Goal: Task Accomplishment & Management: Manage account settings

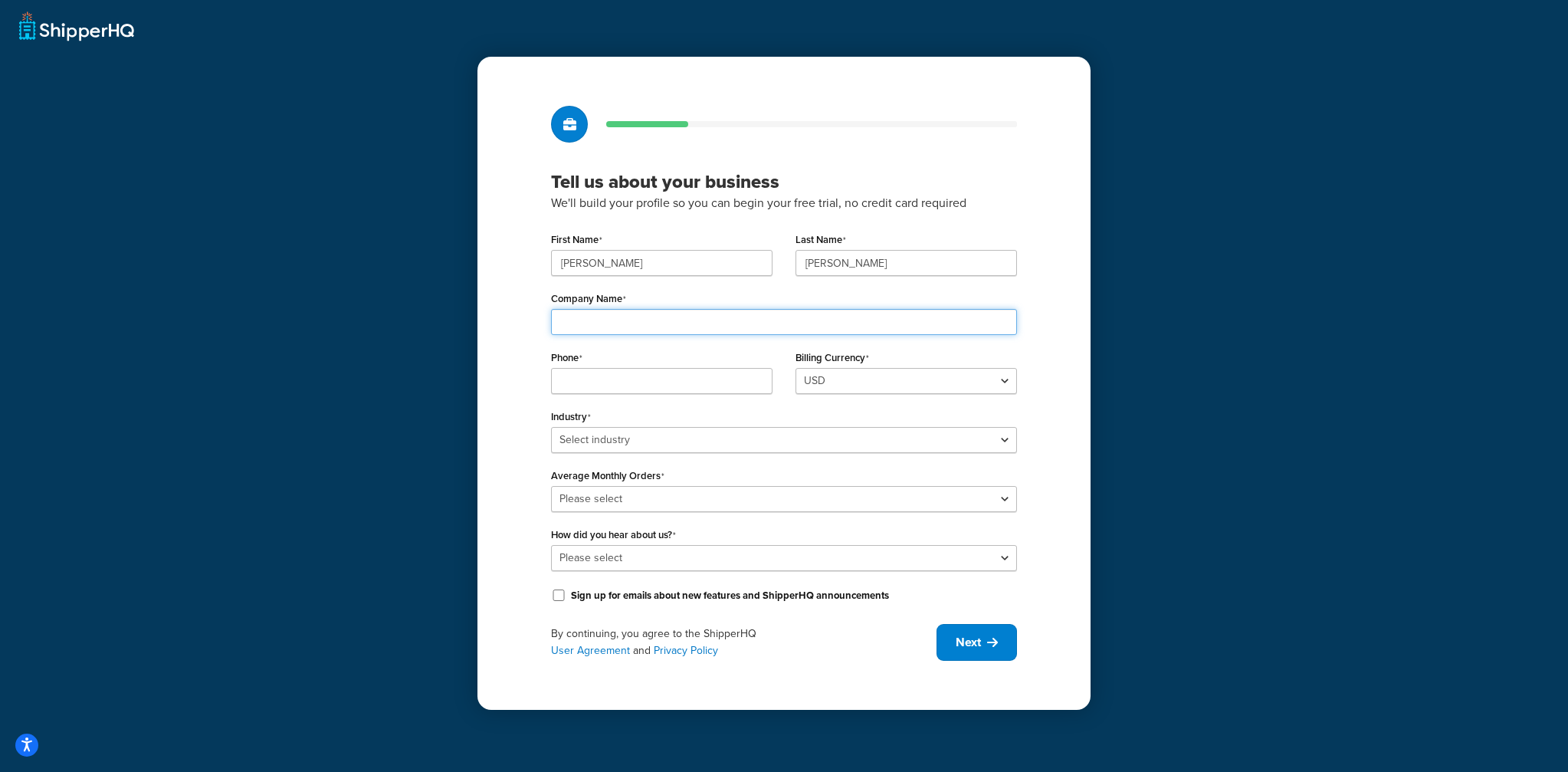
click at [670, 317] on input "Company Name" at bounding box center [784, 321] width 466 height 26
type input "product test store"
click at [721, 380] on input "Phone" at bounding box center [662, 381] width 222 height 26
type input "3"
type input "5128259988"
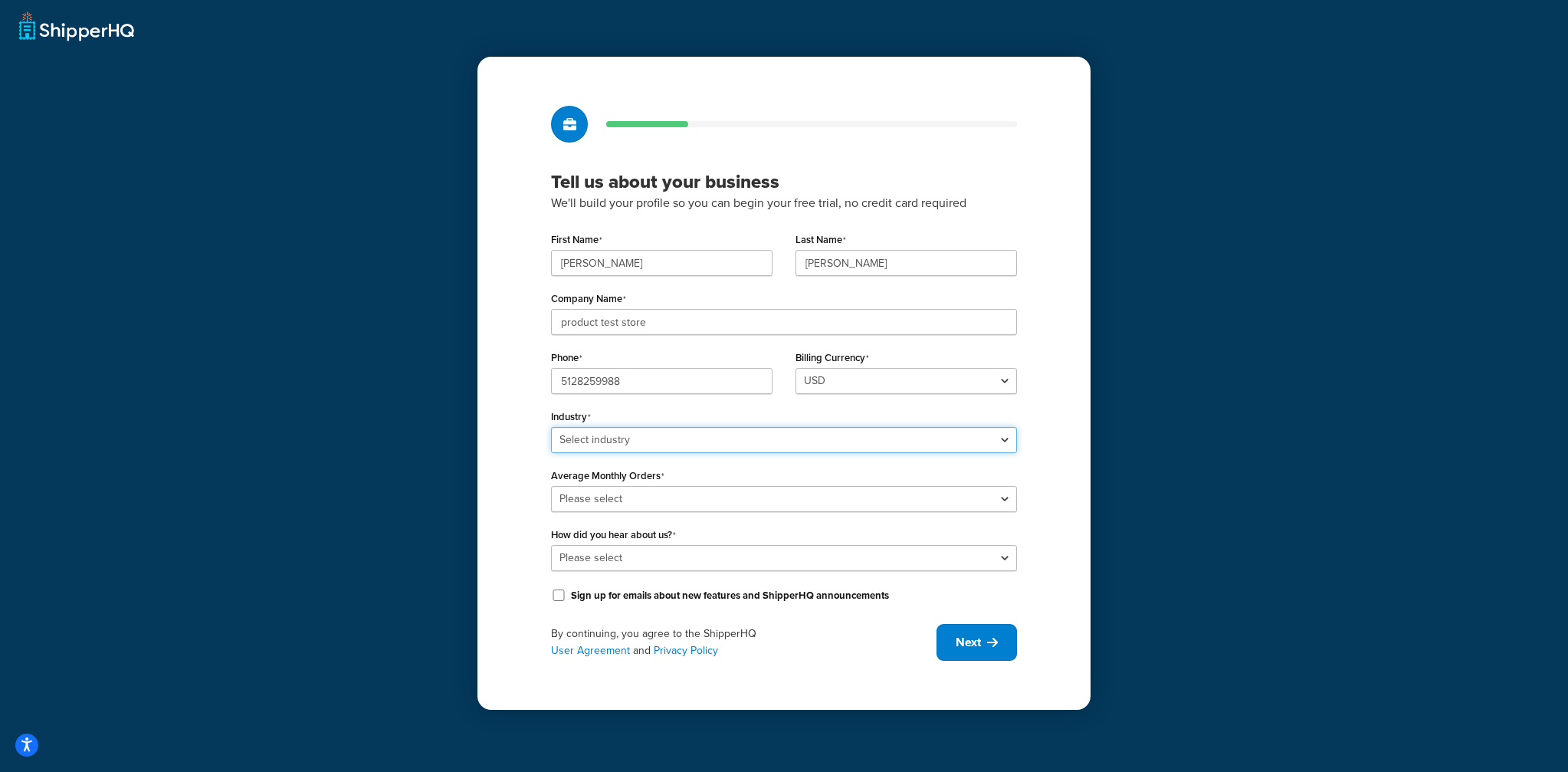
click at [678, 434] on select "Select industry Automotive Adult Agriculture Alcohol, Tobacco & CBD Arts & Craf…" at bounding box center [784, 439] width 466 height 26
select select "5"
click at [551, 426] on select "Select industry Automotive Adult Agriculture Alcohol, Tobacco & CBD Arts & Craf…" at bounding box center [784, 439] width 466 height 26
click at [651, 495] on select "Please select 0-500 501-1,000 1,001-10,000 10,001-20,000 Over 20,000" at bounding box center [784, 498] width 466 height 26
select select "1"
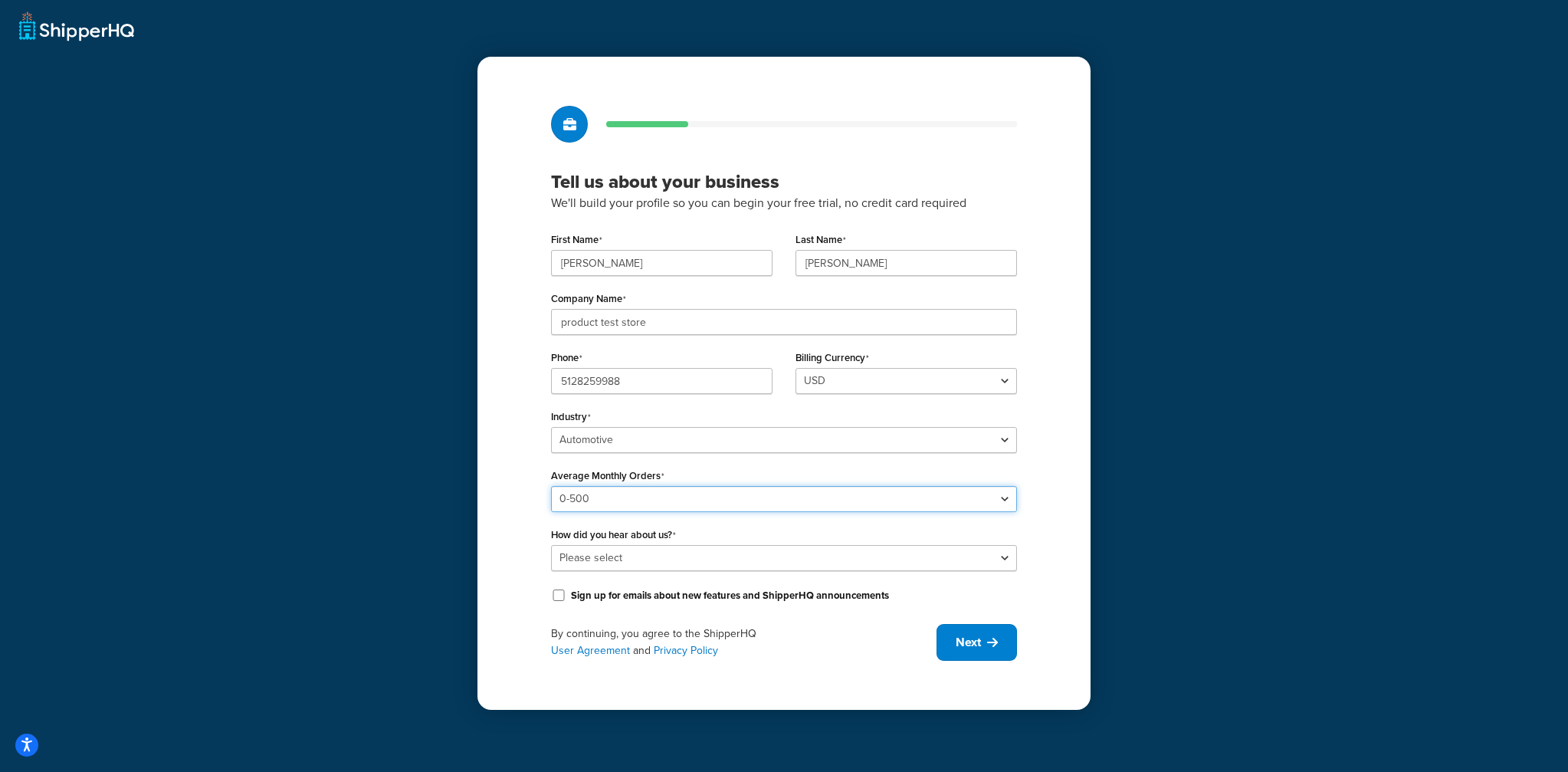
click at [551, 486] on select "Please select 0-500 501-1,000 1,001-10,000 10,001-20,000 Over 20,000" at bounding box center [784, 498] width 466 height 26
click at [660, 562] on select "Please select Online Search App Store or Marketplace Listing Referred by Agency…" at bounding box center [784, 558] width 466 height 26
select select "10"
click at [551, 545] on select "Please select Online Search App Store or Marketplace Listing Referred by Agency…" at bounding box center [784, 558] width 466 height 26
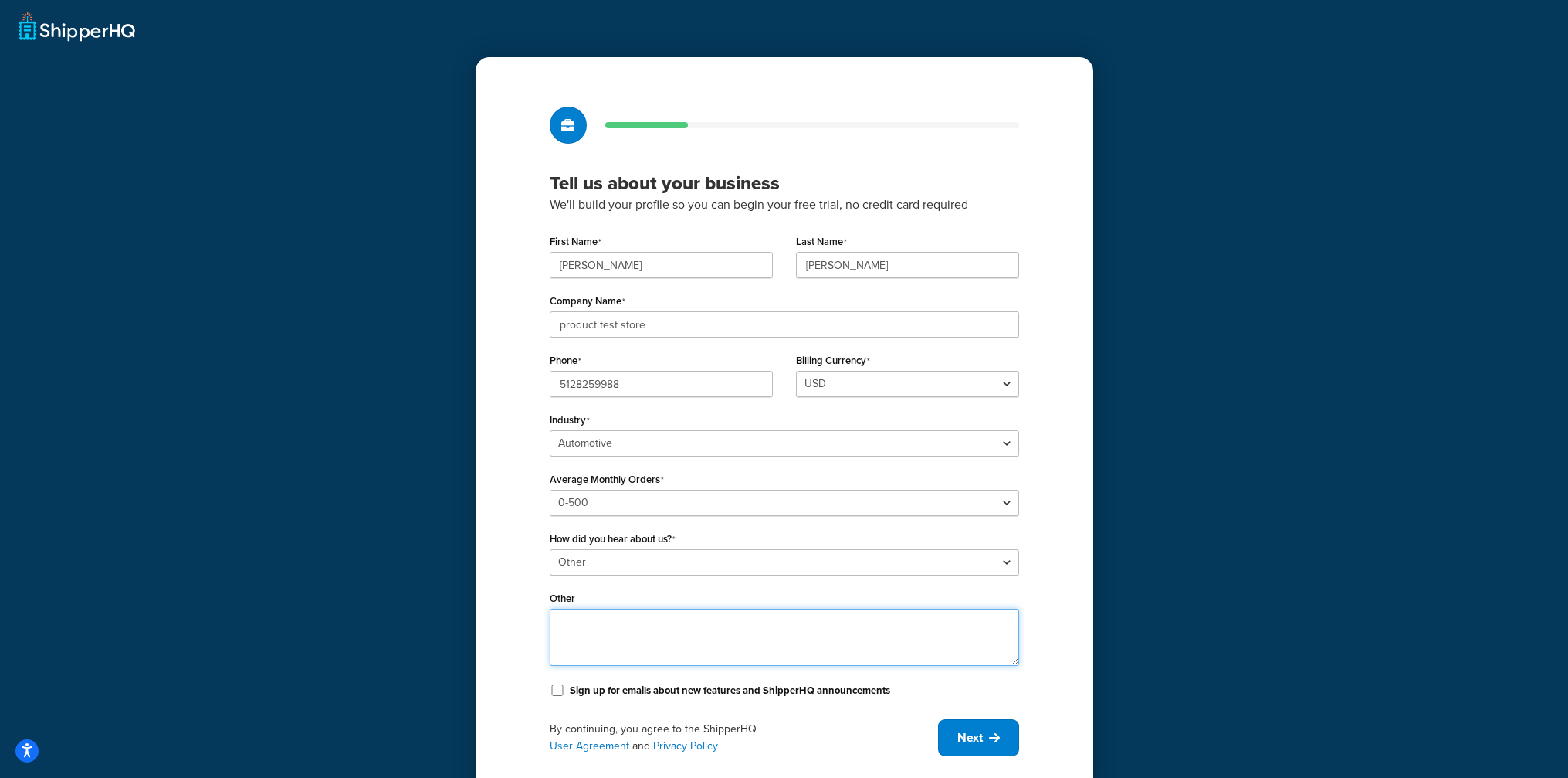
click at [605, 641] on textarea "Other" at bounding box center [784, 637] width 470 height 57
type textarea "Shipperhq test account"
click at [496, 588] on div "Tell us about your business We'll build your profile so you can begin your free…" at bounding box center [784, 431] width 618 height 749
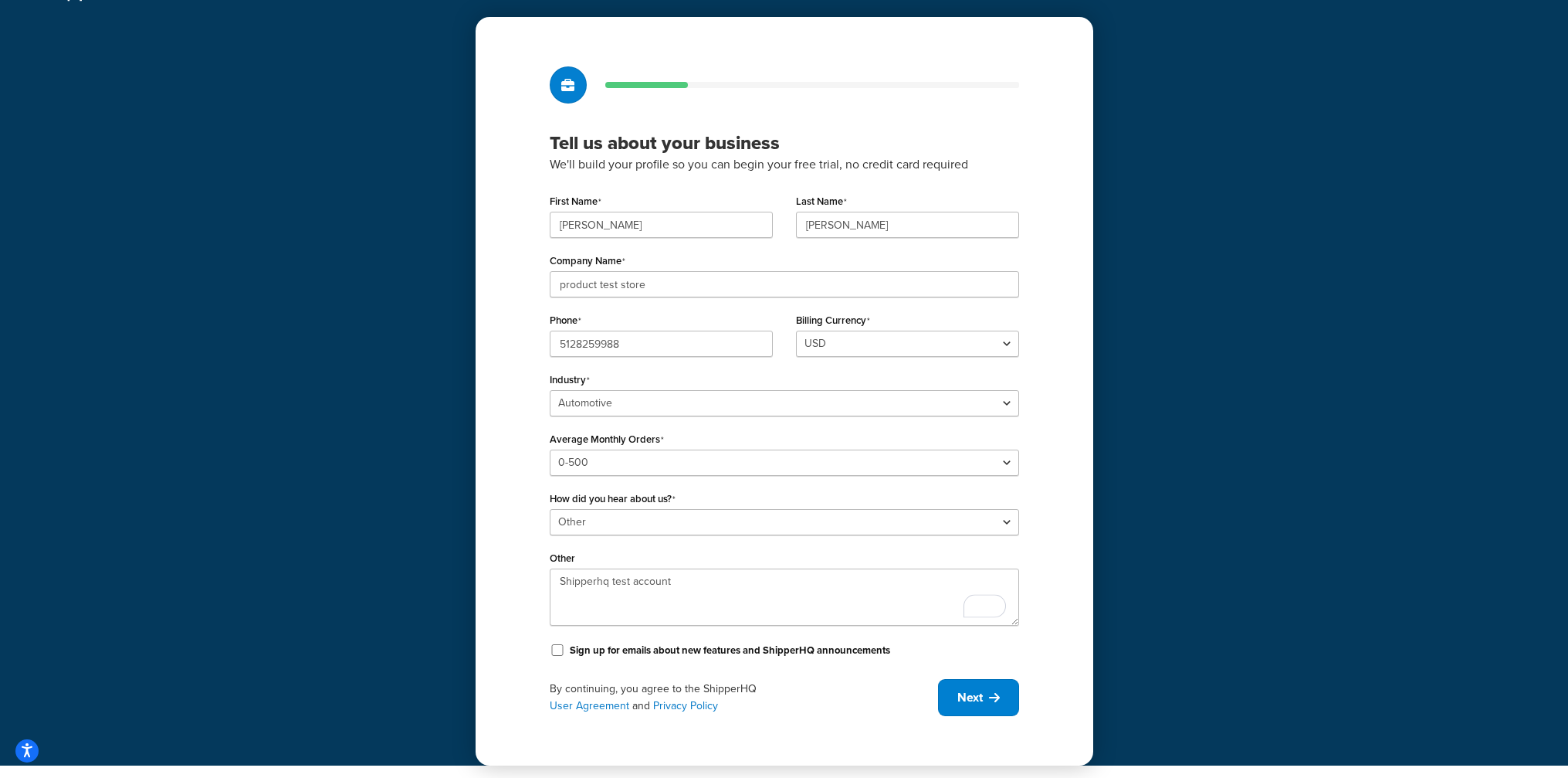
scroll to position [43, 0]
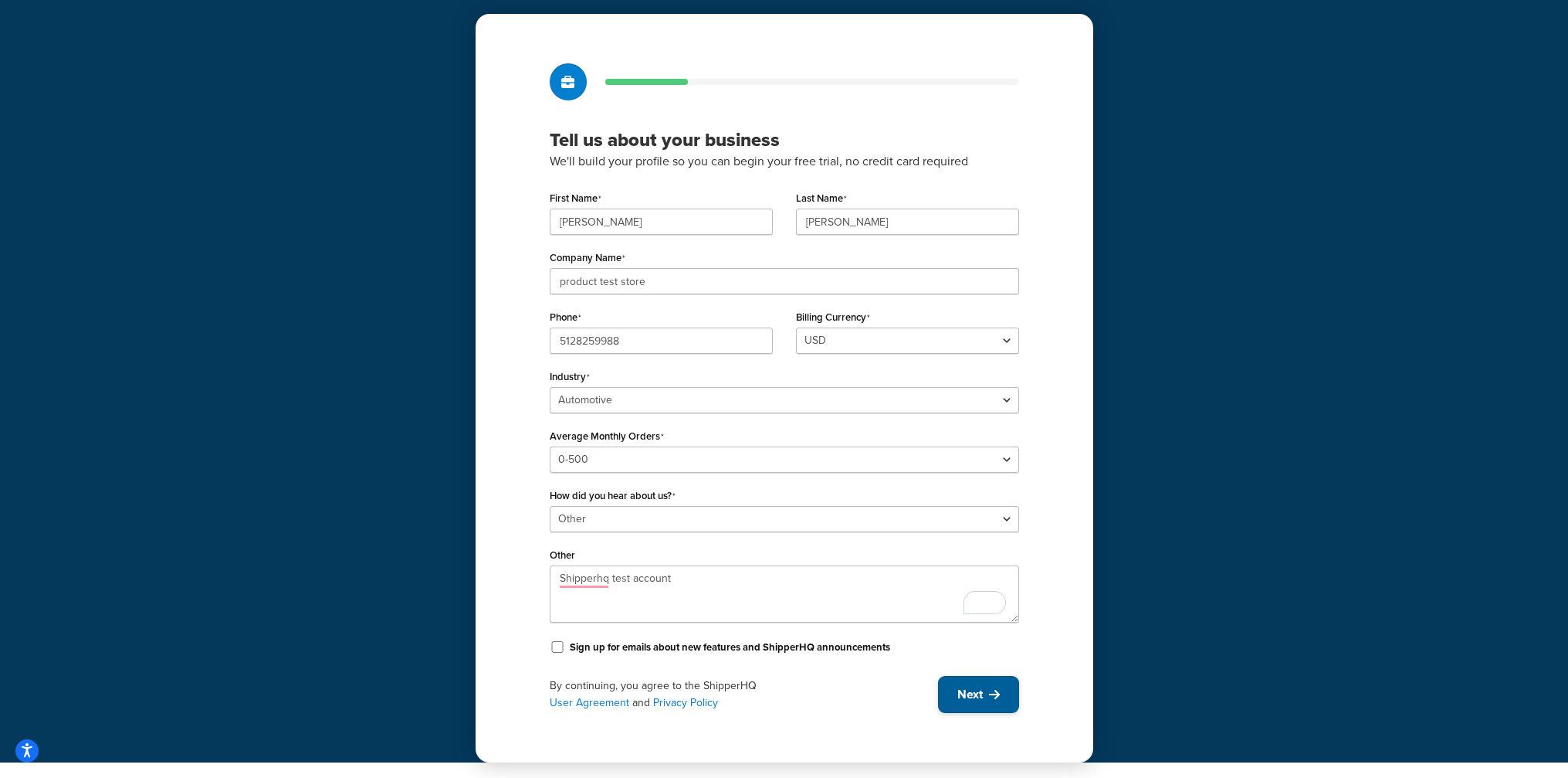
click at [967, 691] on span "Next" at bounding box center [970, 694] width 25 height 17
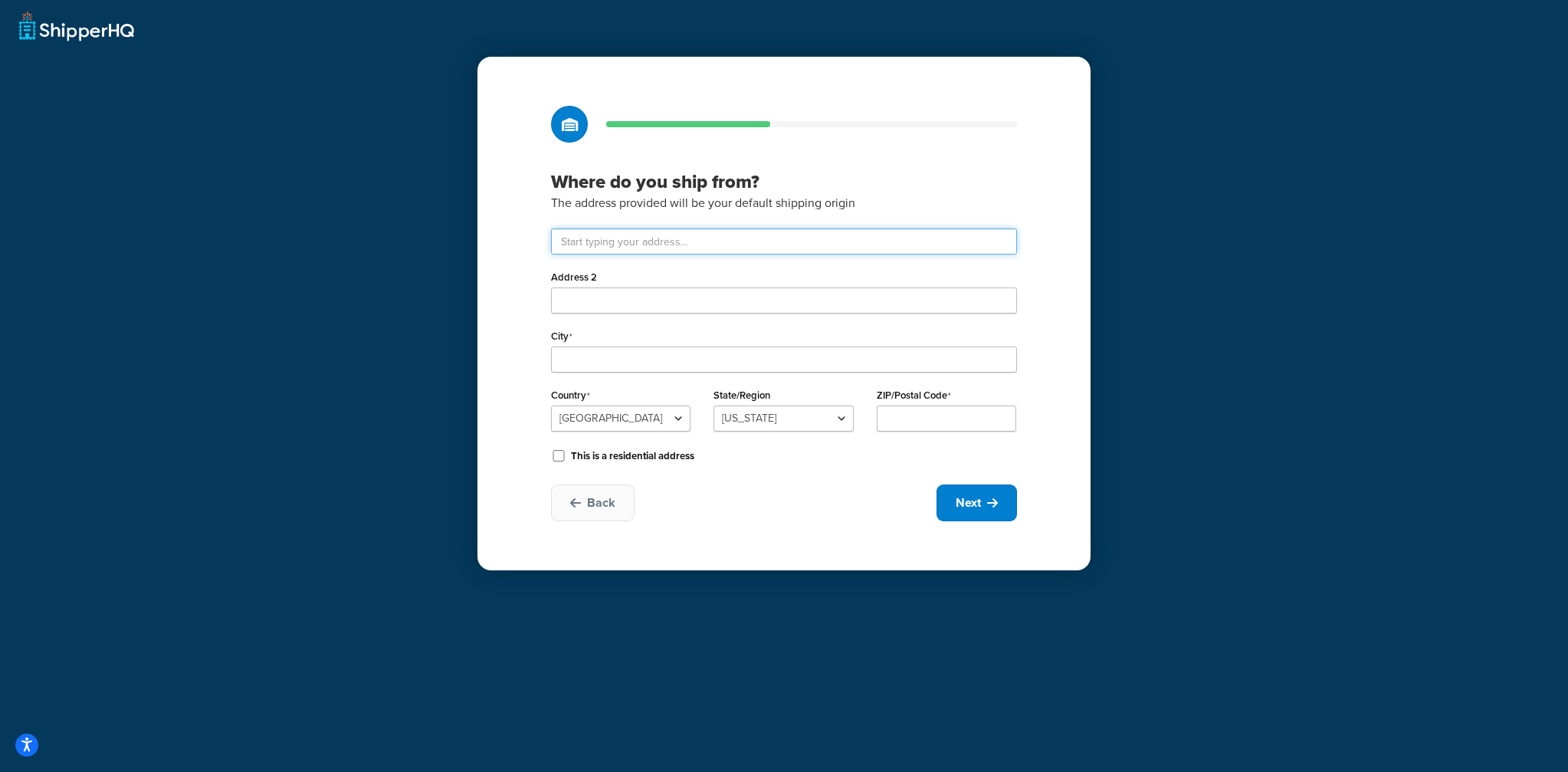
click at [606, 242] on input "text" at bounding box center [784, 241] width 466 height 26
type input "17800 E 32ND PL"
type input "Aurora"
select select
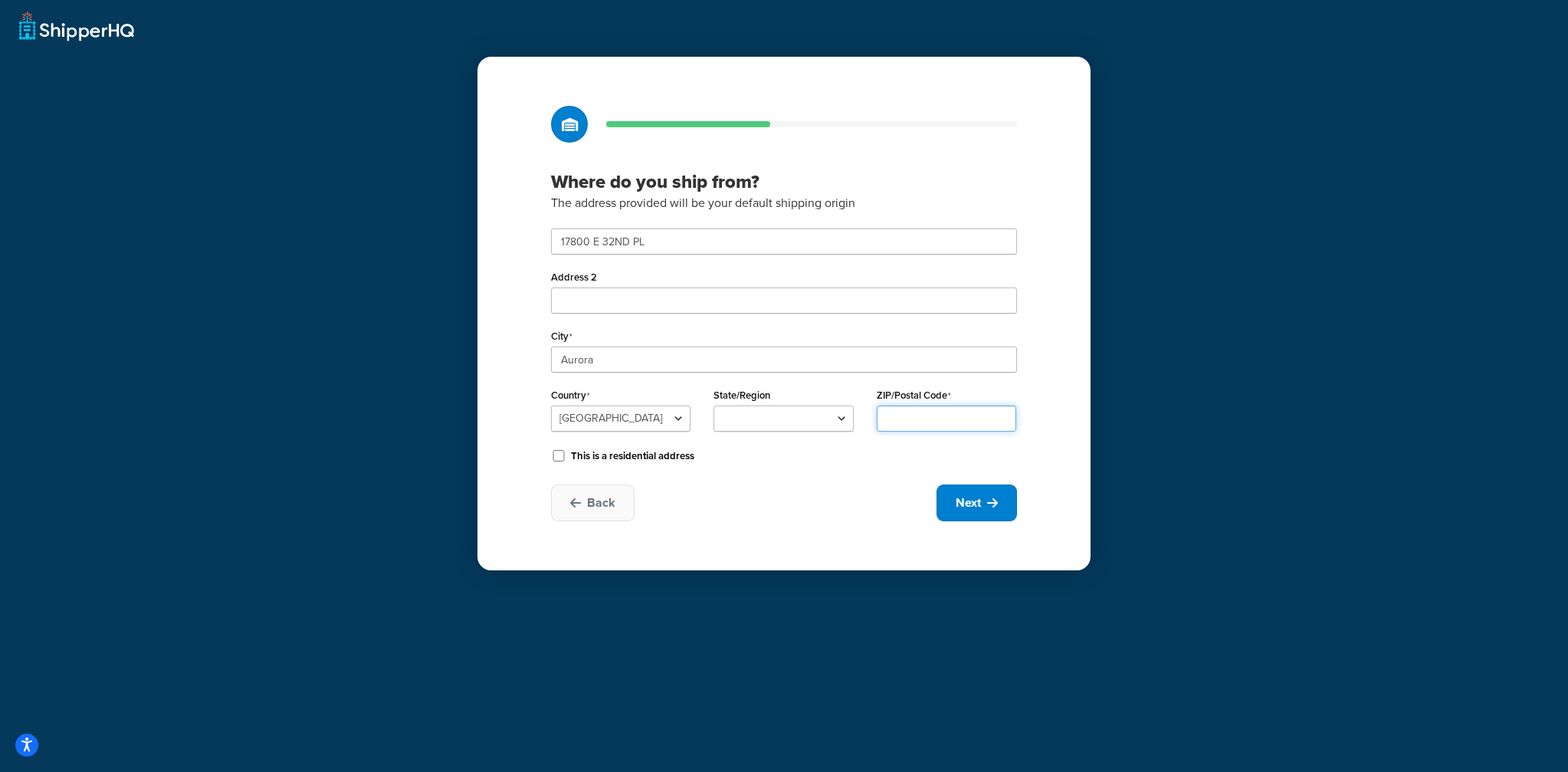
type input "80011"
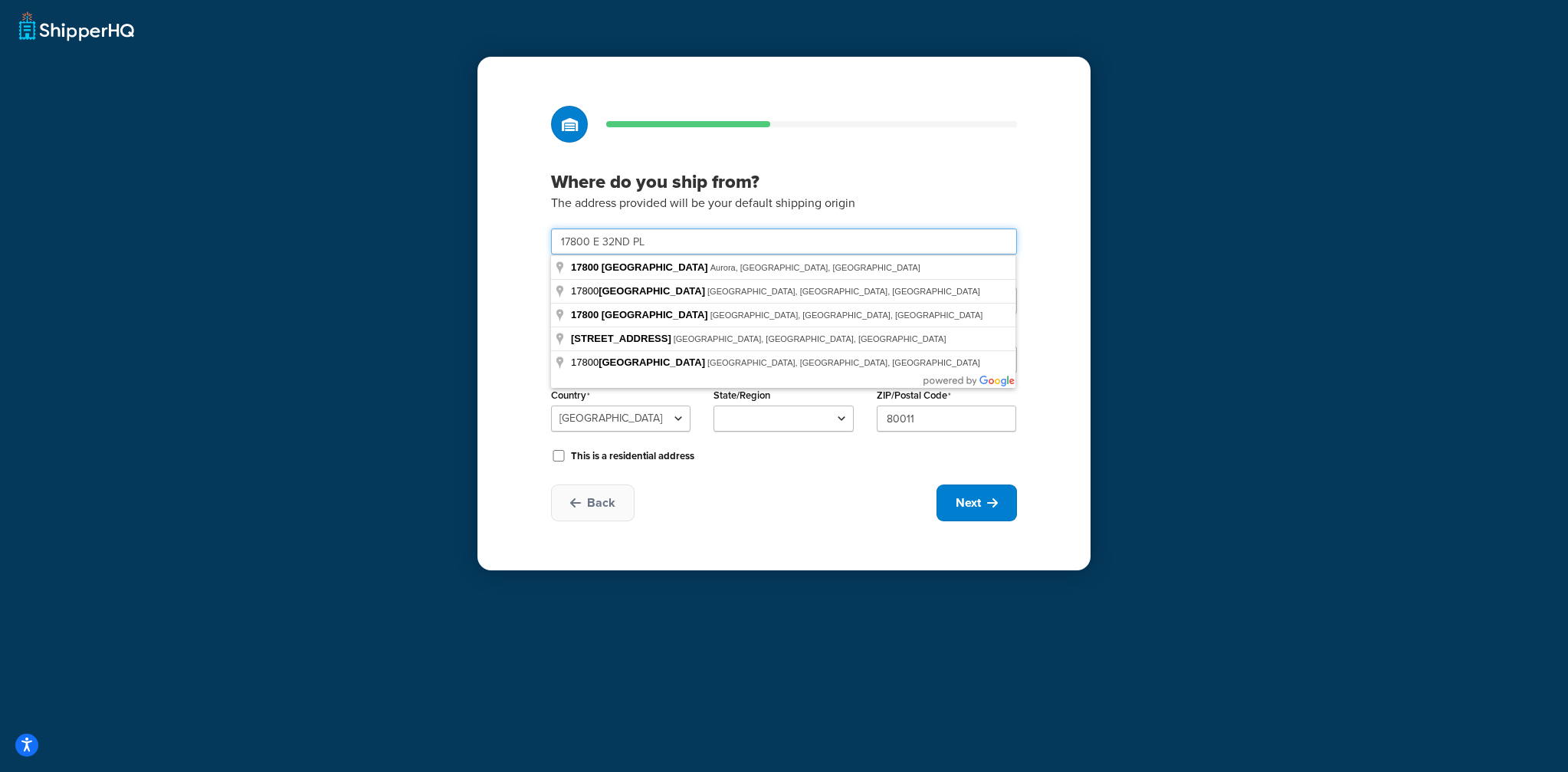
click at [0, 771] on com-1password-button at bounding box center [0, 772] width 0 height 0
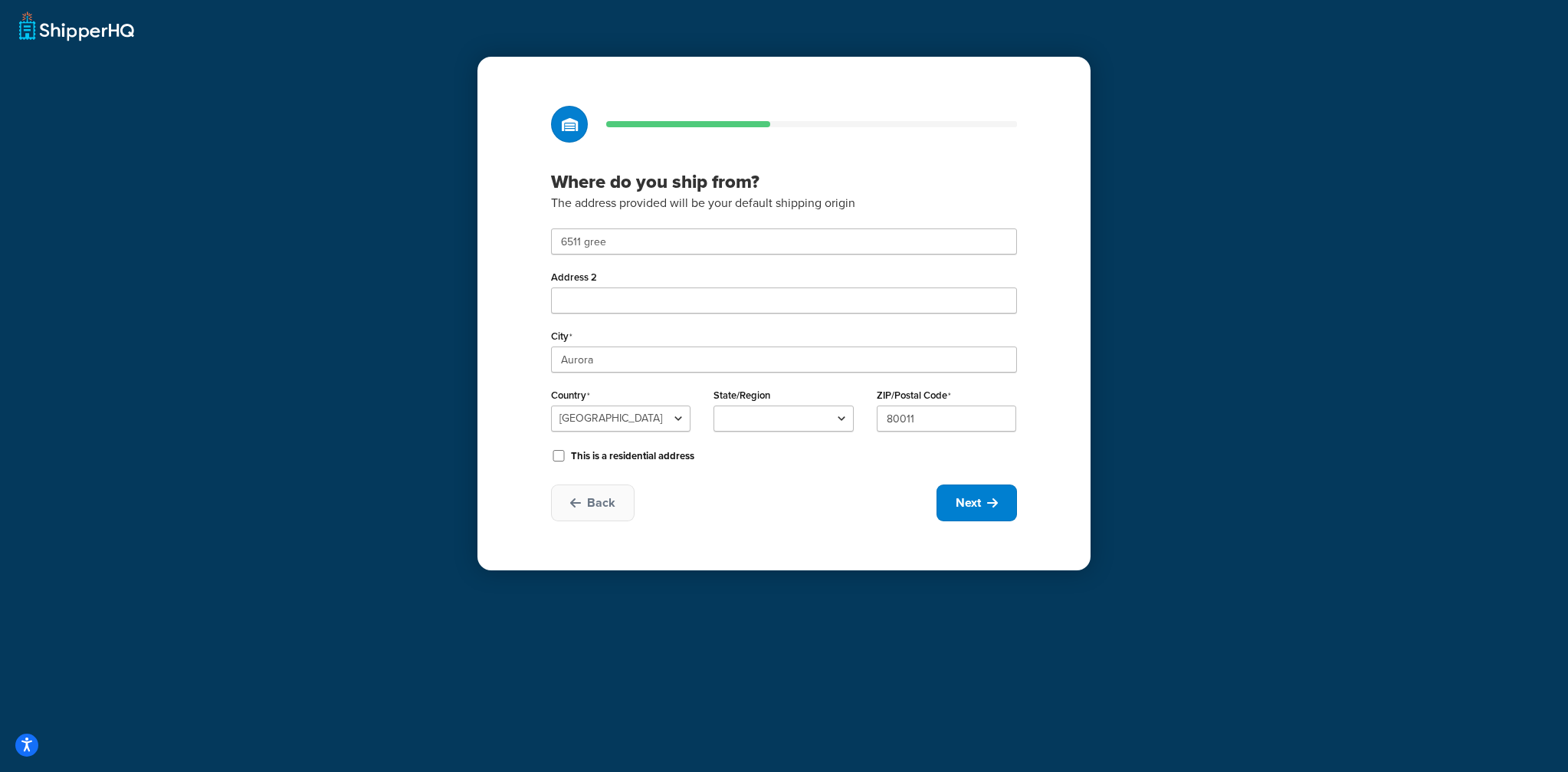
click at [944, 209] on p "The address provided will be your default shipping origin" at bounding box center [784, 202] width 466 height 19
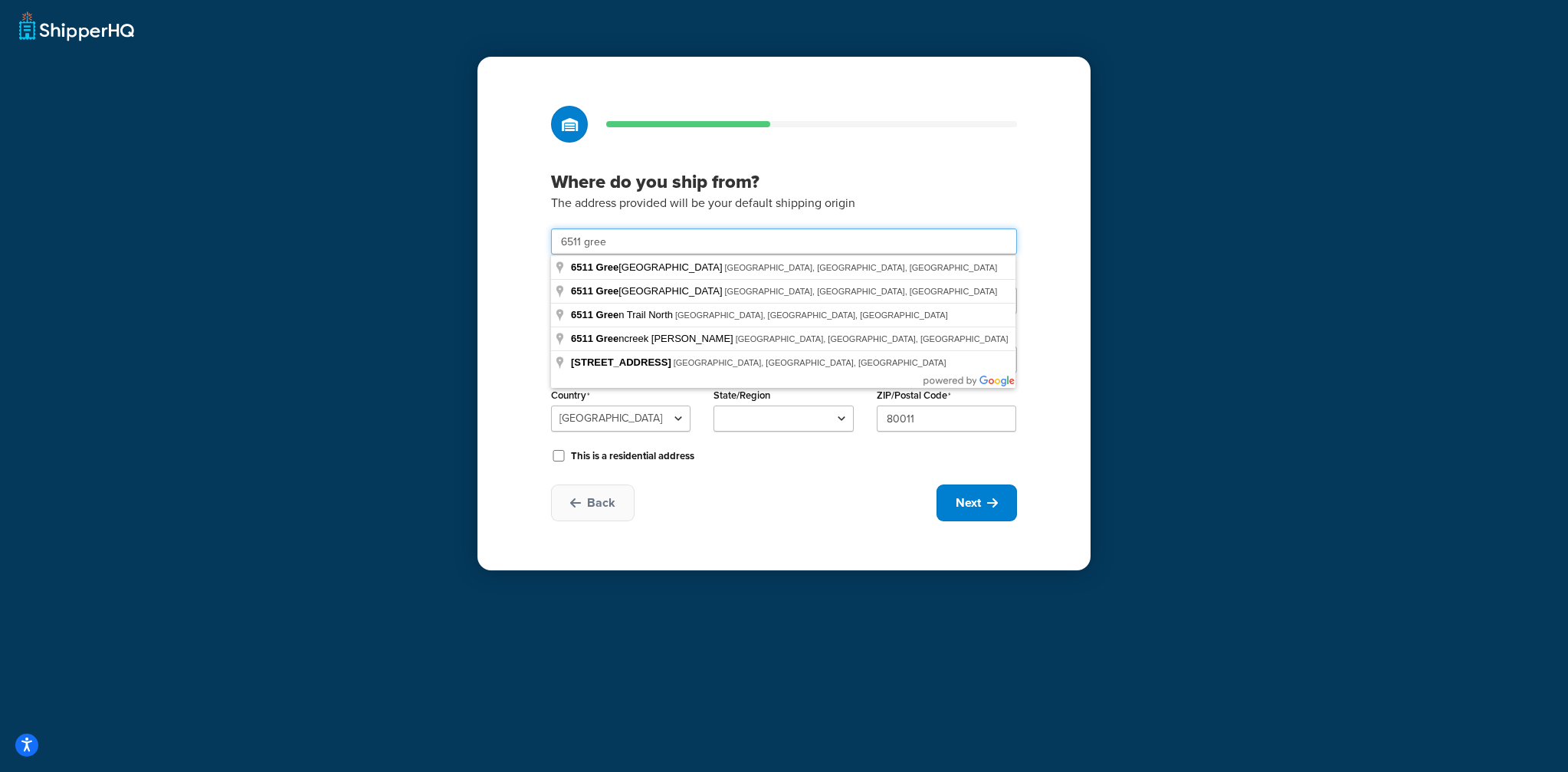
click at [917, 237] on input "6511 gree" at bounding box center [784, 241] width 466 height 26
click at [0, 771] on com-1password-button at bounding box center [0, 772] width 0 height 0
type input "Greens"
type input "Austin"
select select "43"
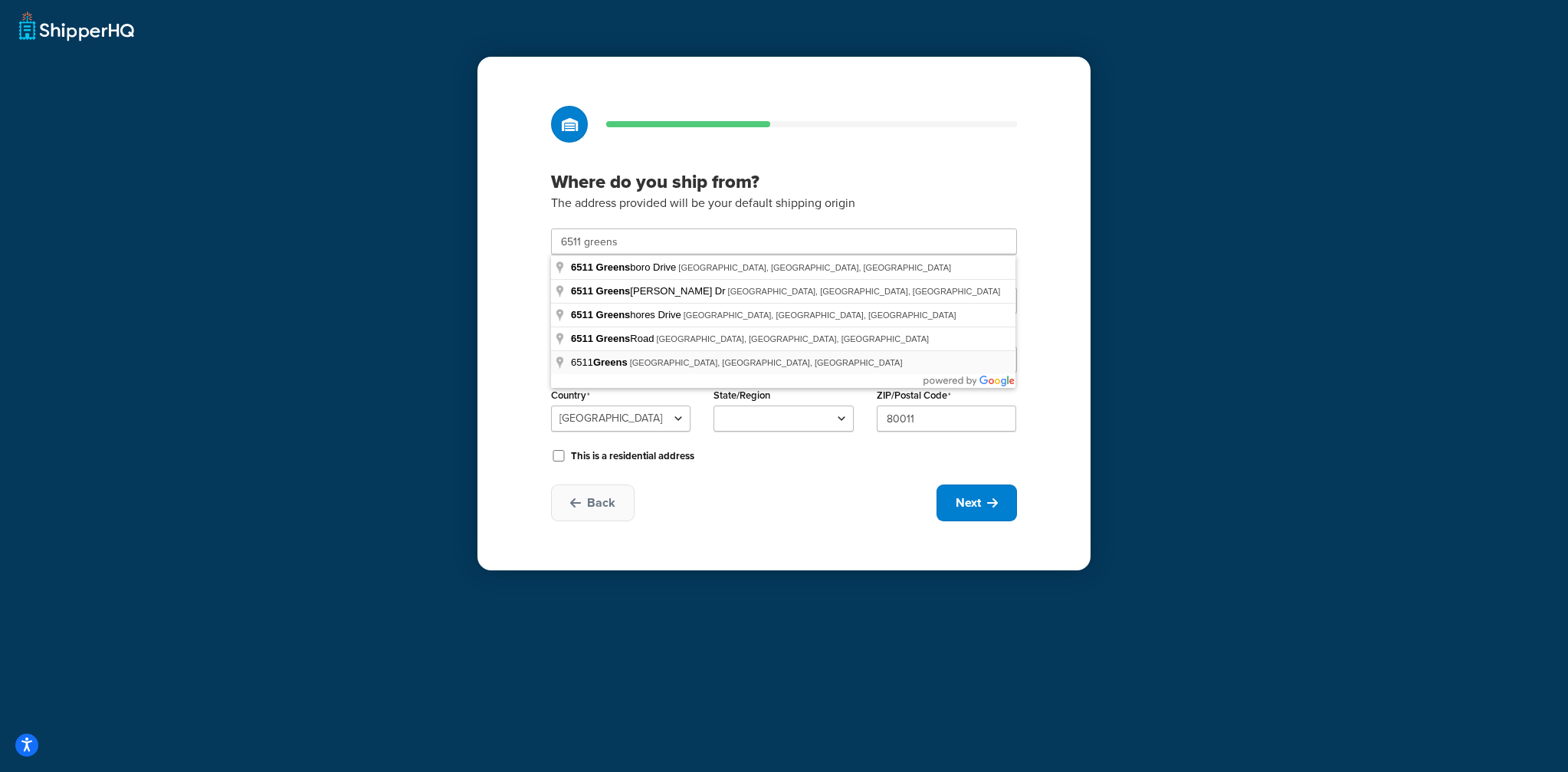
type input "78717"
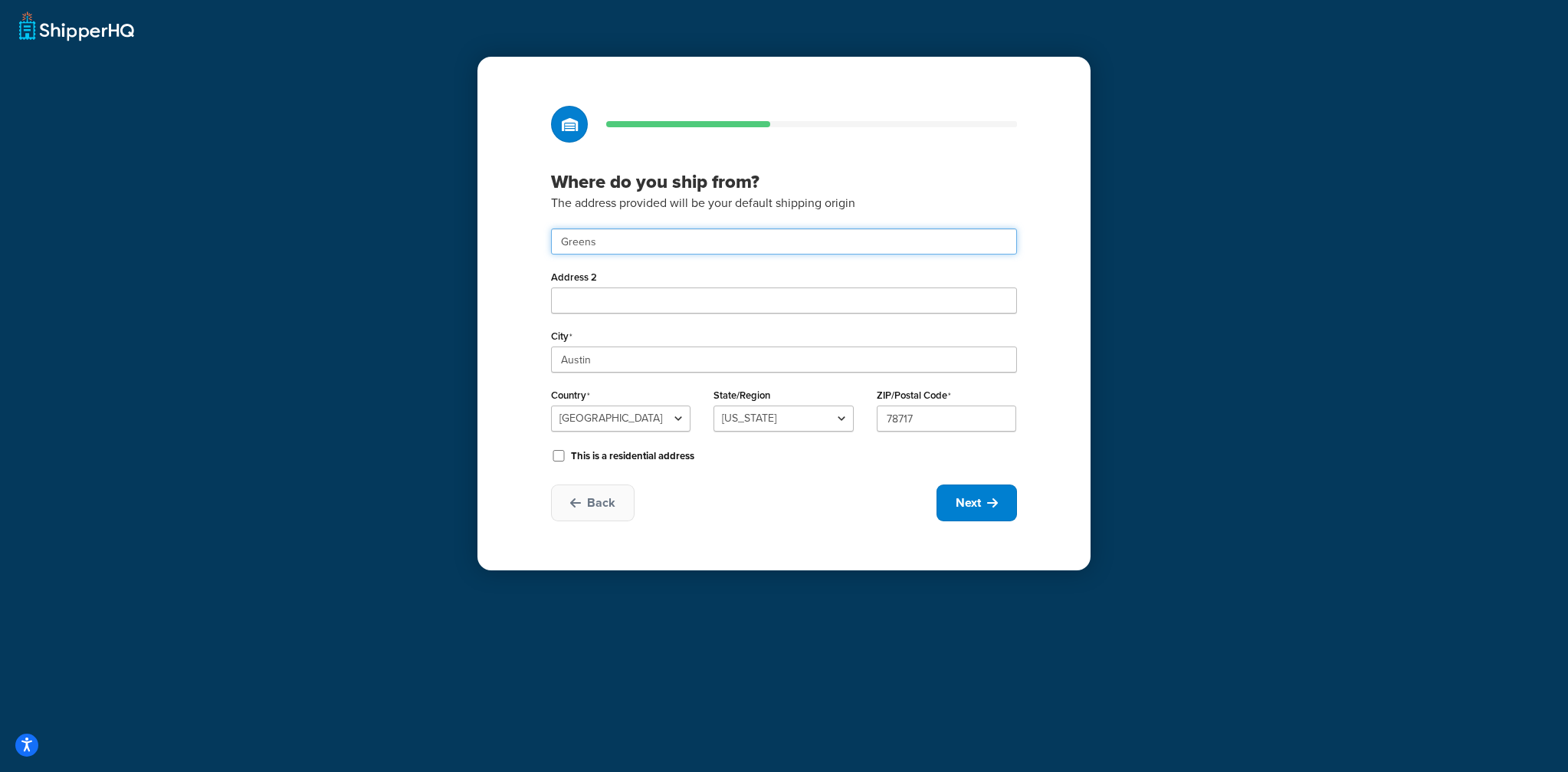
click at [634, 251] on input "Greens" at bounding box center [784, 241] width 466 height 26
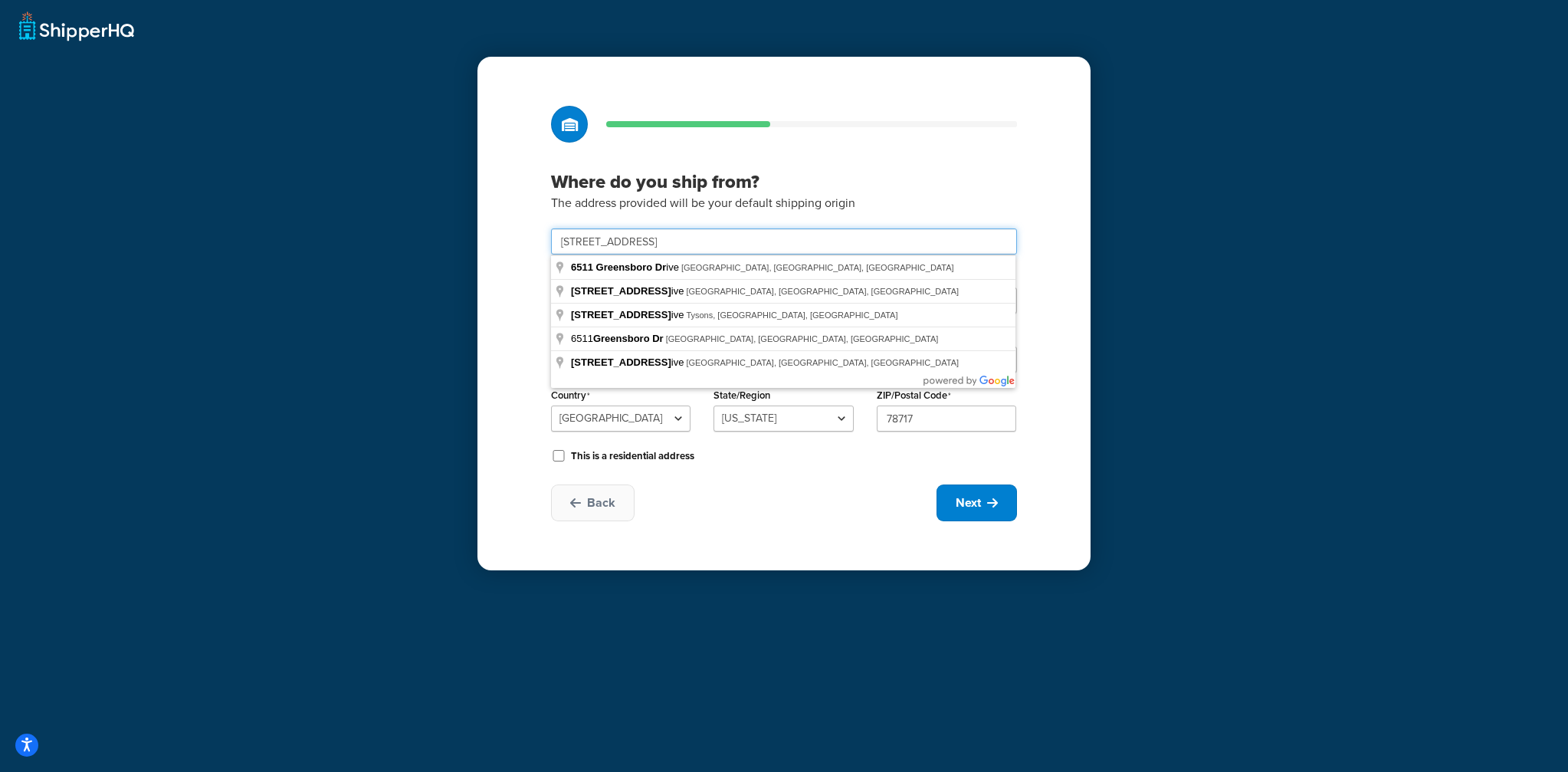
click at [0, 771] on com-1password-button at bounding box center [0, 772] width 0 height 0
type input "6511 Greensboro Dr"
type input "78723"
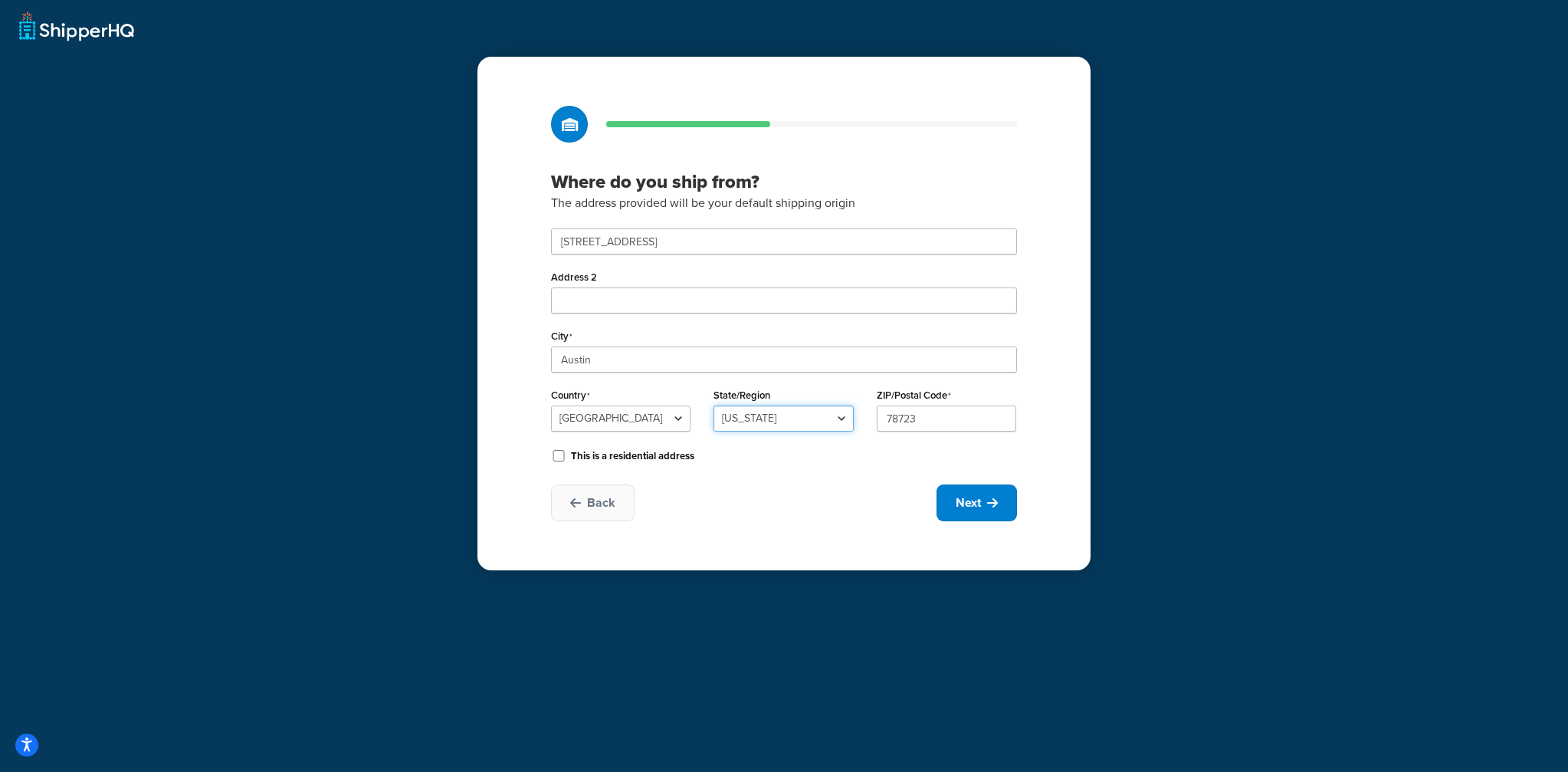
select select
click at [545, 345] on div "Where do you ship from? The address provided will be your default shipping orig…" at bounding box center [784, 312] width 613 height 513
click at [610, 453] on label "This is a residential address" at bounding box center [632, 456] width 124 height 14
click at [566, 453] on input "This is a residential address" at bounding box center [559, 456] width 16 height 12
click at [606, 459] on label "This is a residential address" at bounding box center [632, 456] width 124 height 14
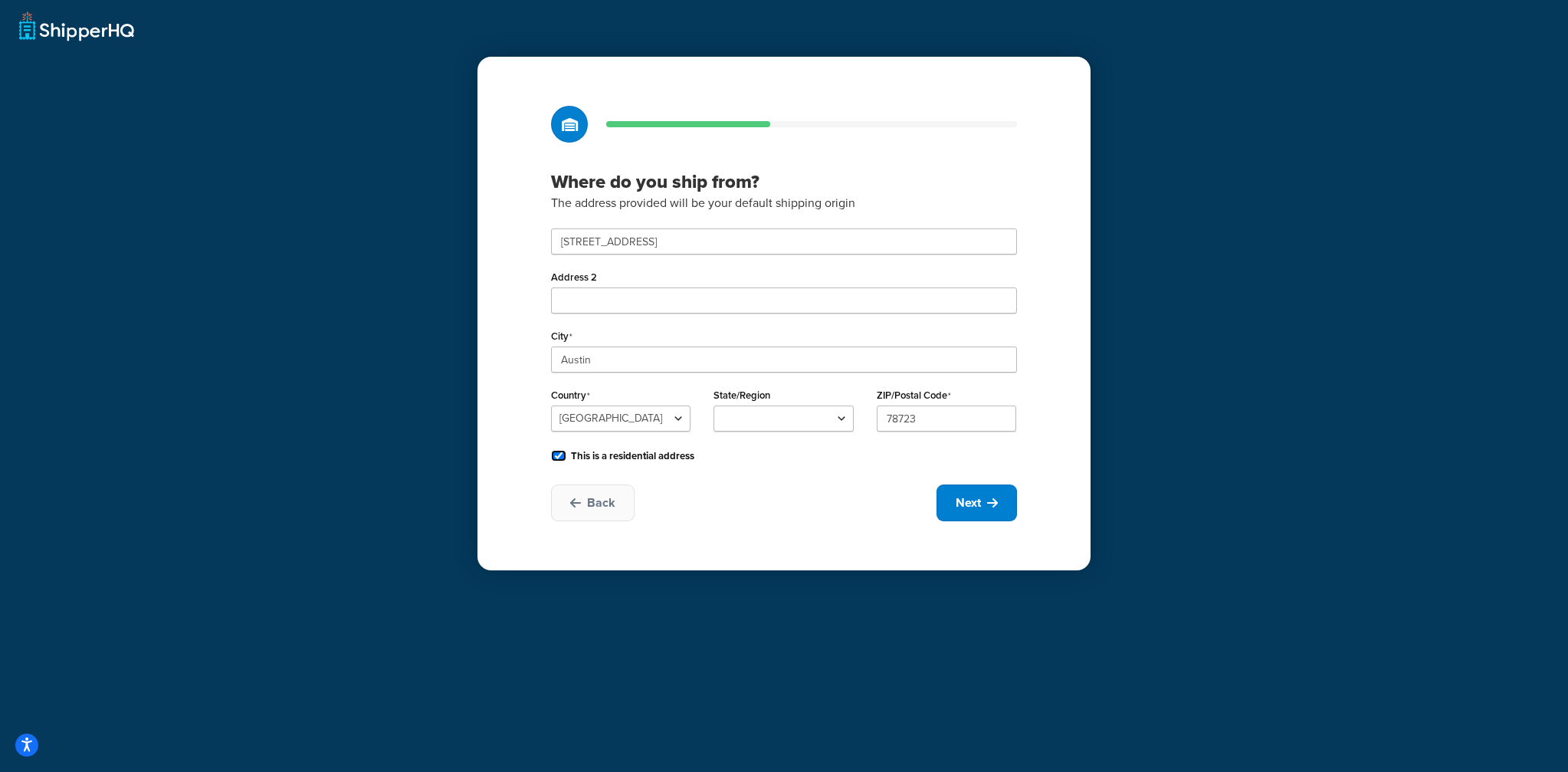
click at [566, 459] on input "This is a residential address" at bounding box center [559, 456] width 16 height 12
checkbox input "false"
drag, startPoint x: 830, startPoint y: 433, endPoint x: 833, endPoint y: 424, distance: 9.5
click at [831, 432] on div "State/Region Alabama Alaska American Samoa Arizona Arkansas Armed Forces Americ…" at bounding box center [783, 413] width 163 height 59
click at [833, 423] on select "Alabama Alaska American Samoa Arizona Arkansas Armed Forces Americas Armed Forc…" at bounding box center [783, 418] width 139 height 26
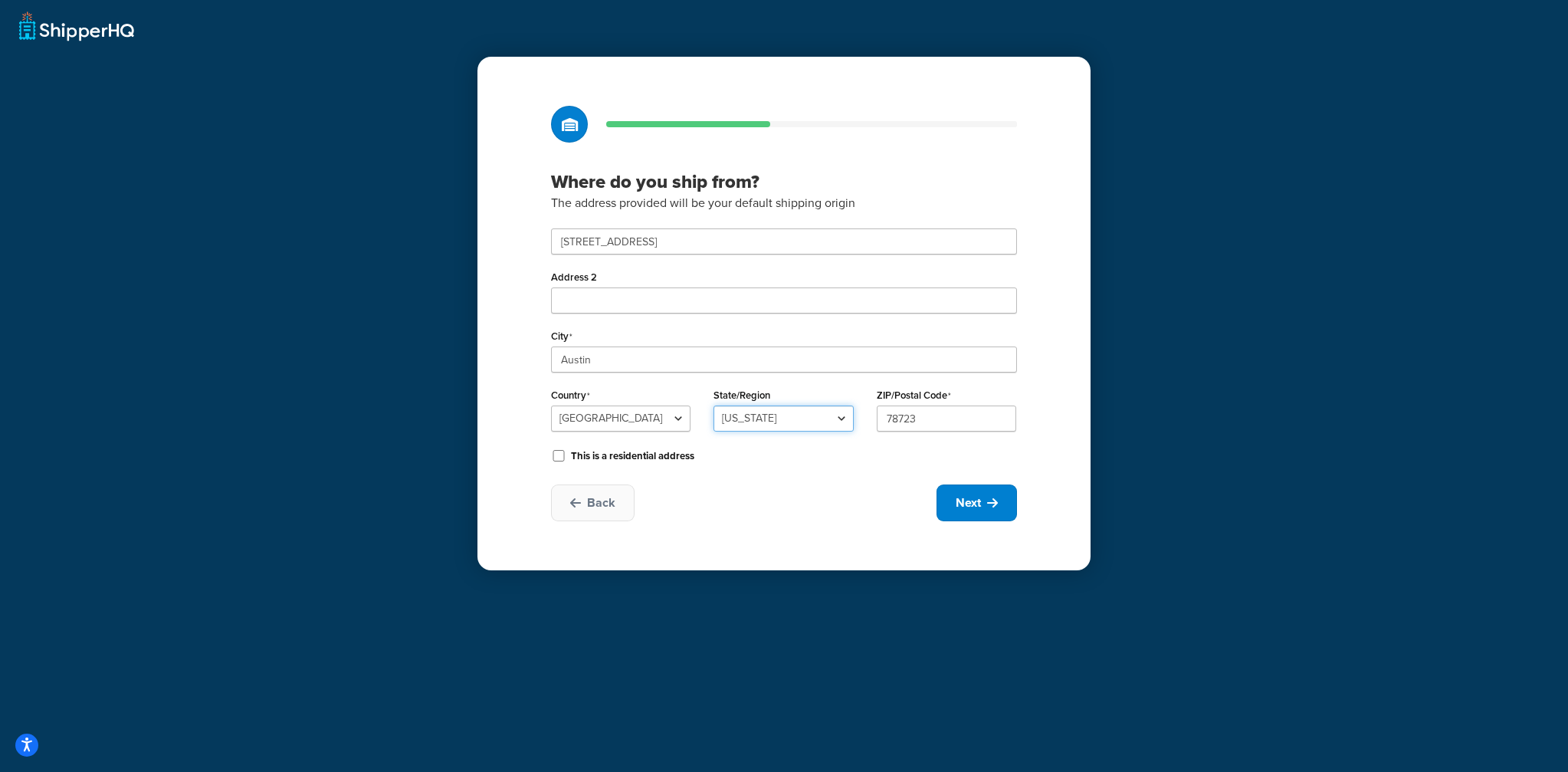
click at [713, 405] on select "Alabama Alaska American Samoa Arizona Arkansas Armed Forces Americas Armed Forc…" at bounding box center [783, 418] width 139 height 26
click at [754, 488] on div "Back Next" at bounding box center [784, 503] width 466 height 37
click at [987, 497] on icon at bounding box center [992, 502] width 11 height 13
select select "1"
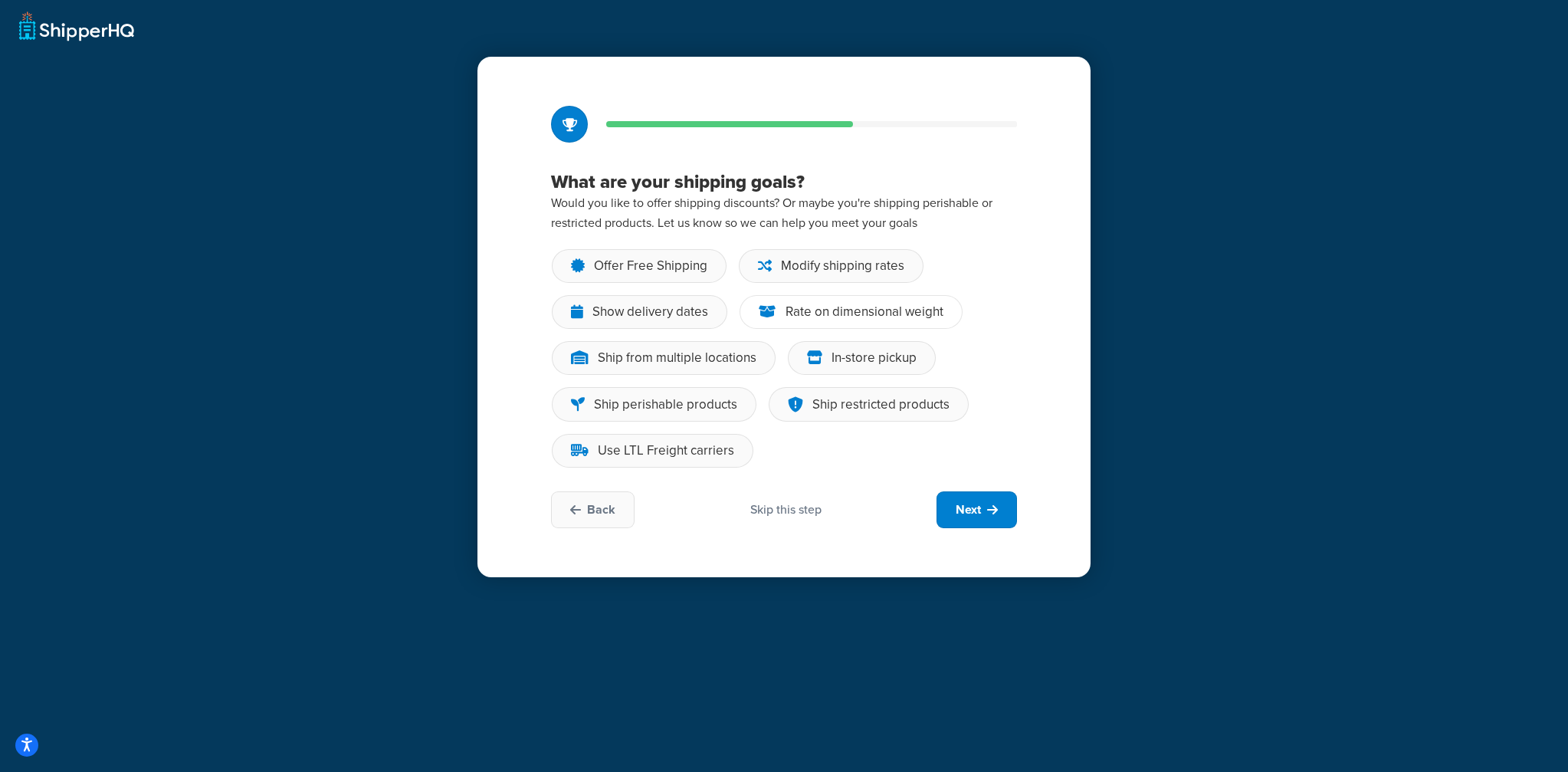
click at [871, 312] on div "Rate on dimensional weight" at bounding box center [864, 312] width 158 height 16
click at [0, 0] on input "Rate on dimensional weight" at bounding box center [0, 0] width 0 height 0
click at [672, 345] on div "Ship from multiple locations" at bounding box center [664, 357] width 224 height 34
click at [0, 0] on input "Ship from multiple locations" at bounding box center [0, 0] width 0 height 0
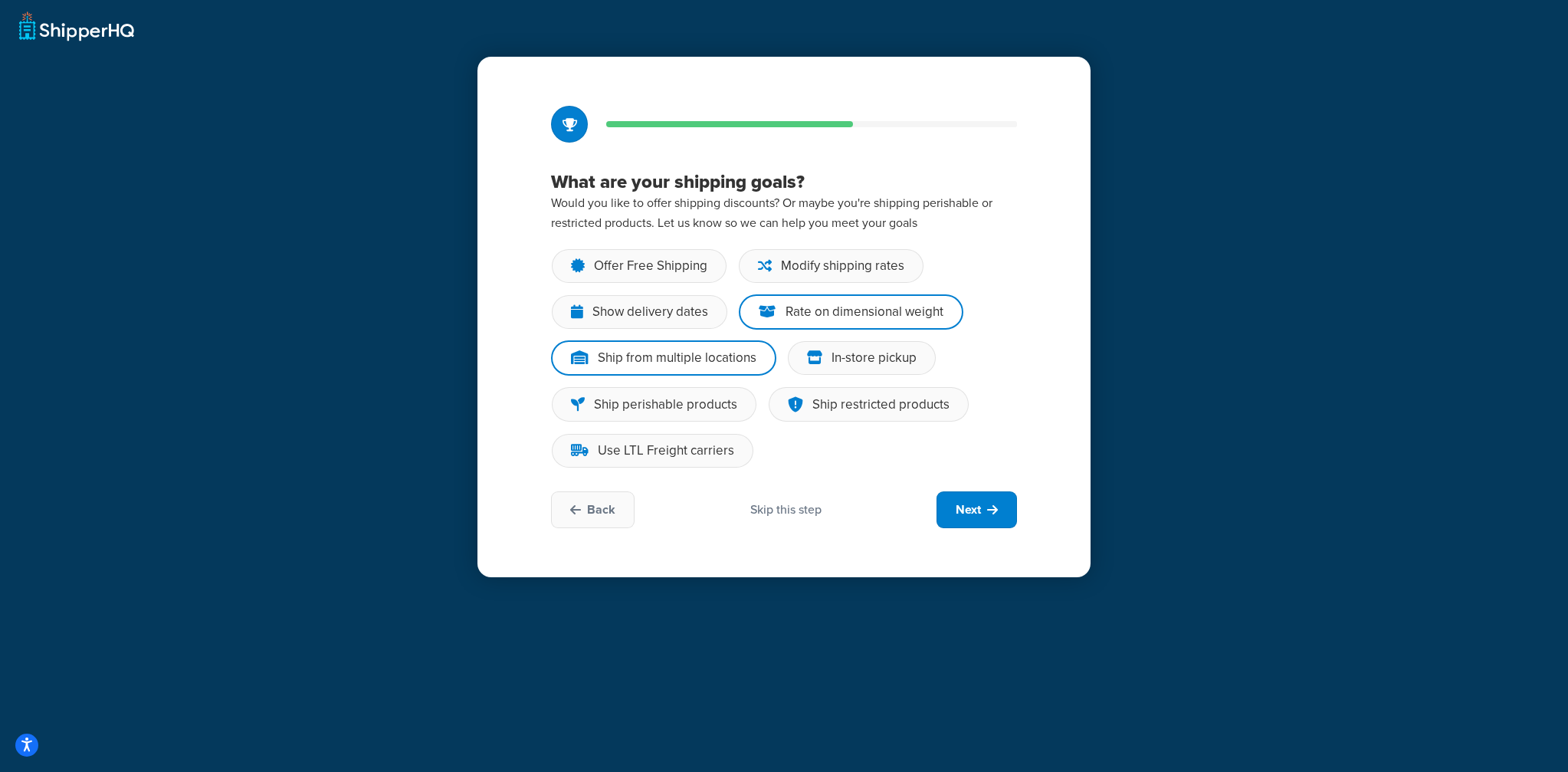
click at [884, 424] on div "Offer Free Shipping Modify shipping rates Show delivery dates Rate on dimension…" at bounding box center [784, 363] width 466 height 231
click at [888, 412] on div "Ship restricted products" at bounding box center [880, 405] width 137 height 16
click at [0, 0] on input "Ship restricted products" at bounding box center [0, 0] width 0 height 0
click at [984, 509] on button "Next" at bounding box center [976, 510] width 81 height 37
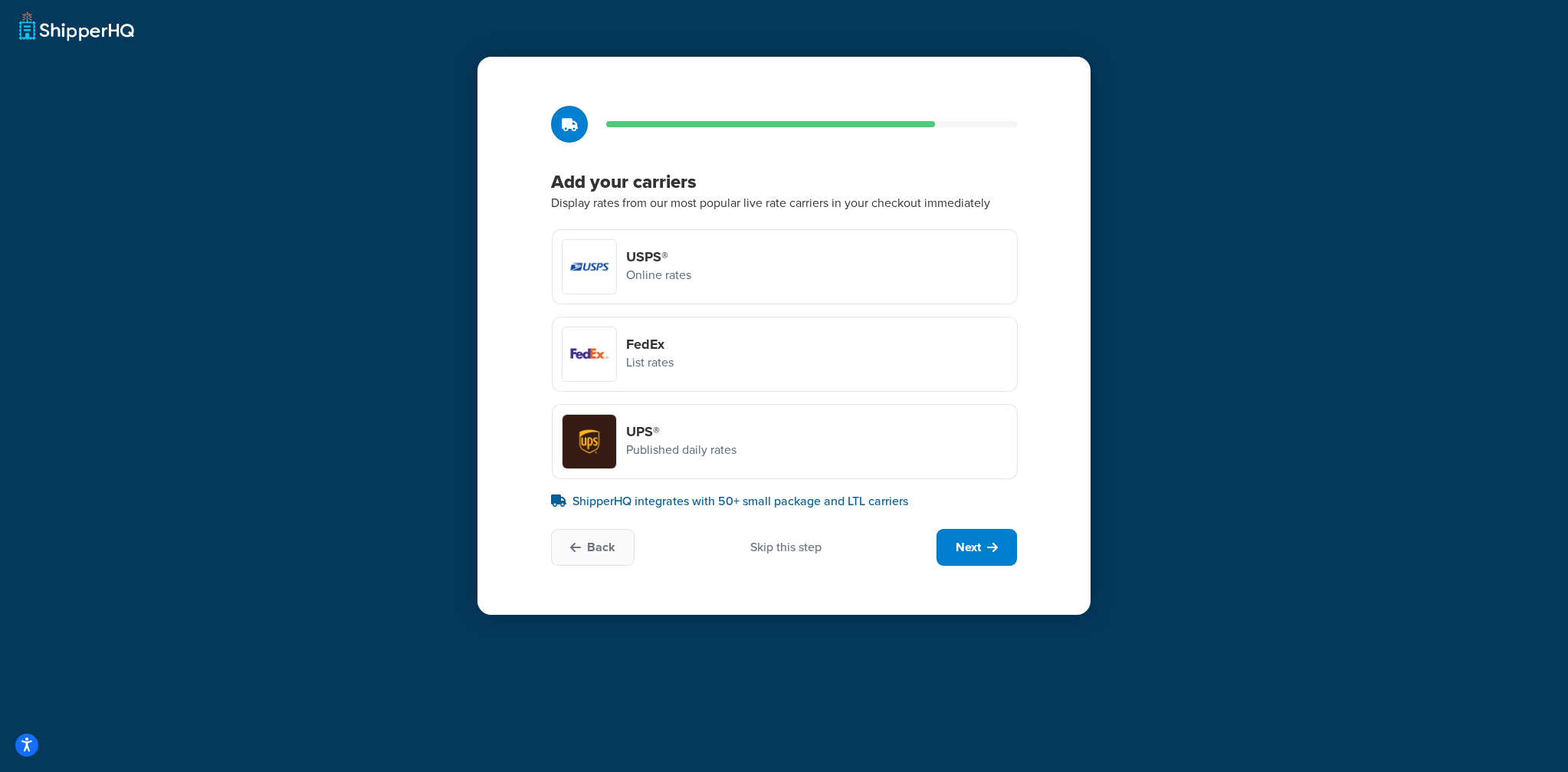
click at [790, 545] on div "Skip this step" at bounding box center [785, 546] width 71 height 17
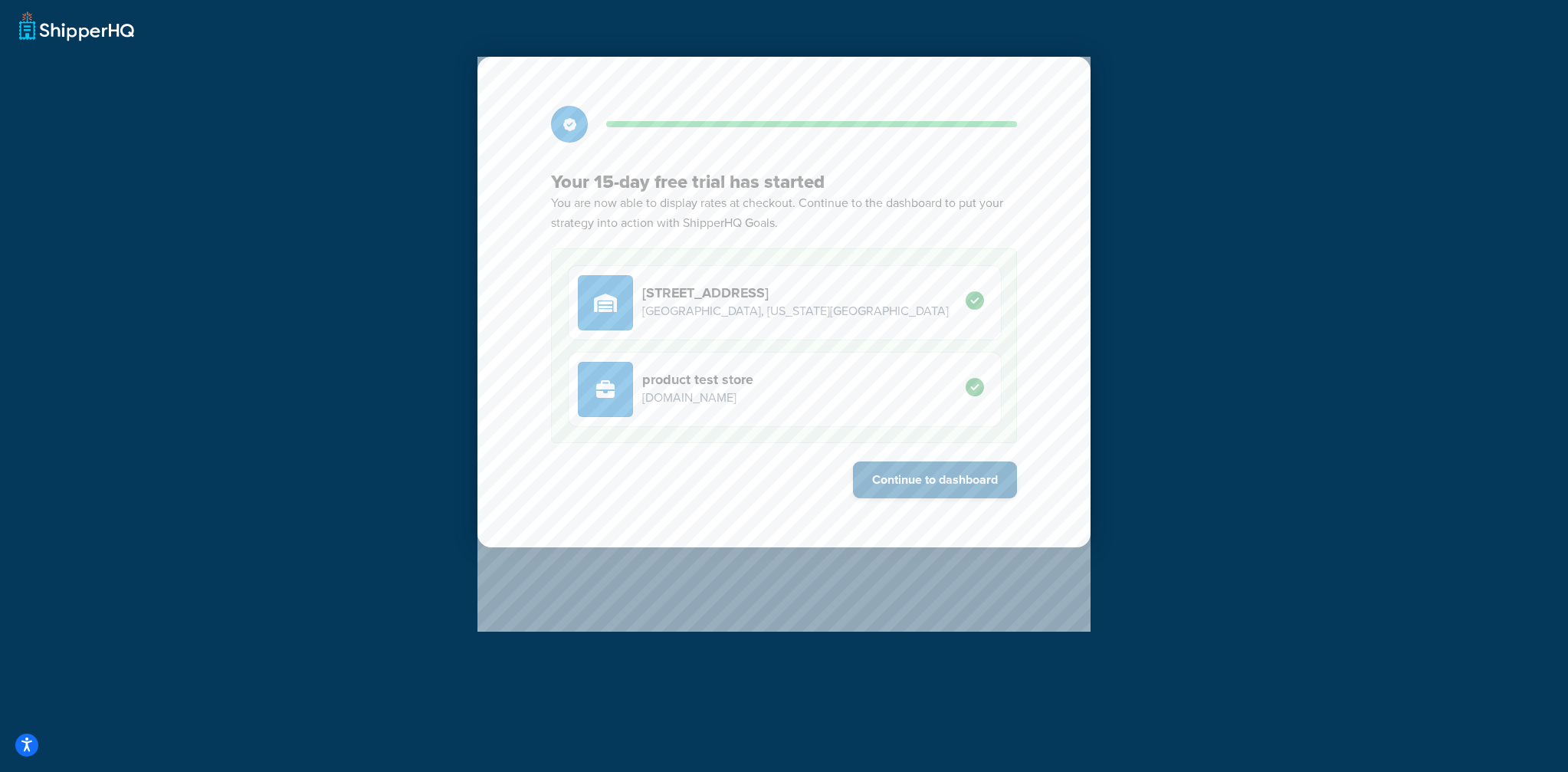
click at [954, 486] on button "Continue to dashboard" at bounding box center [934, 480] width 164 height 37
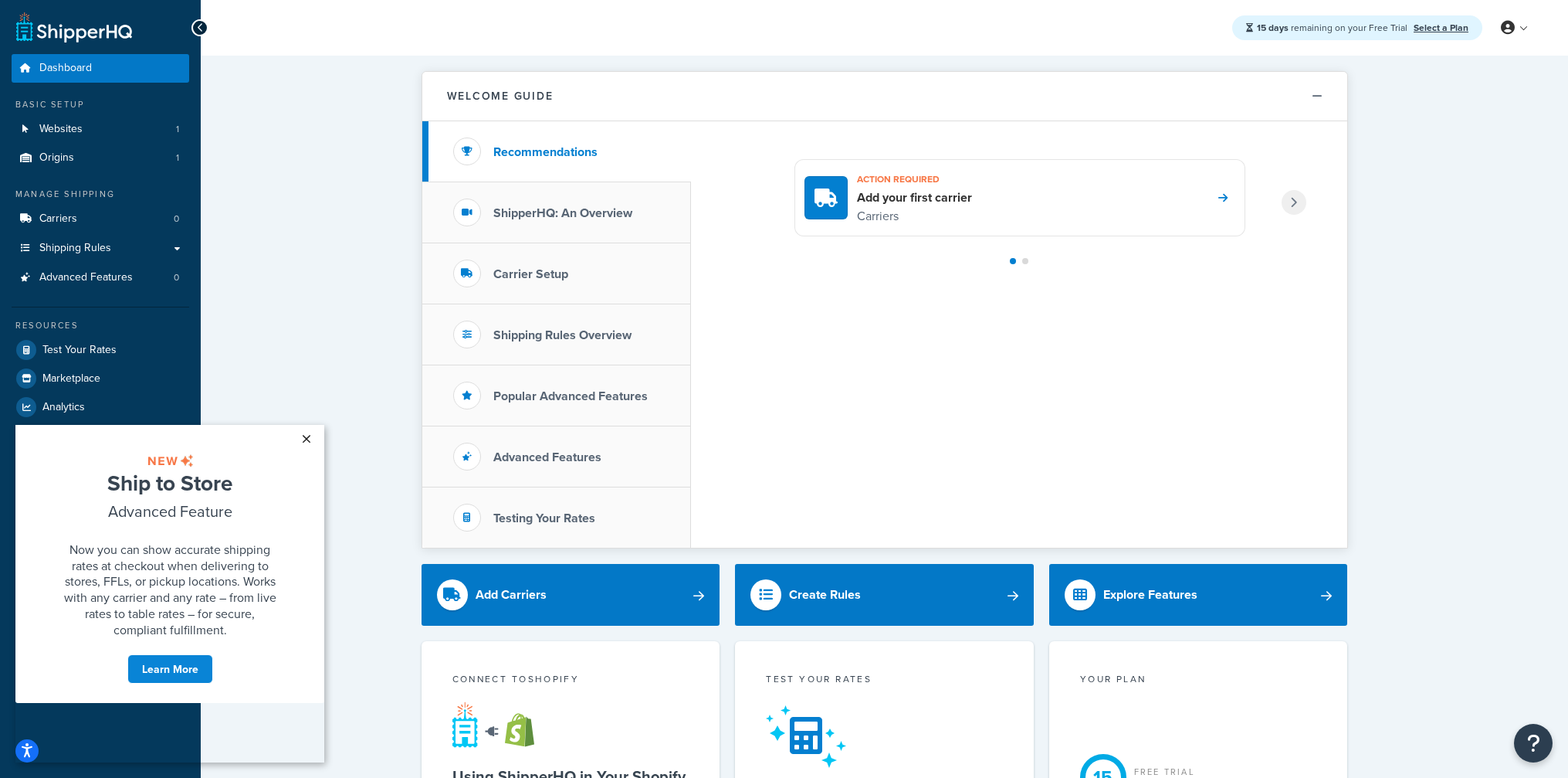
click at [310, 439] on link "×" at bounding box center [306, 439] width 27 height 27
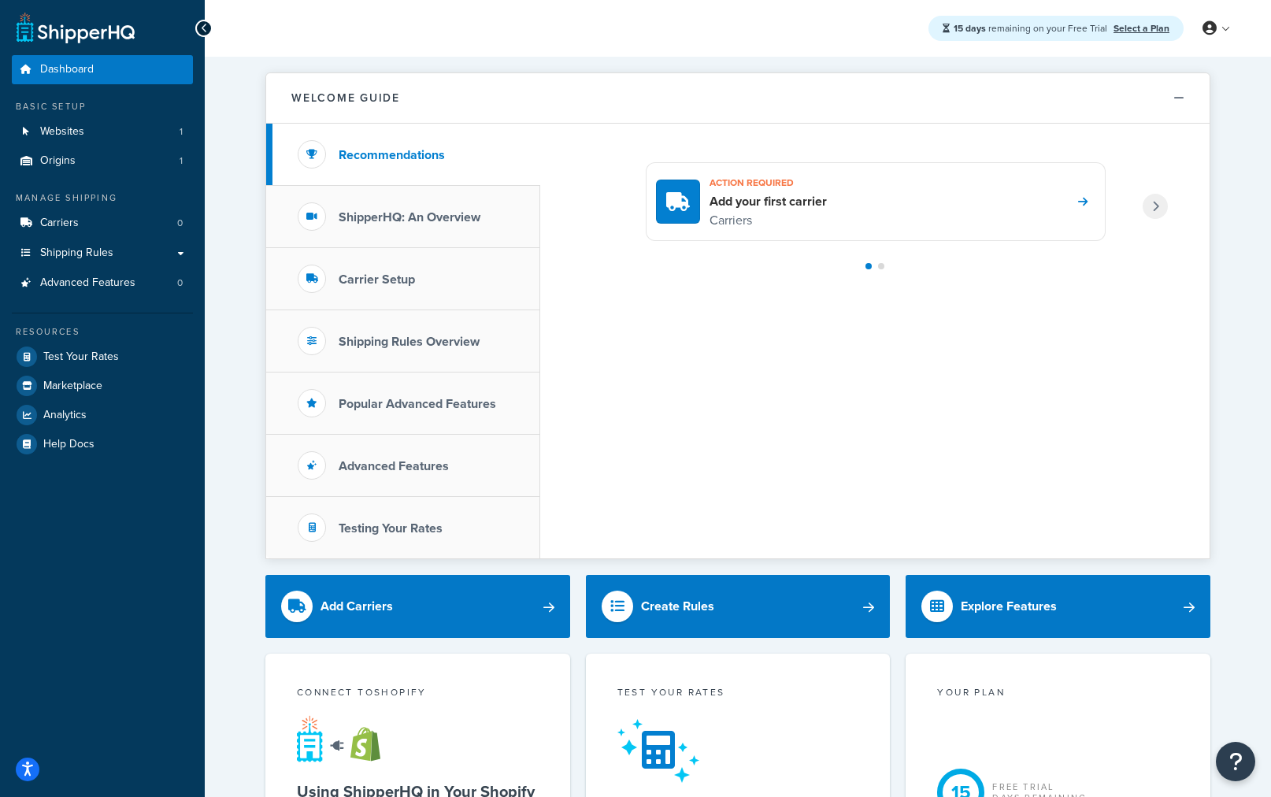
scroll to position [9, 0]
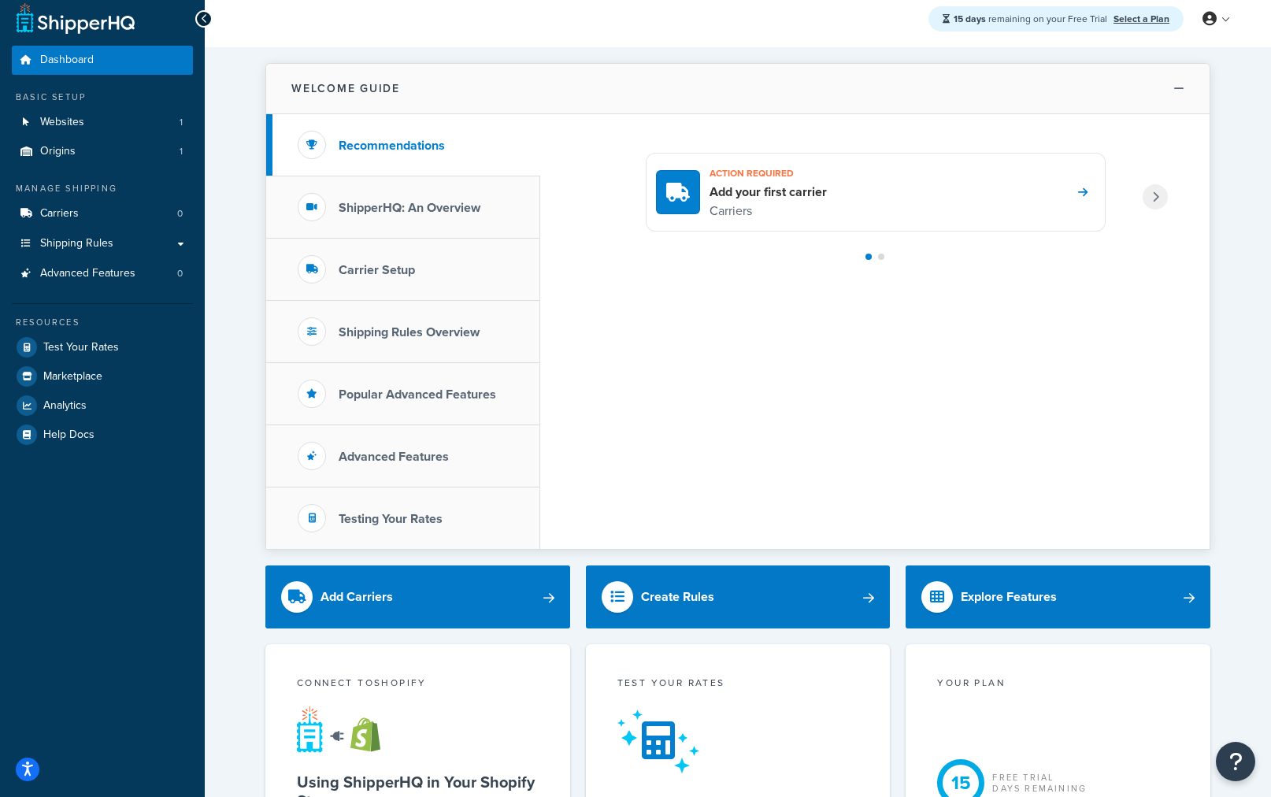
click at [1163, 88] on button "Welcome Guide" at bounding box center [737, 89] width 943 height 50
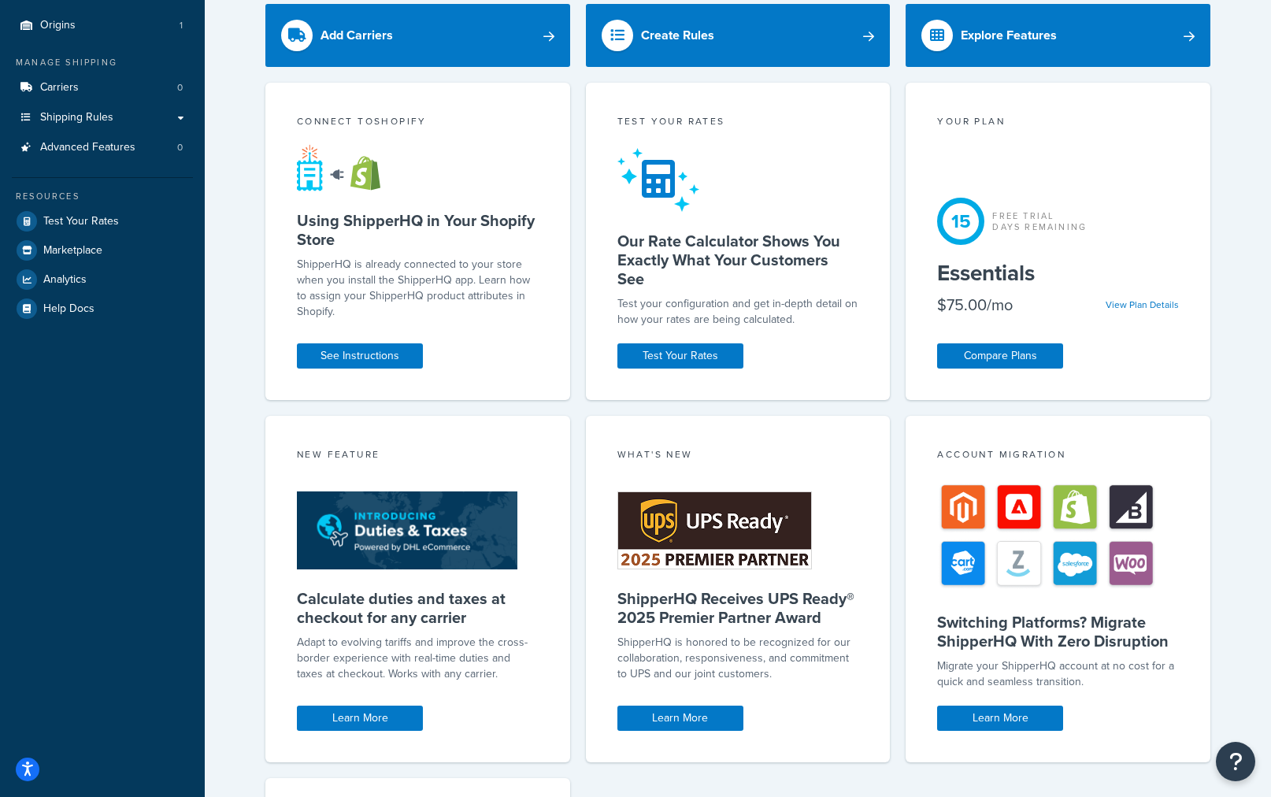
scroll to position [0, 0]
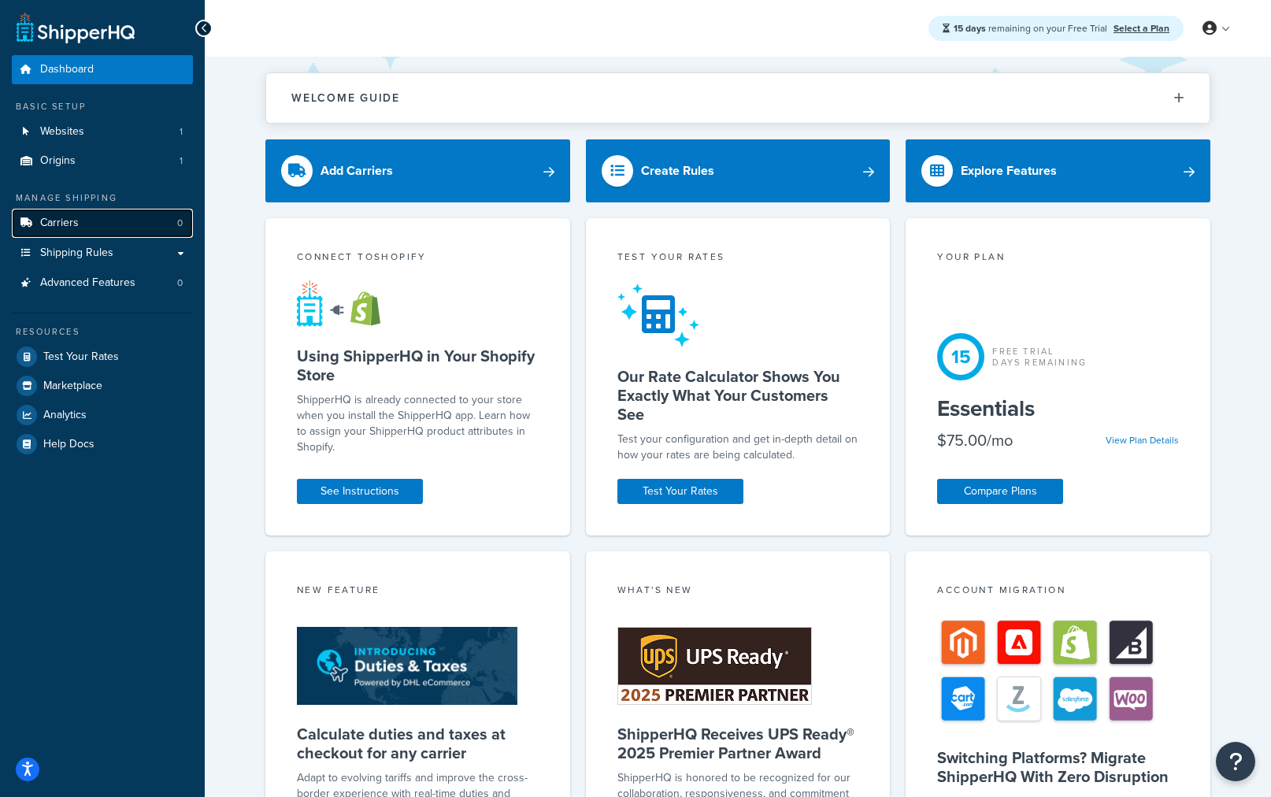
click at [90, 214] on link "Carriers 0" at bounding box center [102, 223] width 181 height 29
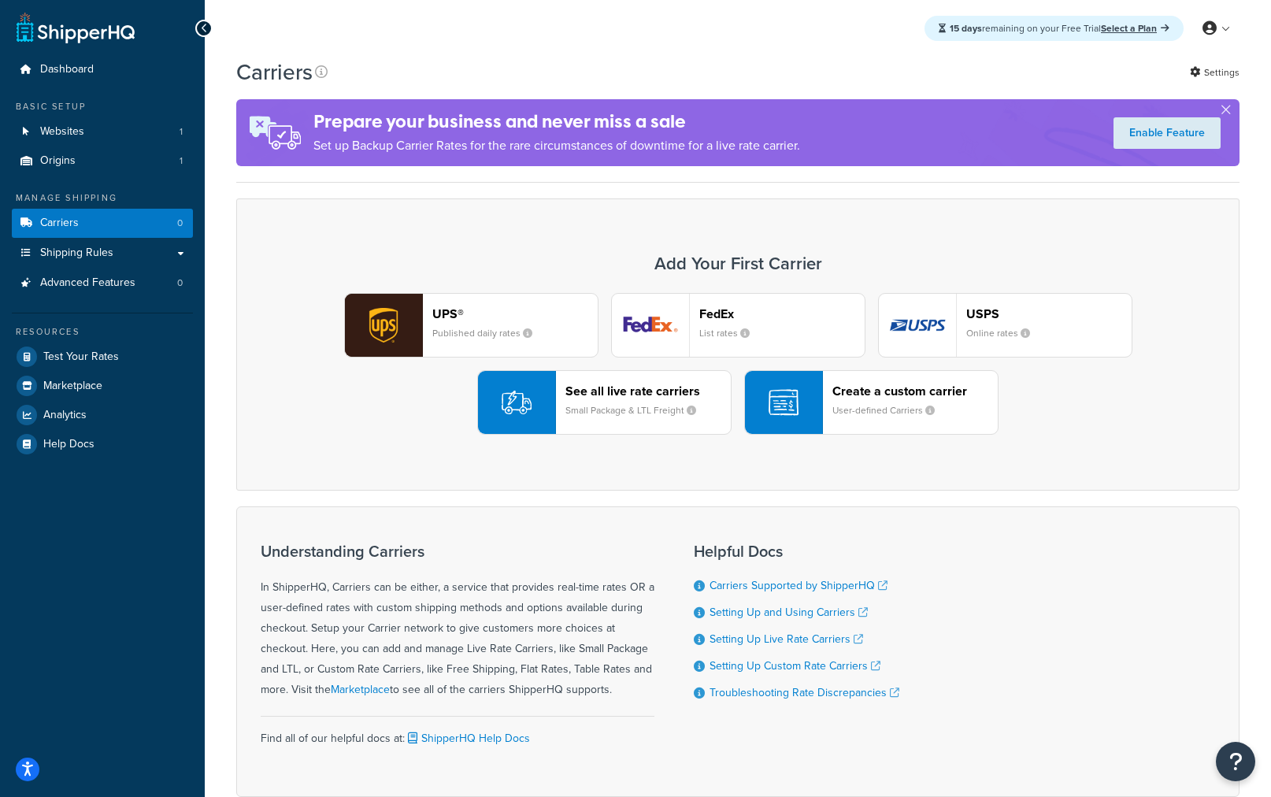
click at [488, 323] on div "UPS® Published daily rates" at bounding box center [514, 325] width 165 height 38
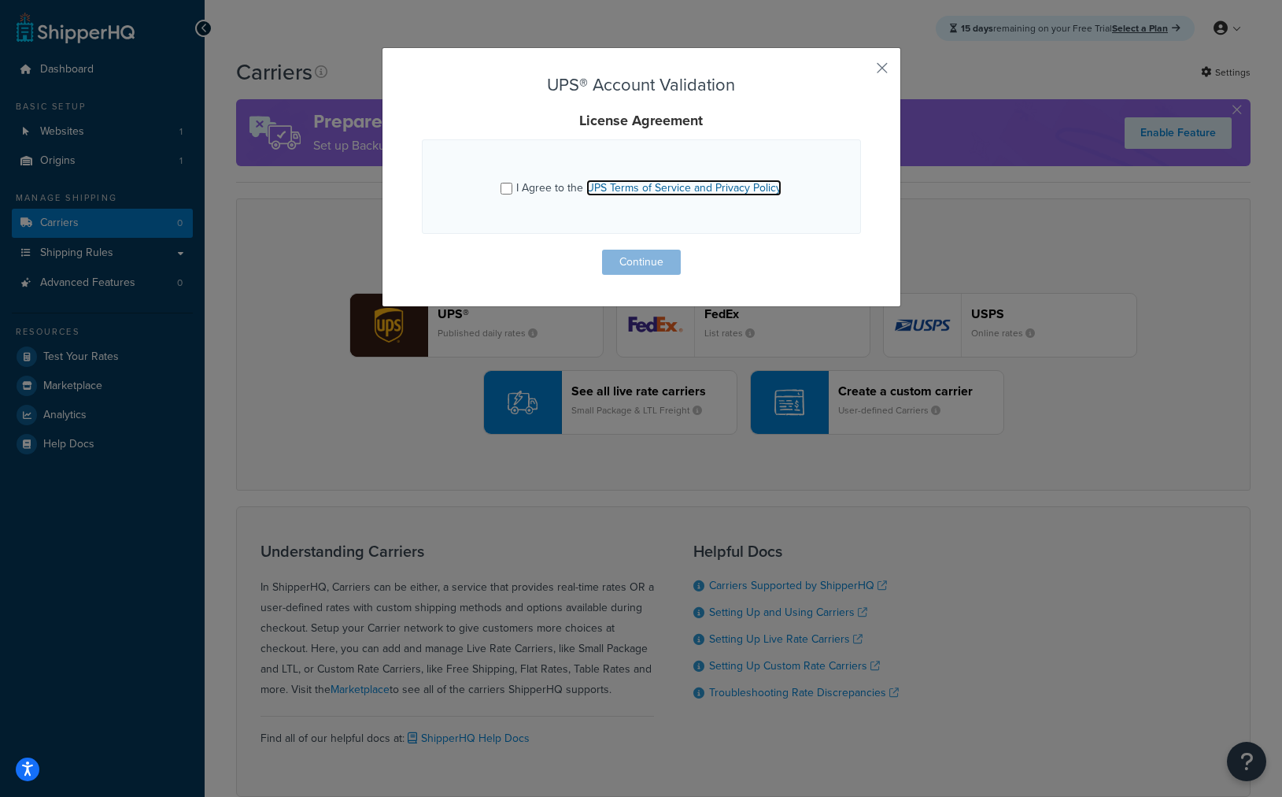
click at [586, 187] on link "UPS Terms of Service and Privacy Policy" at bounding box center [683, 187] width 195 height 17
click at [523, 182] on span "I Agree to the UPS Terms of Service and Privacy Policy" at bounding box center [648, 187] width 265 height 17
click at [512, 183] on input "I Agree to the UPS Terms of Service and Privacy Policy" at bounding box center [507, 189] width 12 height 12
checkbox input "true"
click at [616, 261] on button "Continue" at bounding box center [641, 262] width 79 height 25
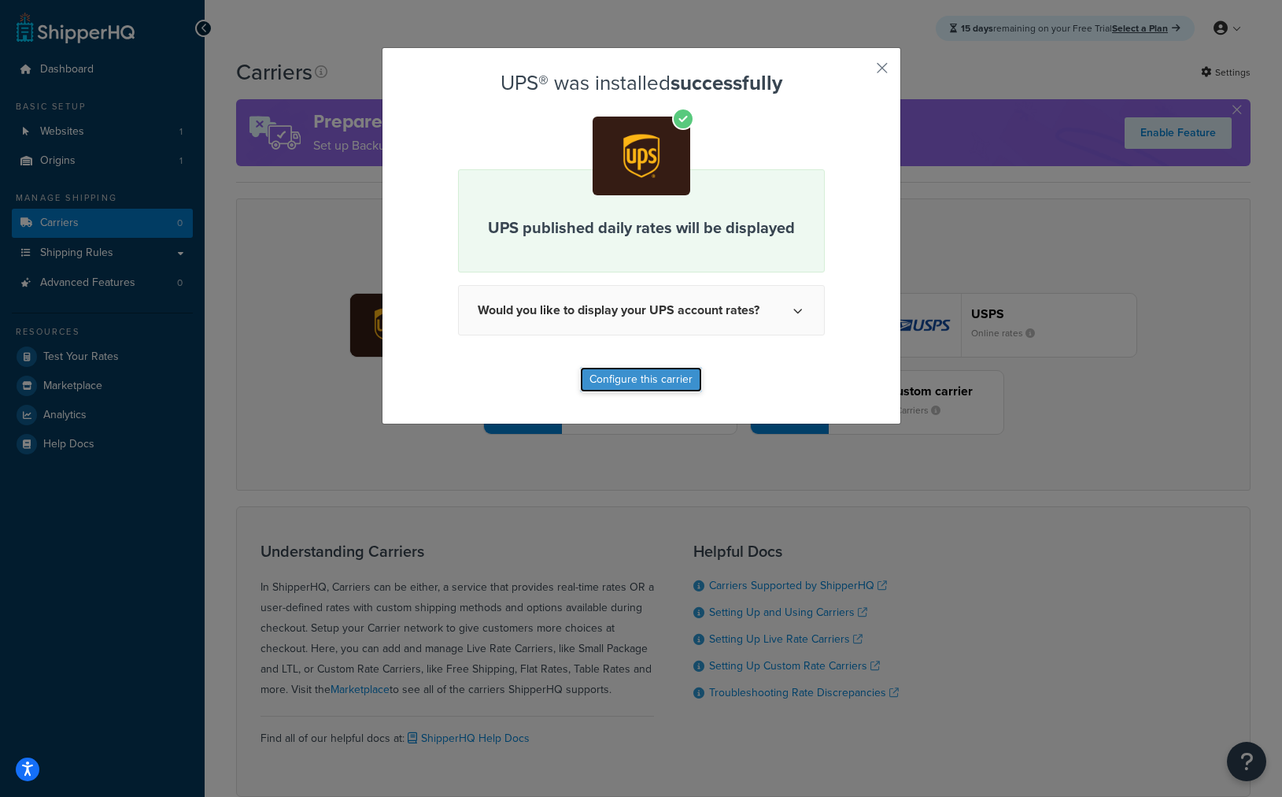
click at [627, 378] on button "Configure this carrier" at bounding box center [641, 379] width 122 height 25
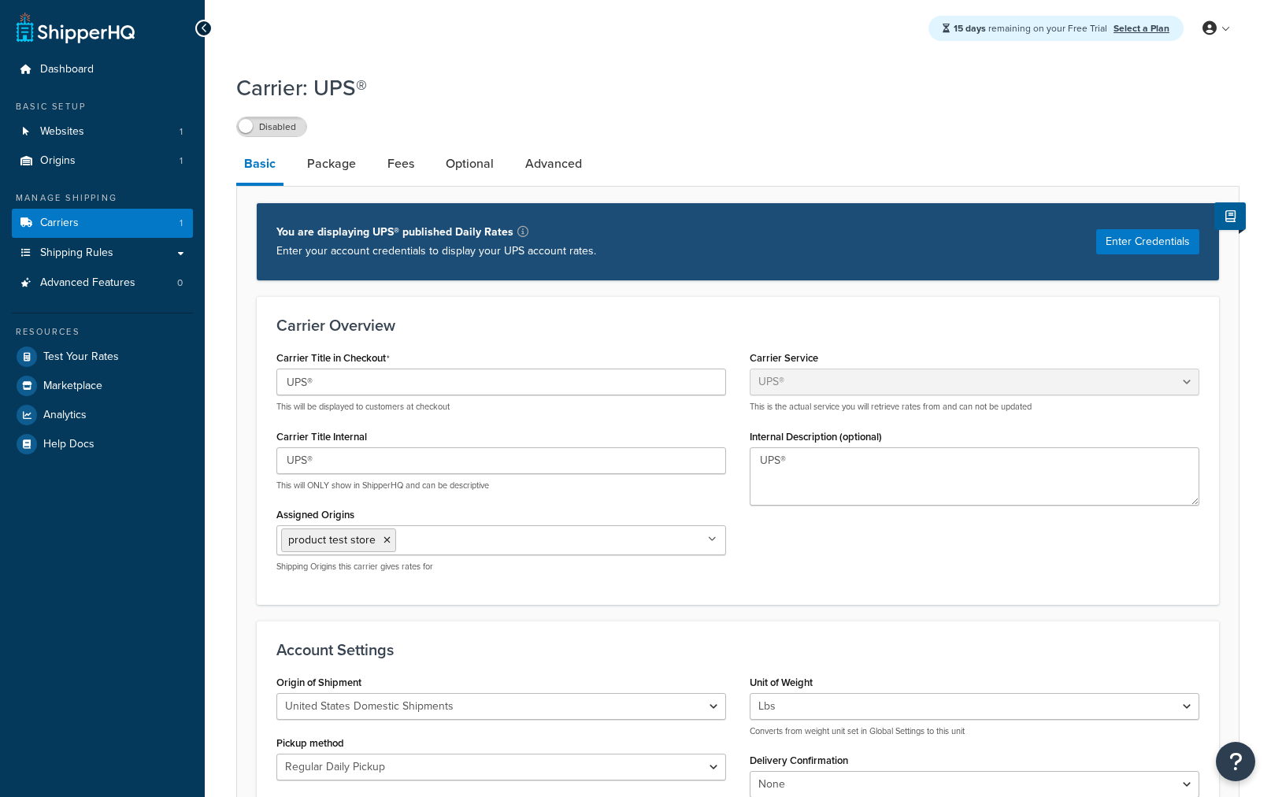
select select "ups"
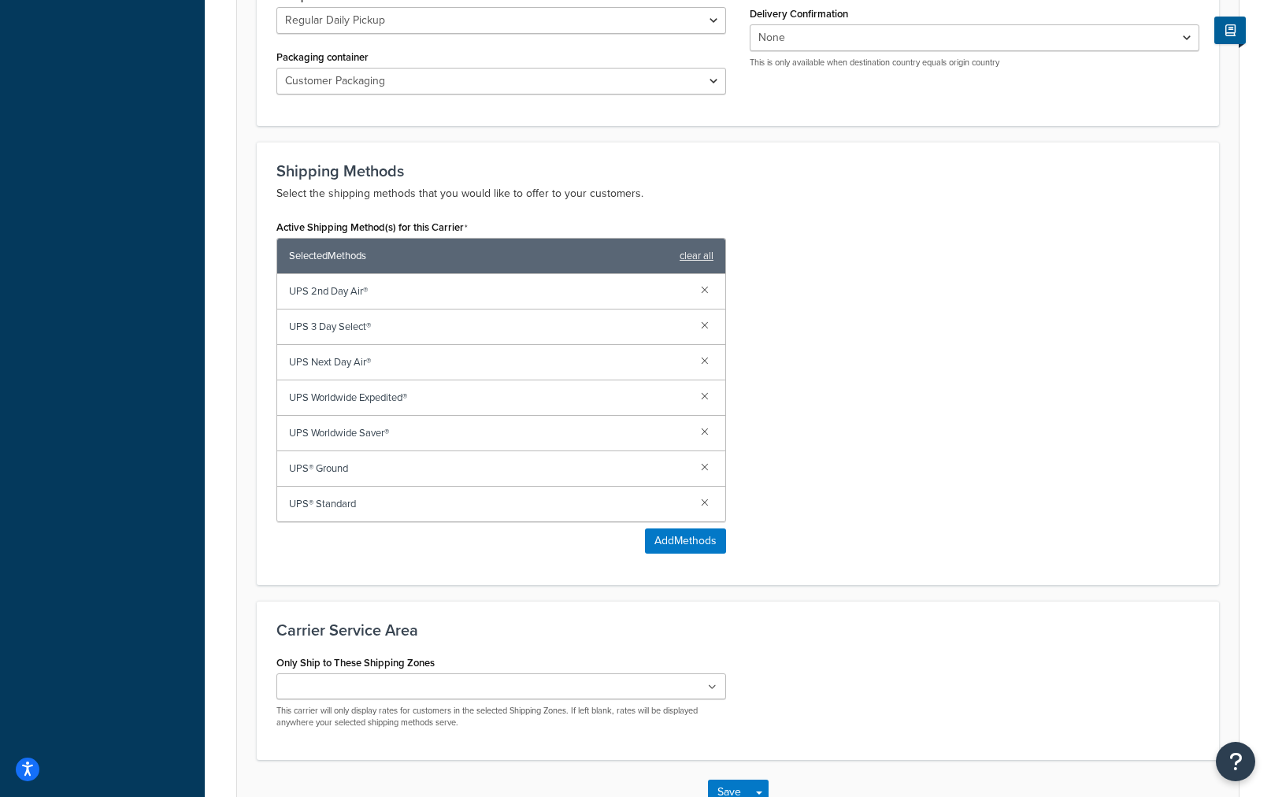
scroll to position [854, 0]
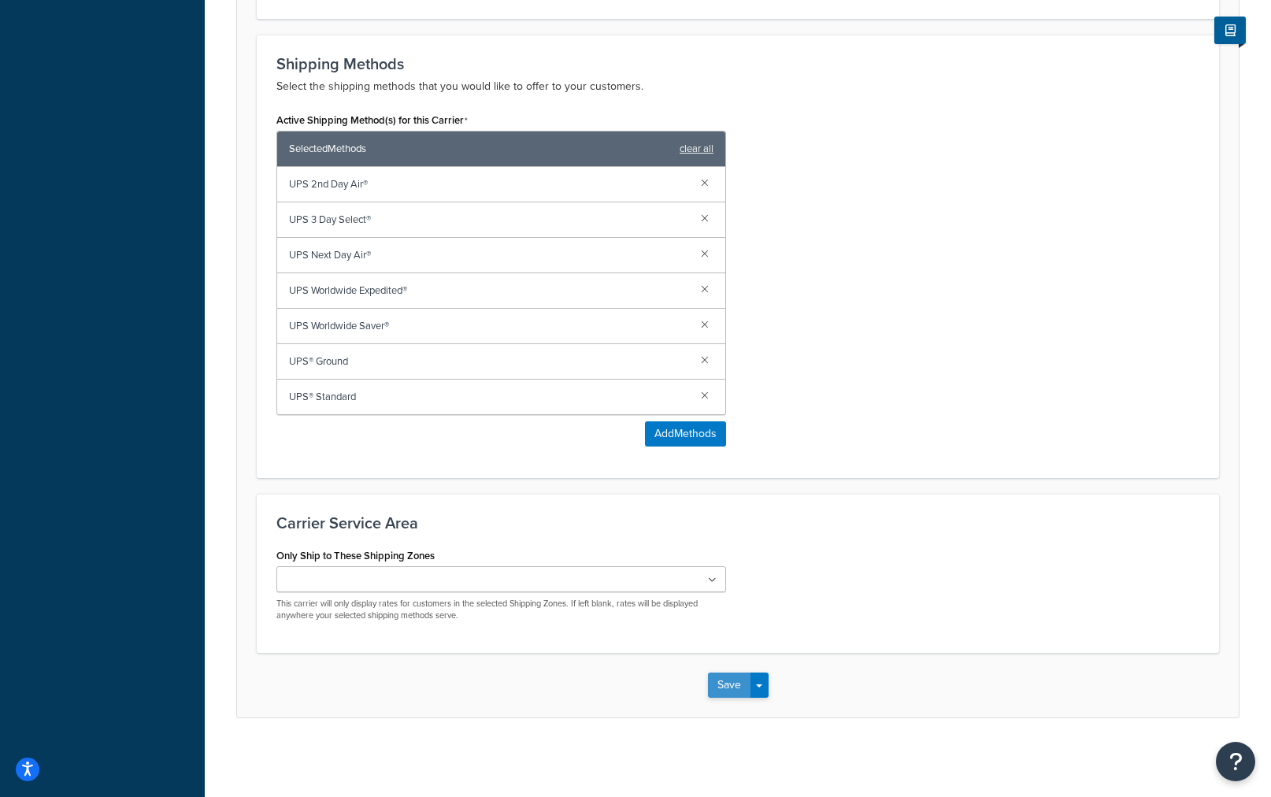
click at [723, 690] on button "Save" at bounding box center [729, 684] width 43 height 25
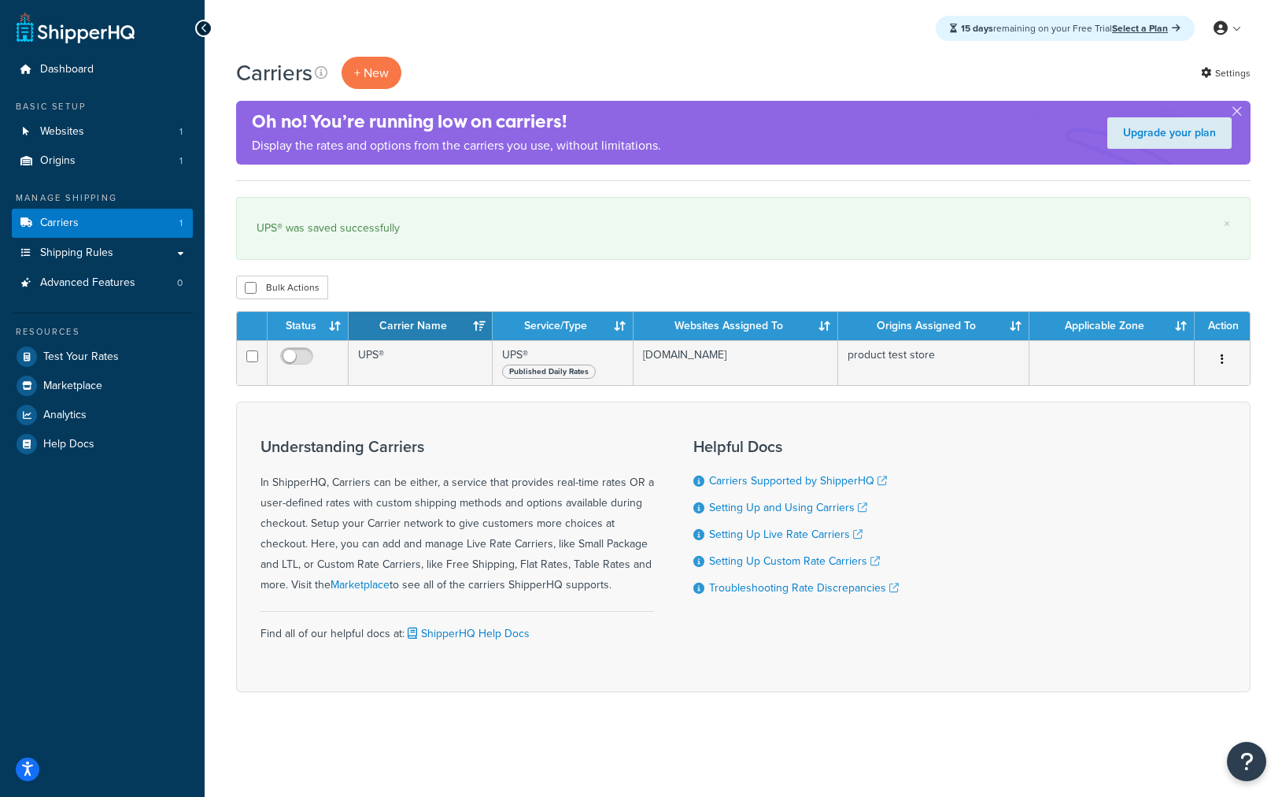
click at [1247, 109] on div "Upgrade your plan" at bounding box center [1170, 132] width 162 height 47
click at [1243, 109] on div "Upgrade your plan" at bounding box center [1170, 132] width 162 height 47
click at [1238, 113] on button "button" at bounding box center [1237, 115] width 4 height 4
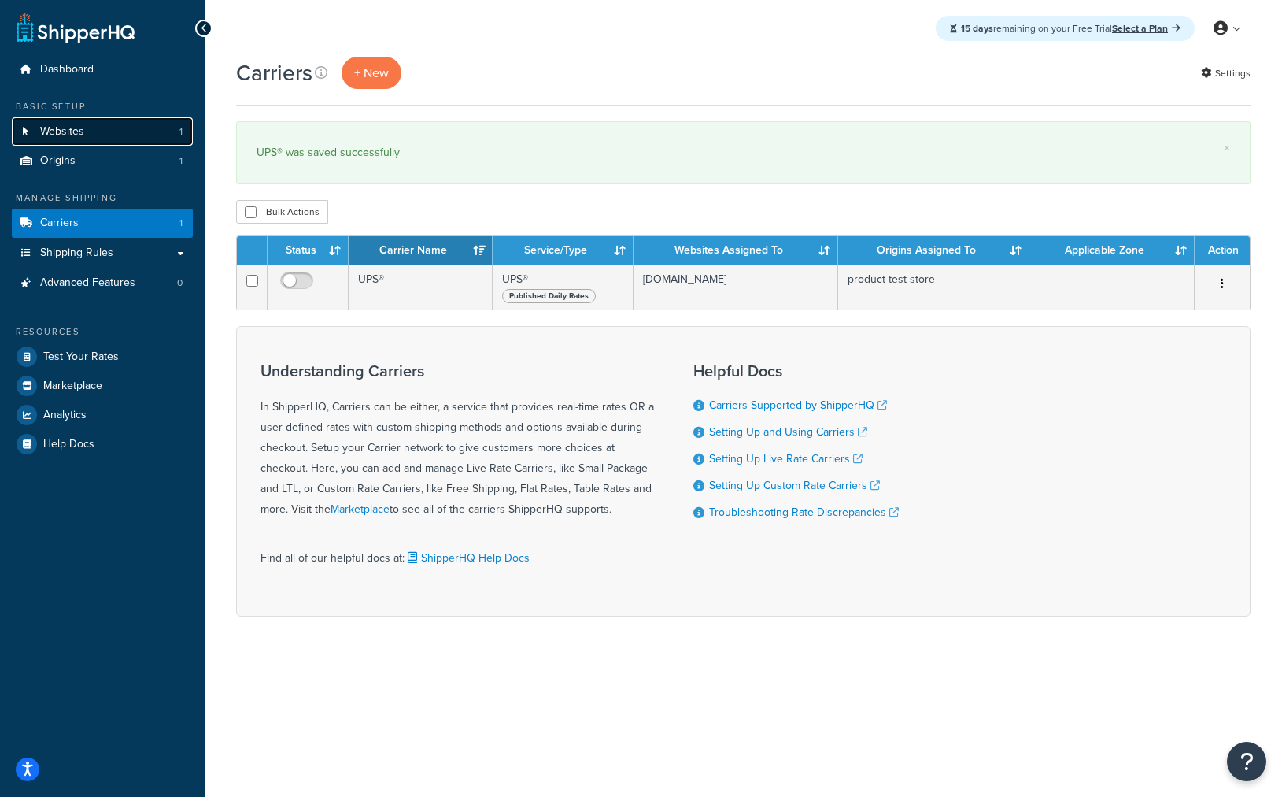
click at [80, 138] on span "Websites" at bounding box center [62, 131] width 44 height 13
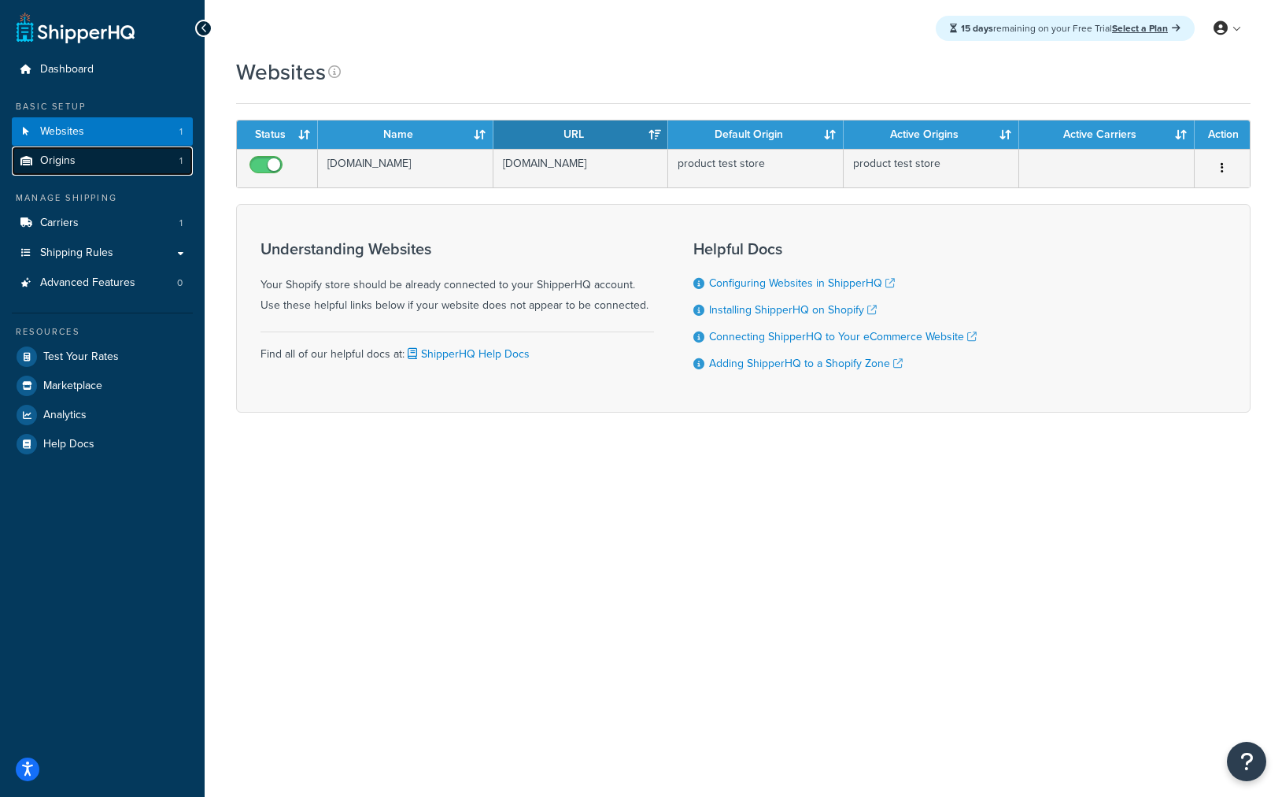
click at [54, 167] on span "Origins" at bounding box center [57, 160] width 35 height 13
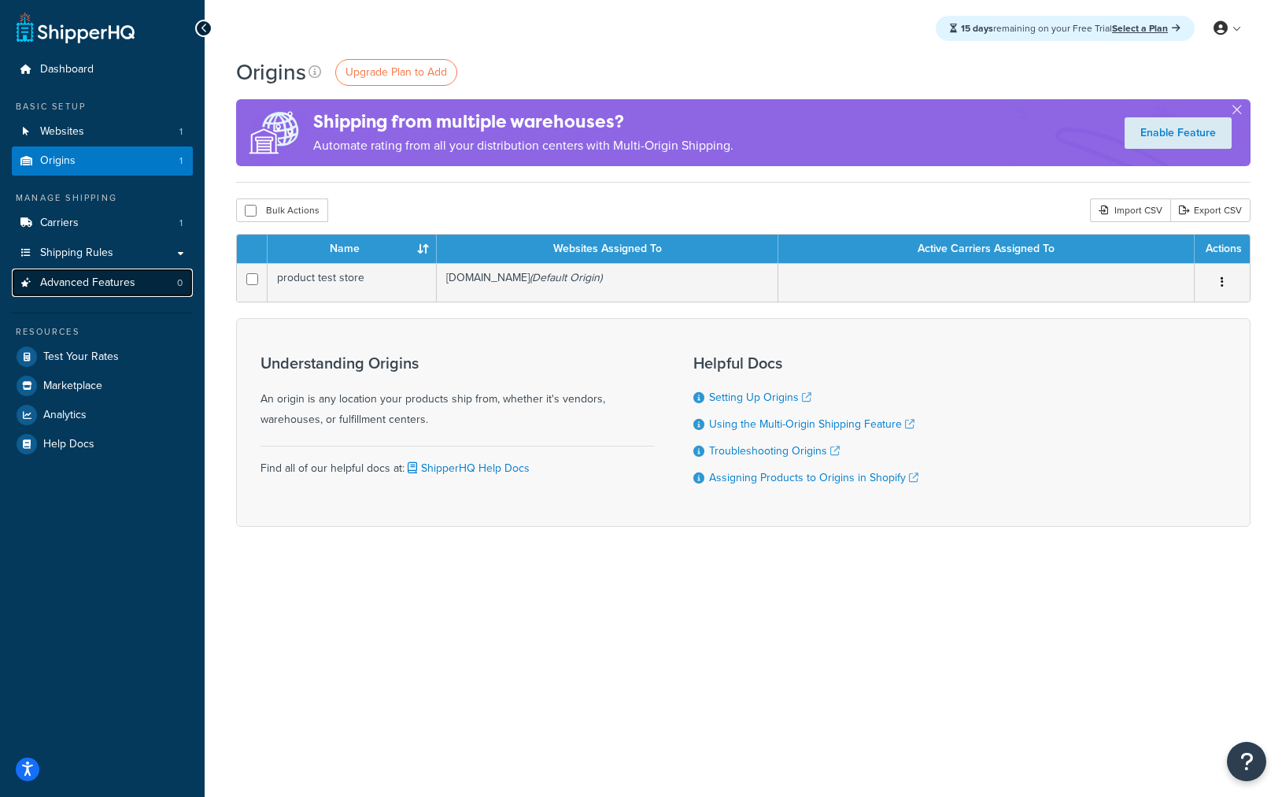
click at [85, 276] on span "Advanced Features" at bounding box center [87, 282] width 95 height 13
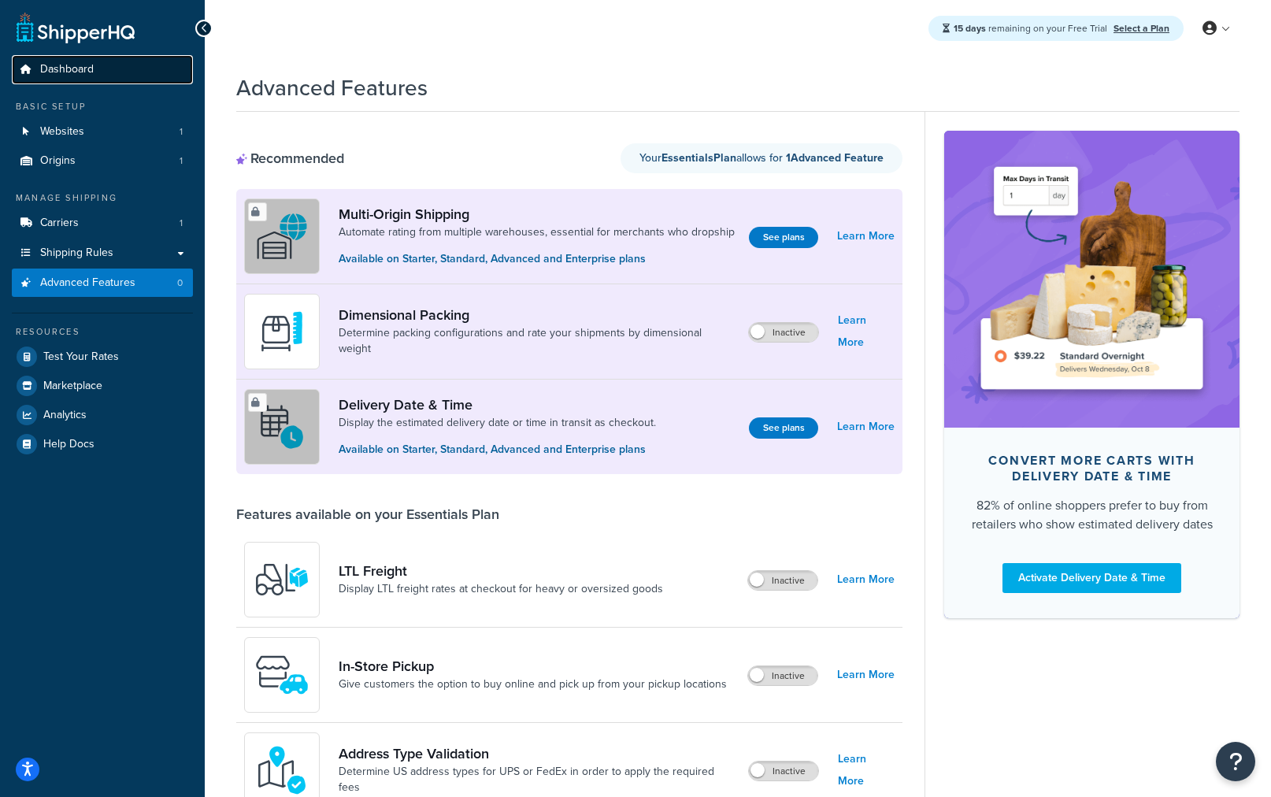
click at [54, 66] on span "Dashboard" at bounding box center [67, 69] width 54 height 13
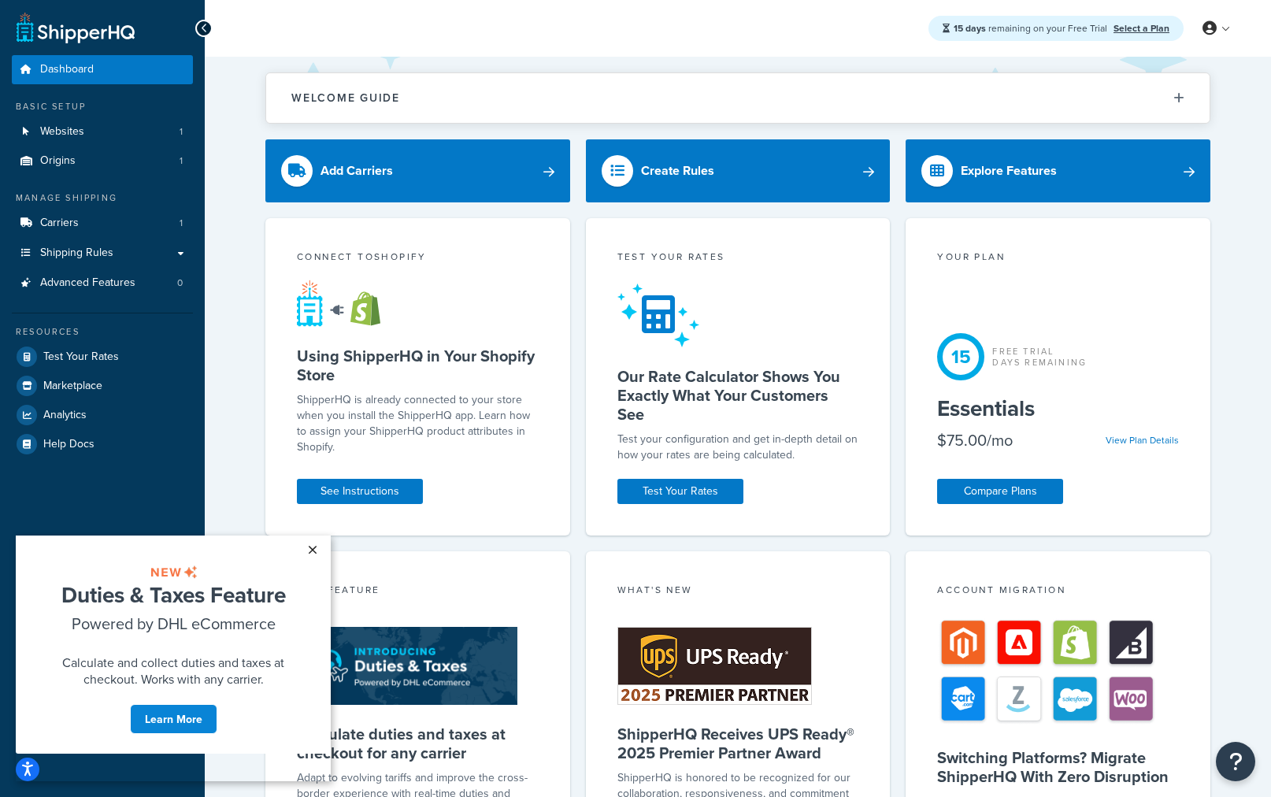
click at [316, 547] on link "×" at bounding box center [312, 549] width 28 height 28
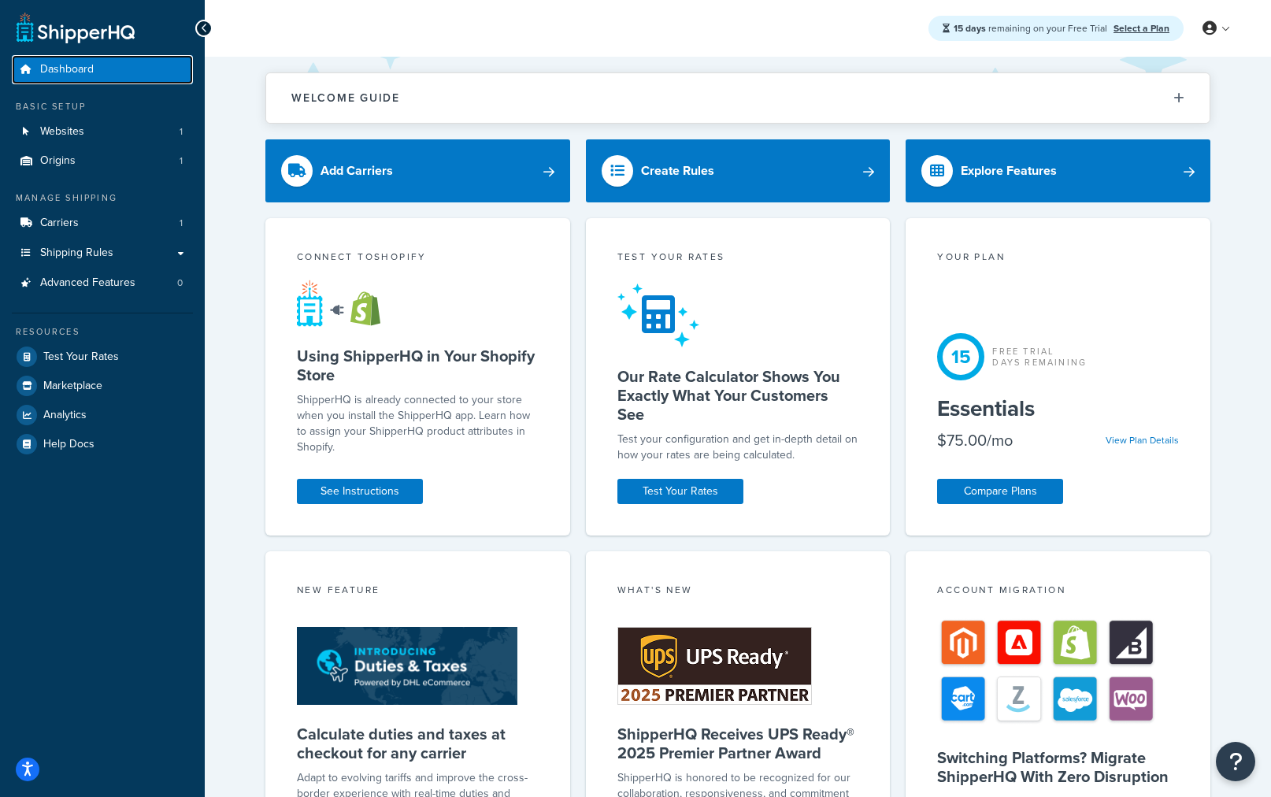
click at [70, 64] on span "Dashboard" at bounding box center [67, 69] width 54 height 13
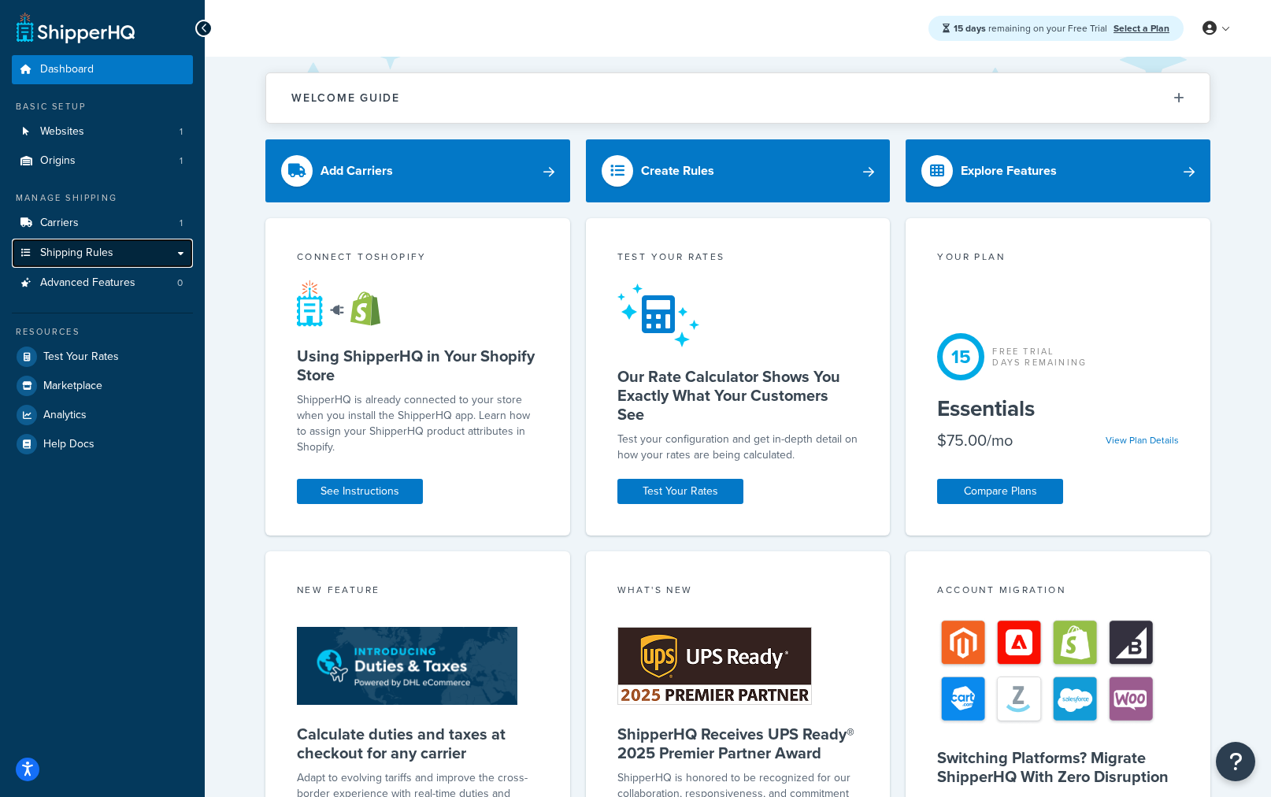
click at [102, 242] on link "Shipping Rules" at bounding box center [102, 253] width 181 height 29
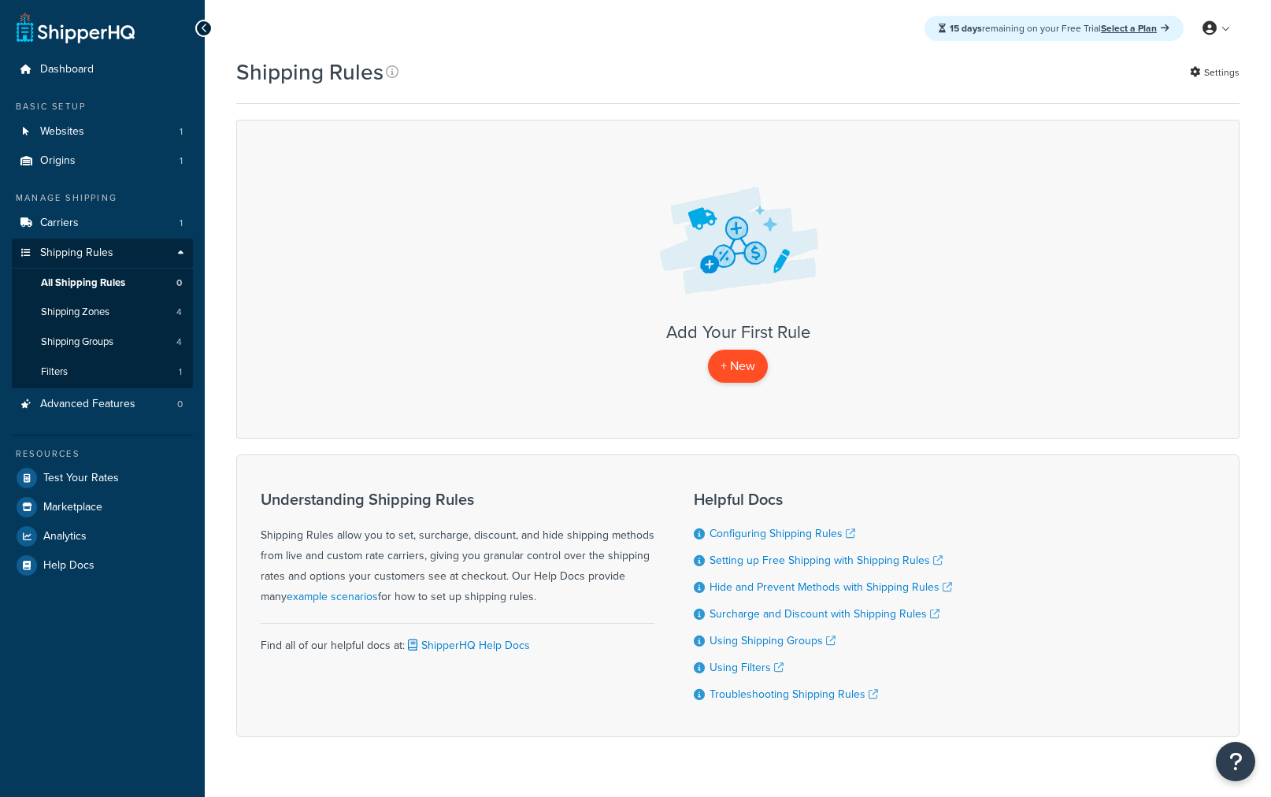
click at [729, 357] on p "+ New" at bounding box center [738, 366] width 60 height 32
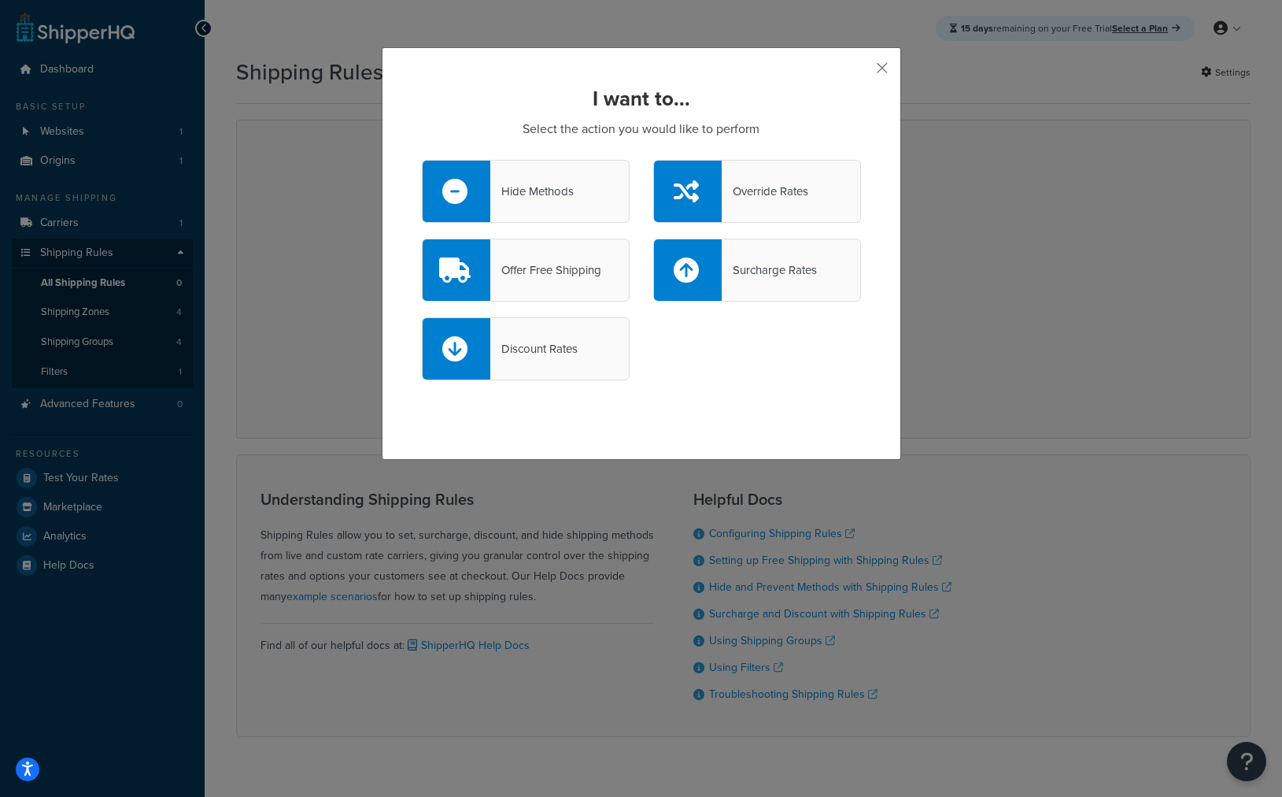
click at [560, 272] on div "Offer Free Shipping" at bounding box center [545, 270] width 111 height 22
click at [0, 0] on input "Offer Free Shipping" at bounding box center [0, 0] width 0 height 0
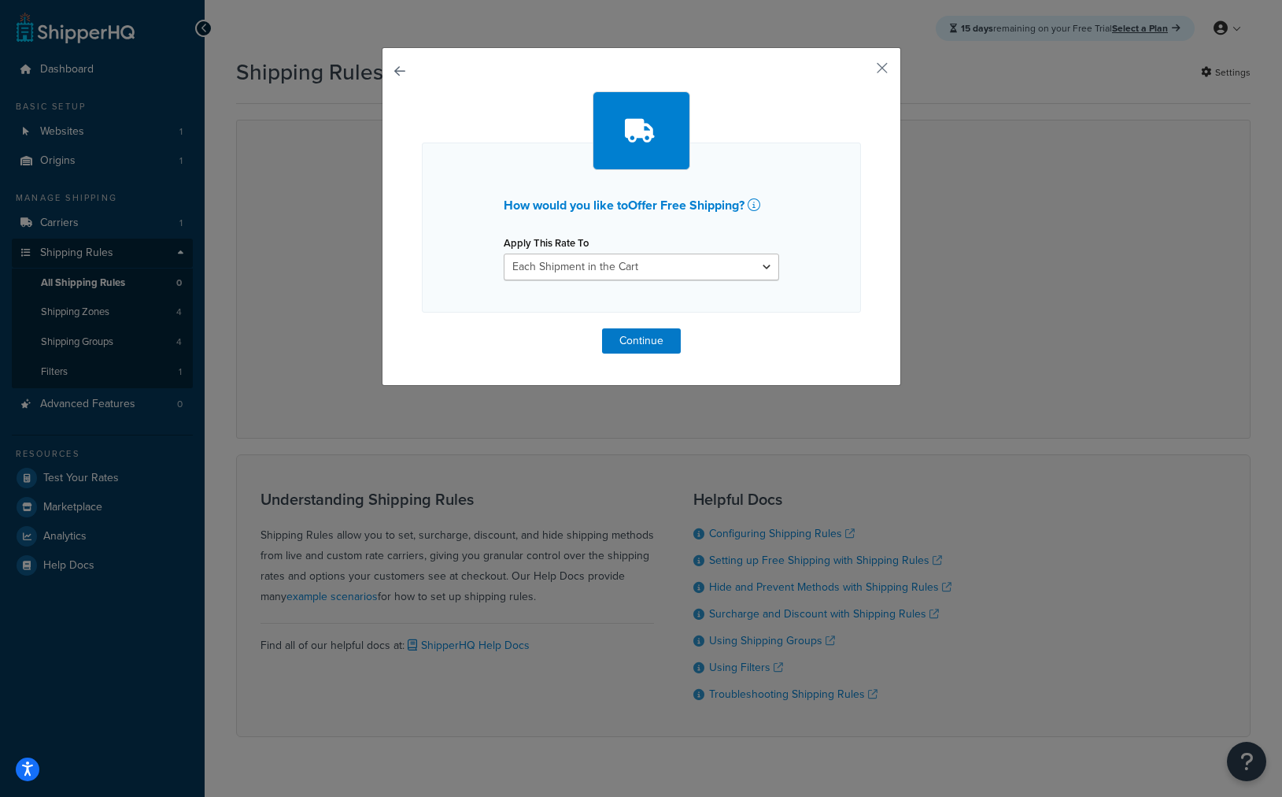
click at [612, 250] on div "Apply This Rate To Each Shipment in the Cart Each Shipping Group in the Cart Ea…" at bounding box center [642, 255] width 276 height 49
click at [612, 257] on select "Each Shipment in the Cart Each Shipping Group in the Cart Each Item within a Sh…" at bounding box center [642, 266] width 276 height 27
click at [635, 340] on button "Continue" at bounding box center [641, 340] width 79 height 25
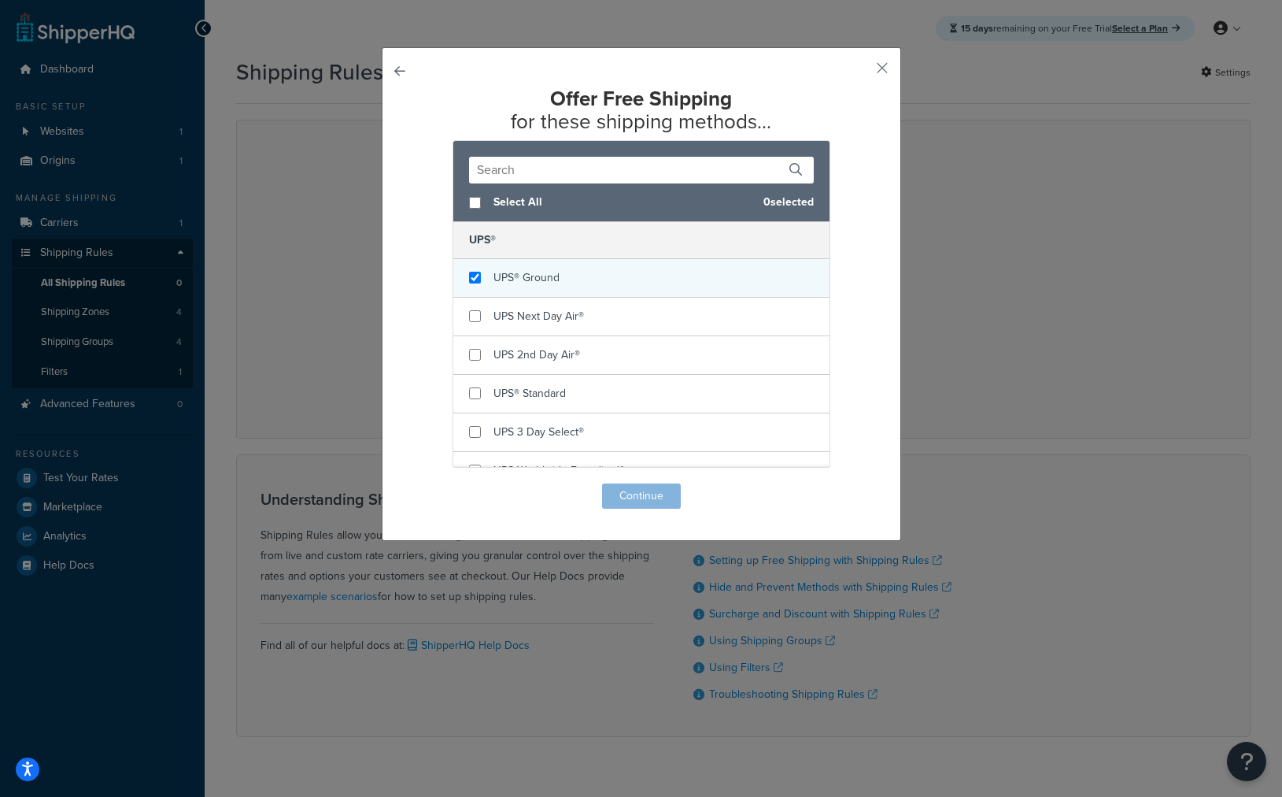
checkbox input "true"
click at [499, 279] on span "UPS® Ground" at bounding box center [527, 277] width 66 height 17
click at [638, 493] on button "Continue" at bounding box center [641, 495] width 79 height 25
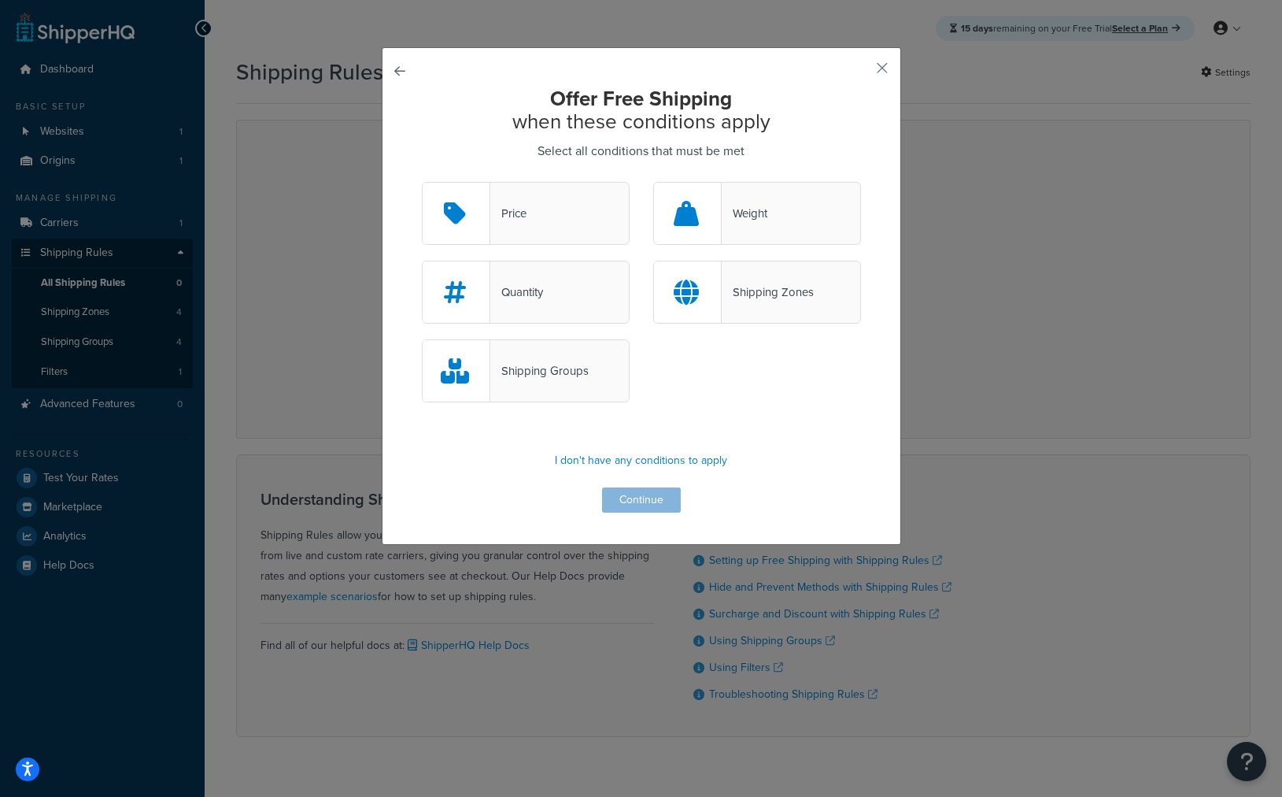
click at [531, 224] on div "Price" at bounding box center [526, 213] width 208 height 63
click at [0, 0] on input "Price" at bounding box center [0, 0] width 0 height 0
click at [653, 491] on button "Continue" at bounding box center [641, 499] width 79 height 25
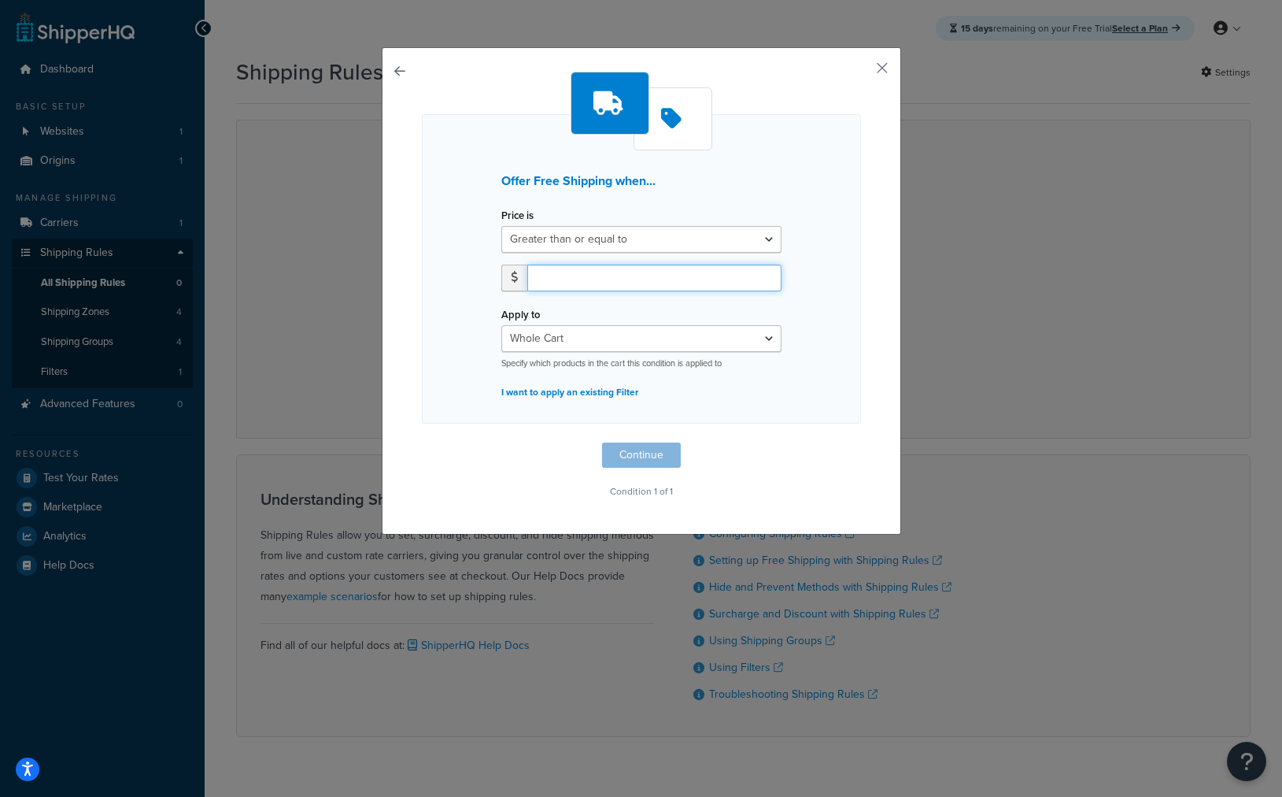
click at [588, 273] on input "number" at bounding box center [654, 277] width 254 height 27
type input "250"
click at [649, 456] on button "Continue" at bounding box center [641, 454] width 79 height 25
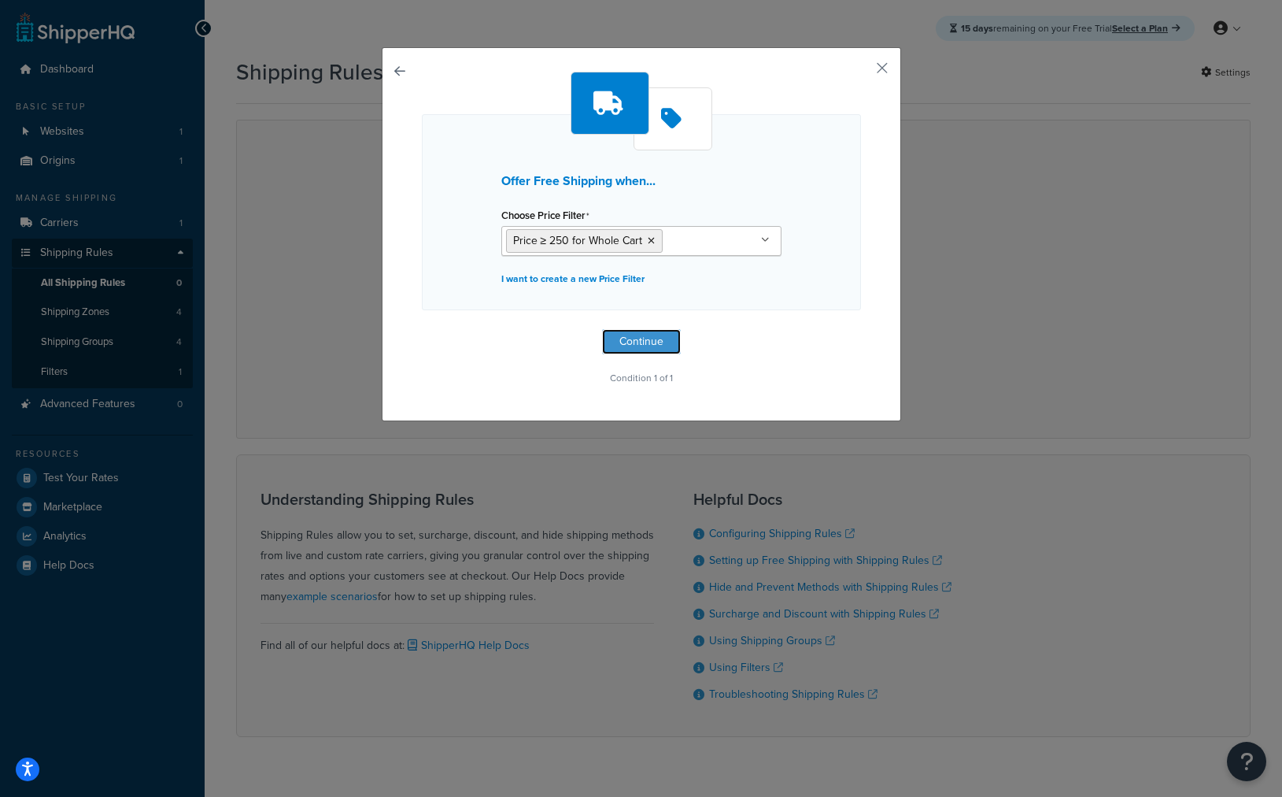
click at [624, 343] on button "Continue" at bounding box center [641, 341] width 79 height 25
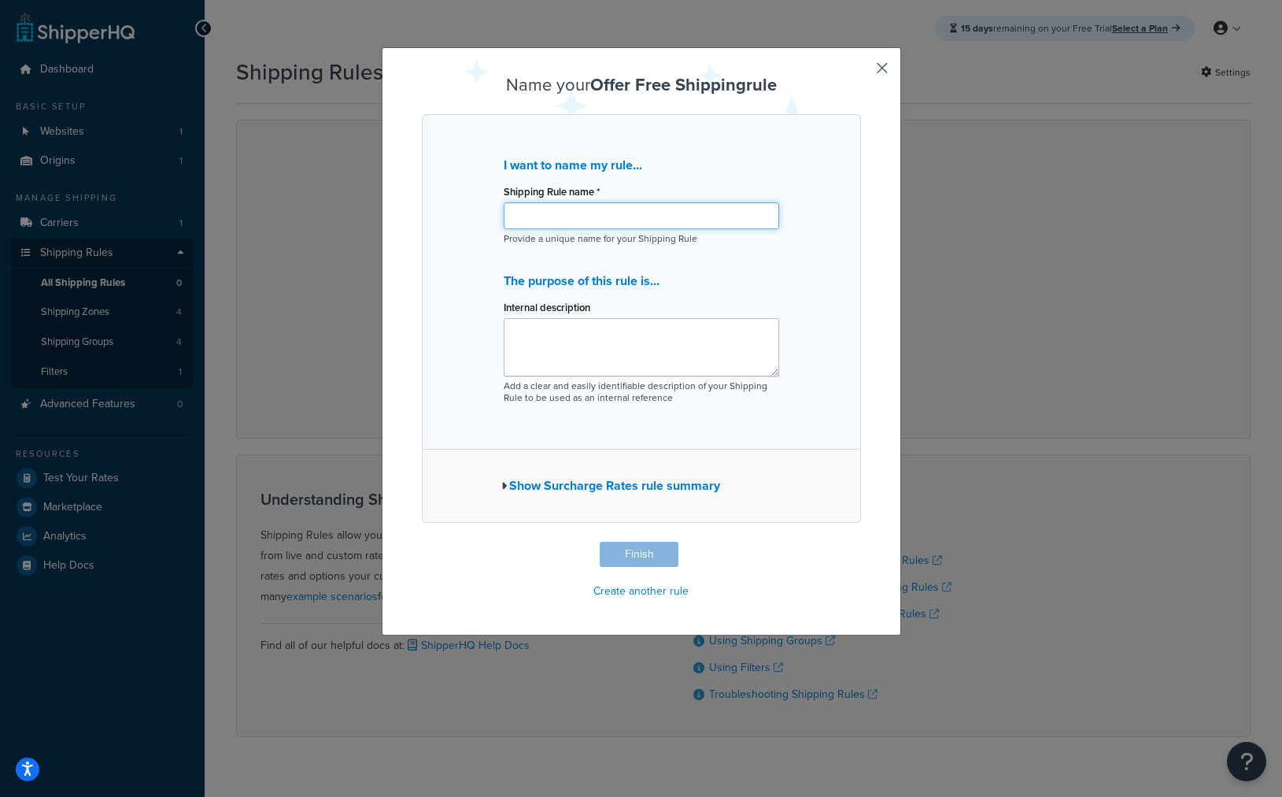
click at [561, 209] on input "Shipping Rule name *" at bounding box center [642, 215] width 276 height 27
type input "free shipping over 250"
click at [654, 560] on button "Finish" at bounding box center [639, 554] width 79 height 25
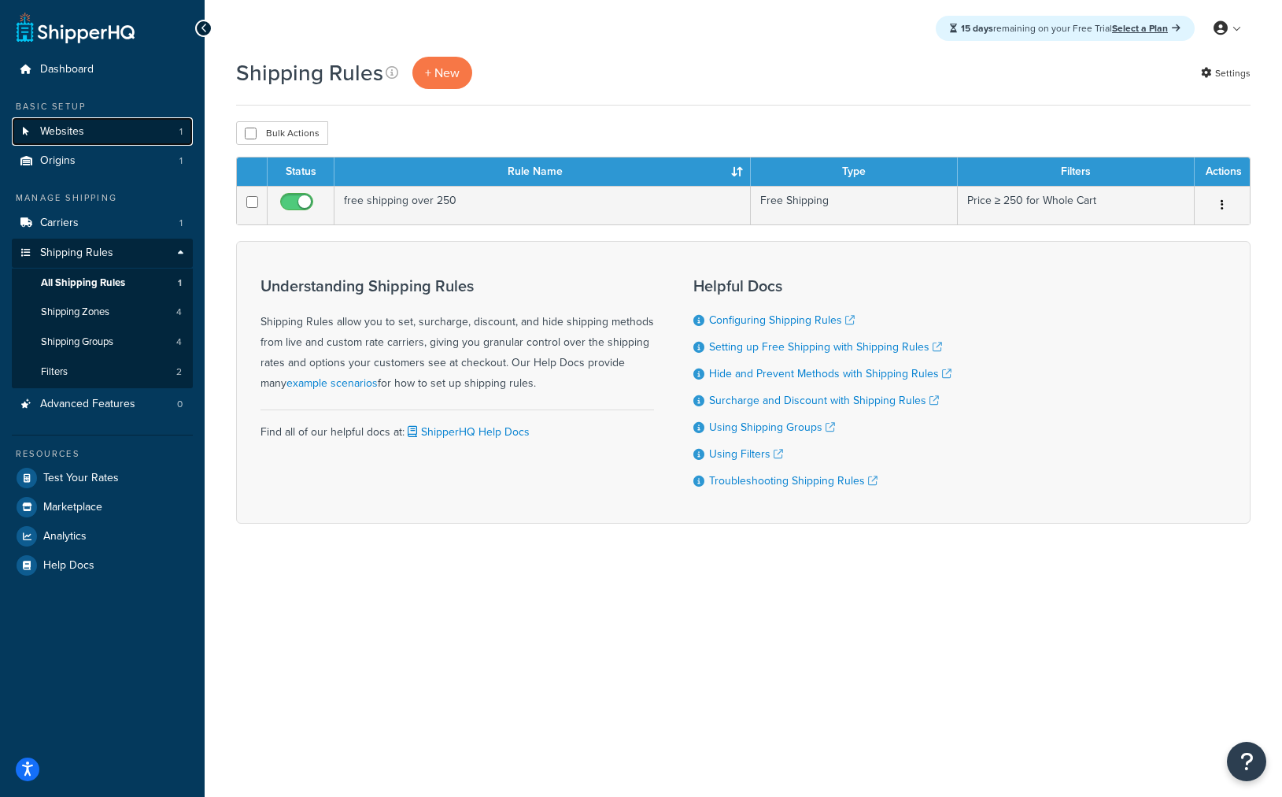
click at [66, 125] on span "Websites" at bounding box center [62, 131] width 44 height 13
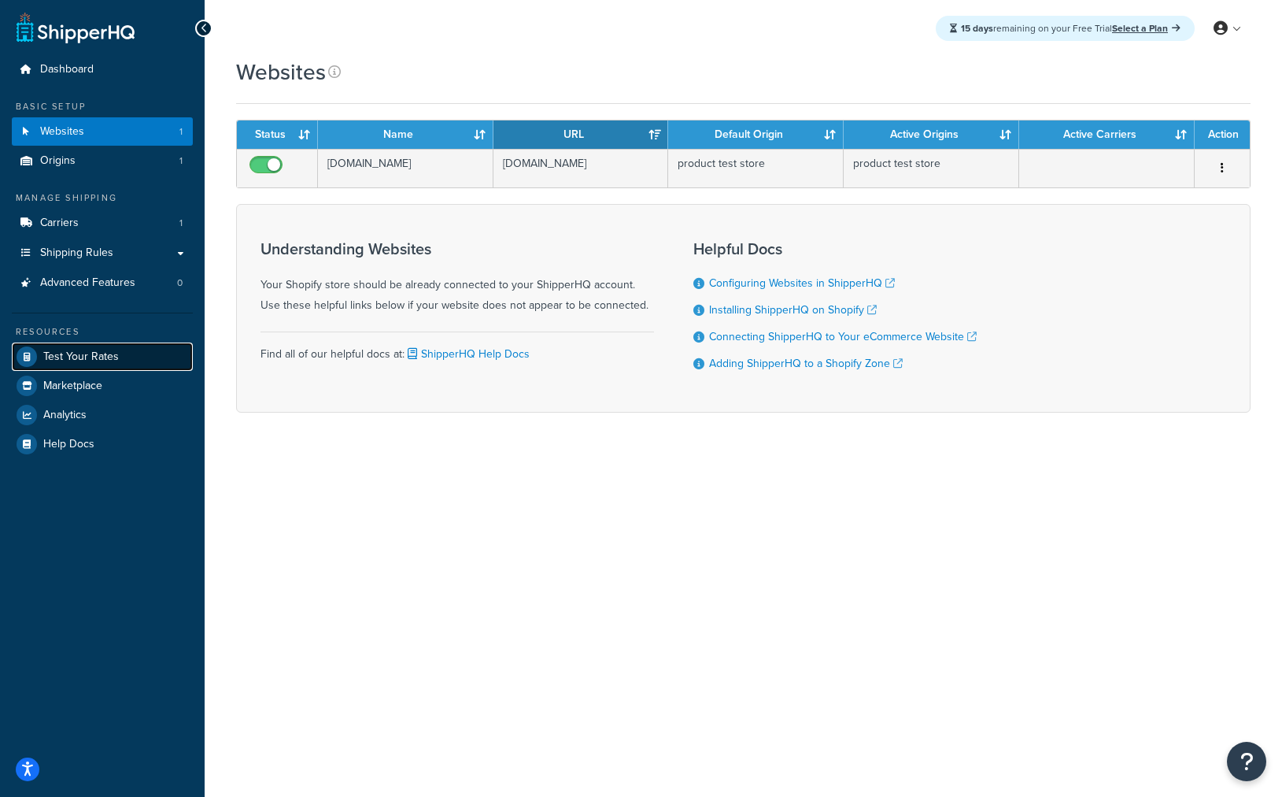
click at [76, 352] on span "Test Your Rates" at bounding box center [81, 356] width 76 height 13
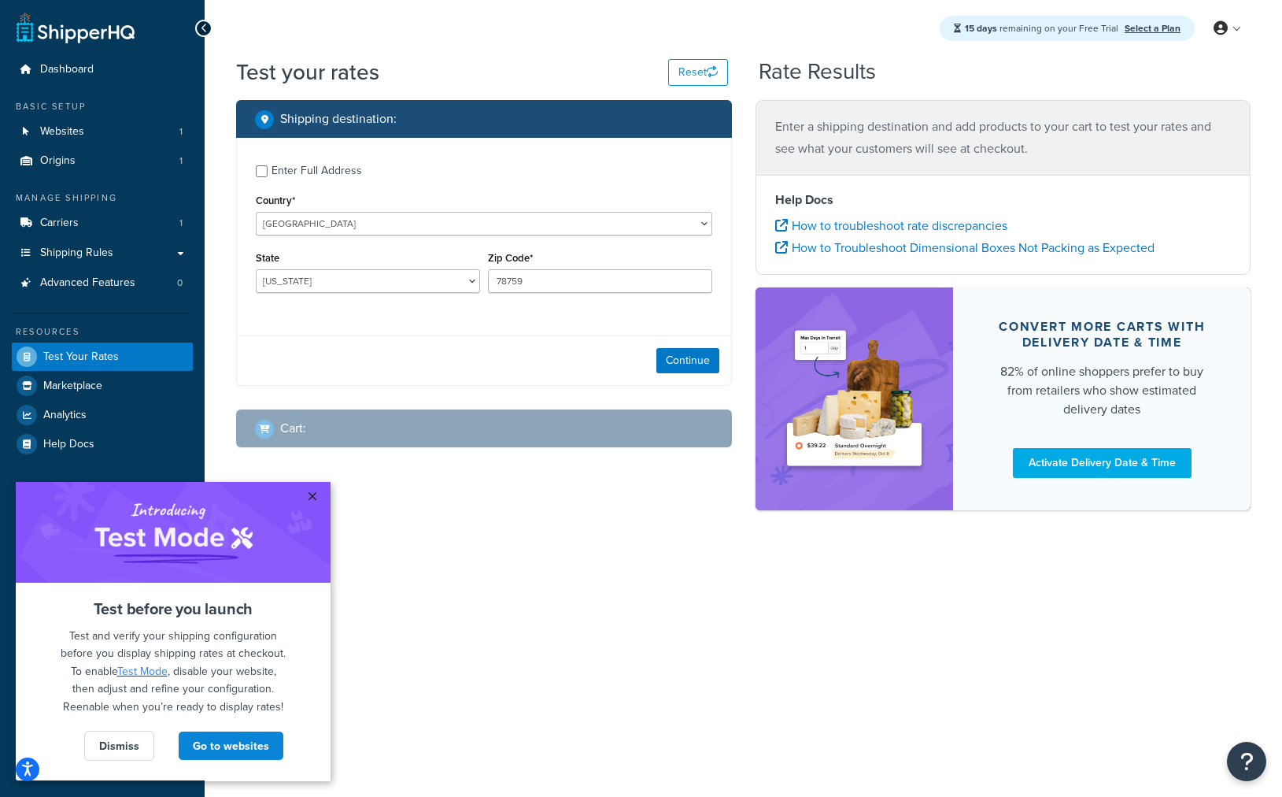
click at [313, 494] on link "×" at bounding box center [312, 496] width 28 height 28
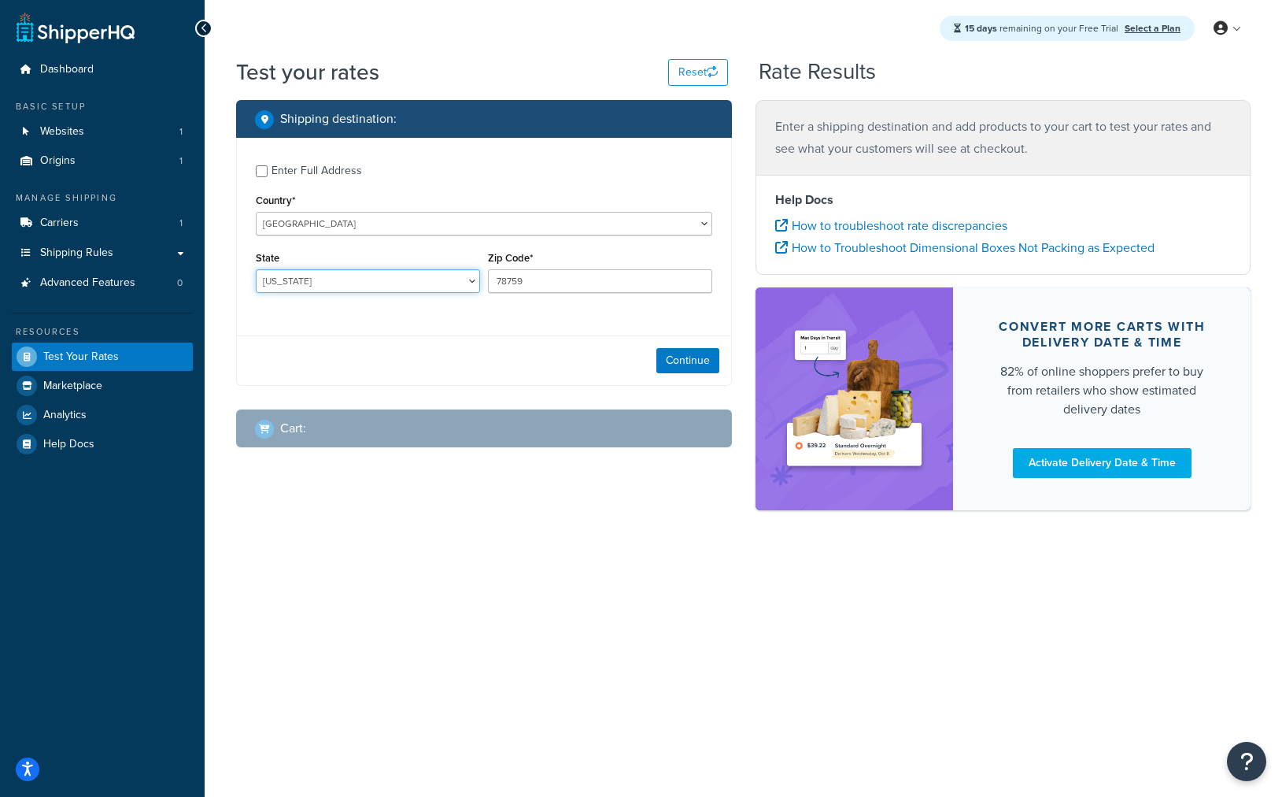
click at [365, 283] on select "Alabama Alaska American Samoa Arizona Arkansas Armed Forces Americas Armed Forc…" at bounding box center [368, 281] width 224 height 24
click at [256, 269] on select "Alabama Alaska American Samoa Arizona Arkansas Armed Forces Americas Armed Forc…" at bounding box center [368, 281] width 224 height 24
click at [446, 292] on select "Alabama Alaska American Samoa Arizona Arkansas Armed Forces Americas Armed Forc…" at bounding box center [368, 281] width 224 height 24
select select "TX"
click at [256, 269] on select "Alabama Alaska American Samoa Arizona Arkansas Armed Forces Americas Armed Forc…" at bounding box center [368, 281] width 224 height 24
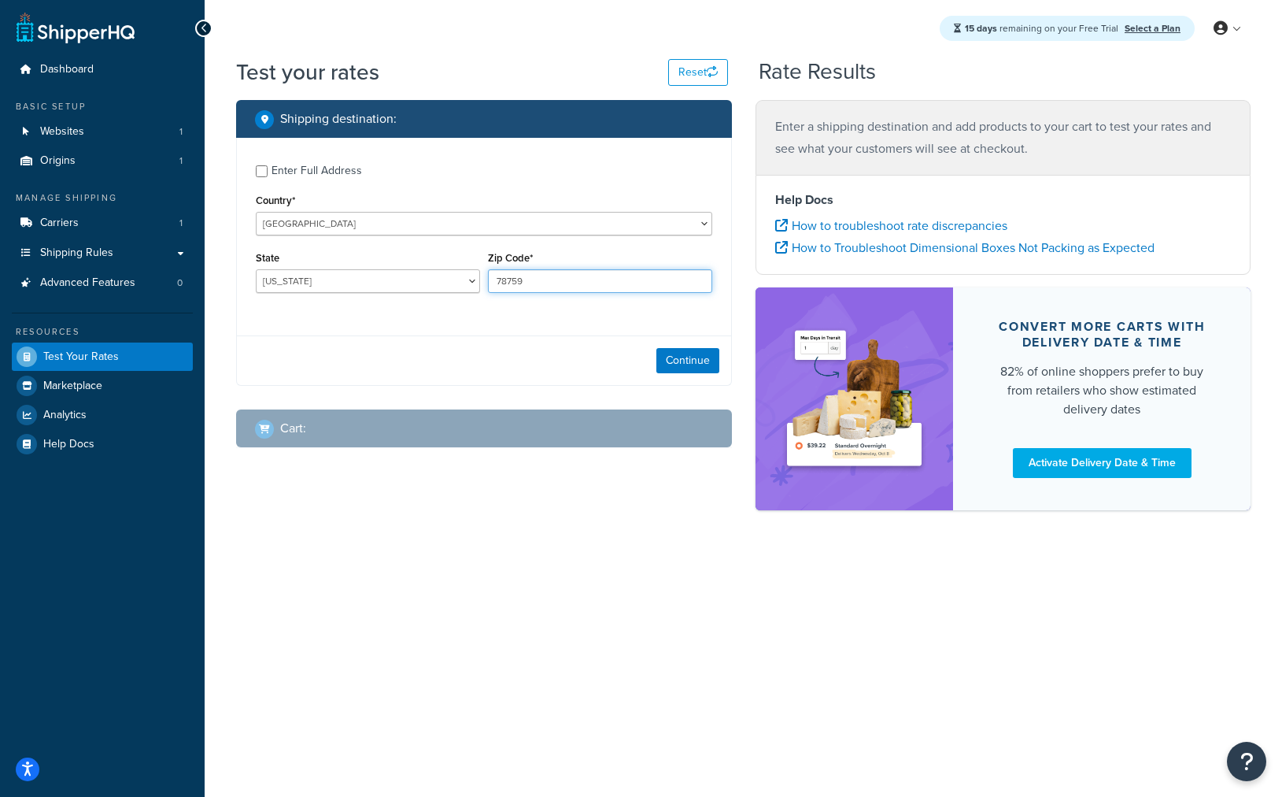
click at [515, 280] on input "78759" at bounding box center [600, 281] width 224 height 24
click at [449, 268] on div "State Alabama Alaska American Samoa Arizona Arkansas Armed Forces Americas Arme…" at bounding box center [368, 270] width 224 height 46
click at [682, 349] on button "Continue" at bounding box center [688, 360] width 63 height 25
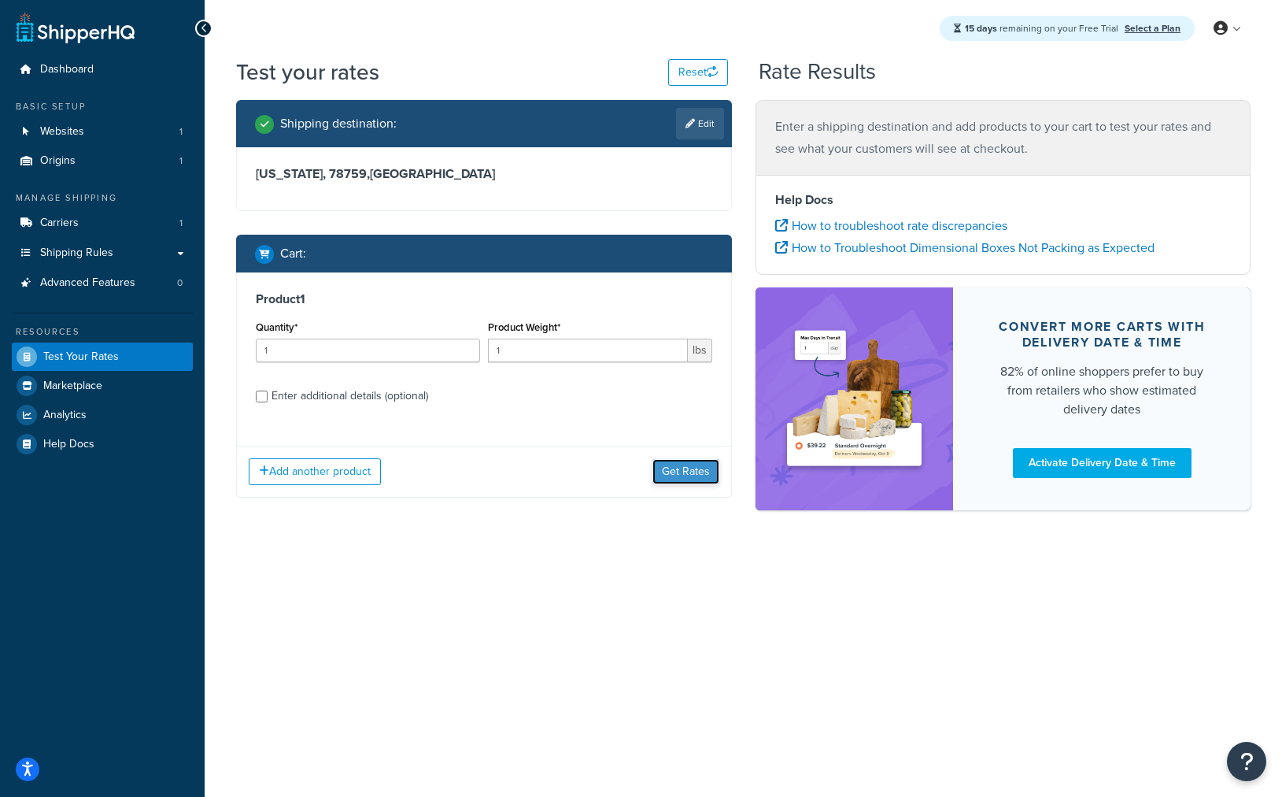
click at [669, 471] on button "Get Rates" at bounding box center [686, 471] width 67 height 25
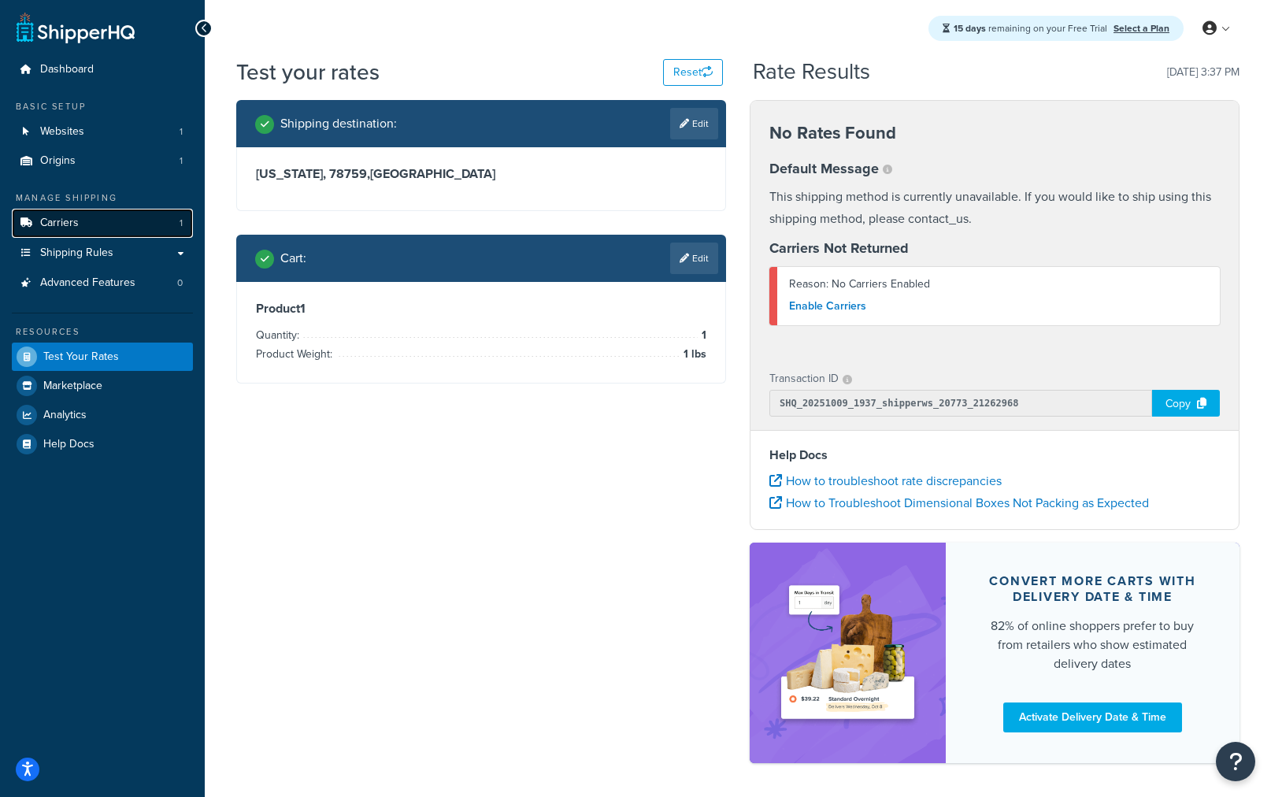
click at [139, 233] on link "Carriers 1" at bounding box center [102, 223] width 181 height 29
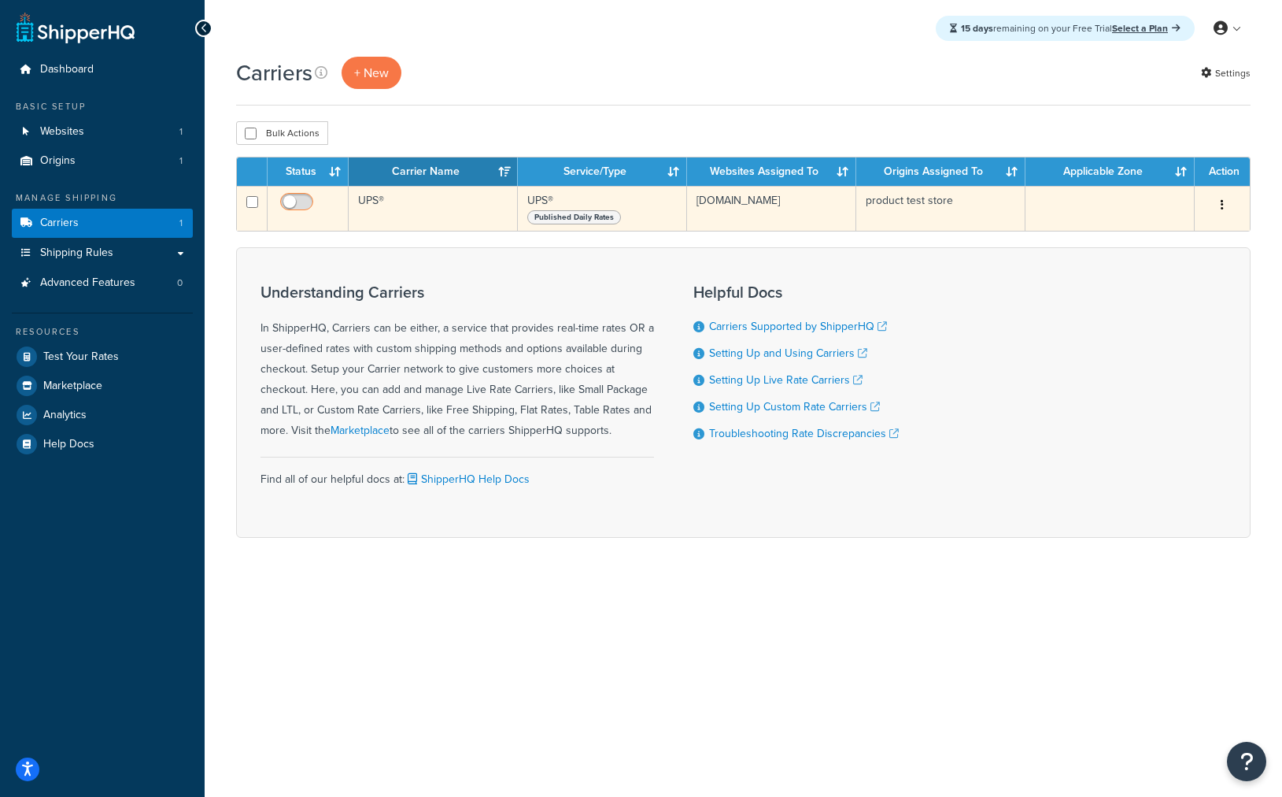
click at [313, 200] on input "checkbox" at bounding box center [298, 206] width 43 height 20
checkbox input "true"
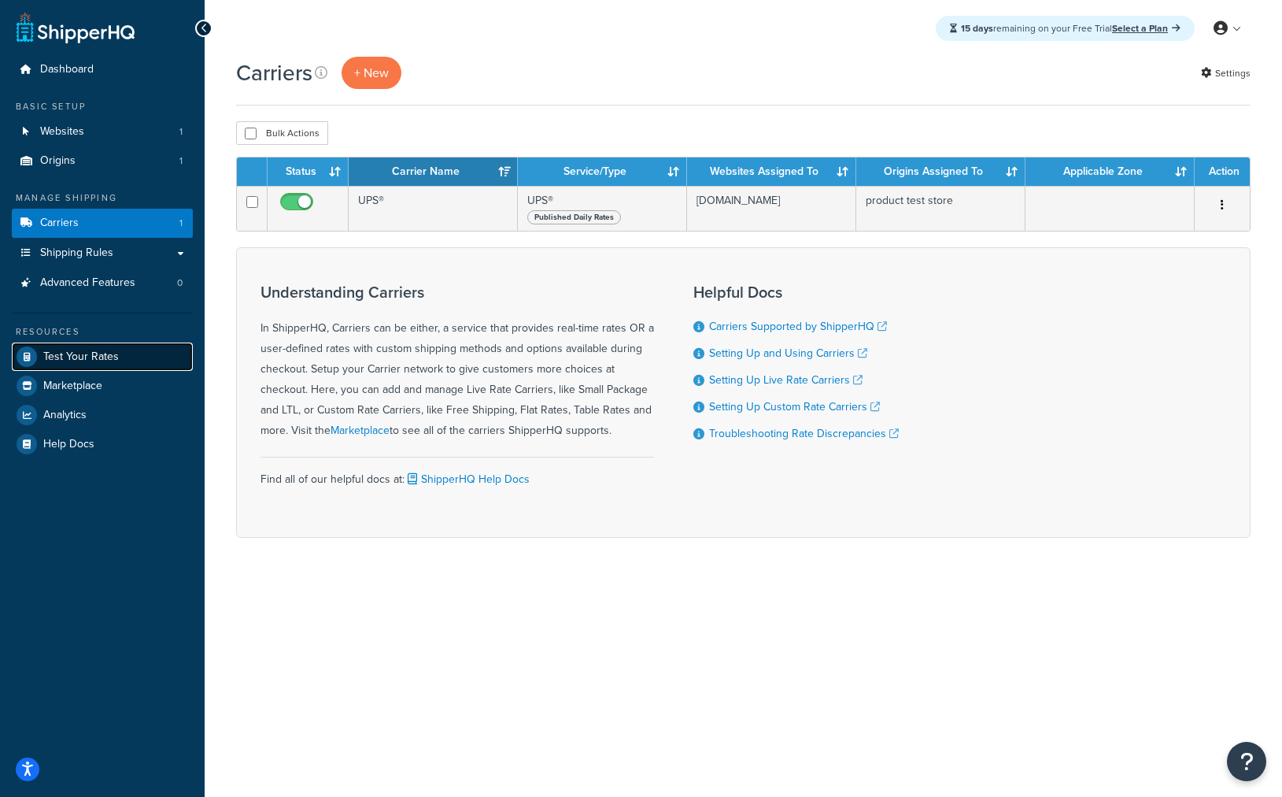
click at [84, 357] on span "Test Your Rates" at bounding box center [81, 356] width 76 height 13
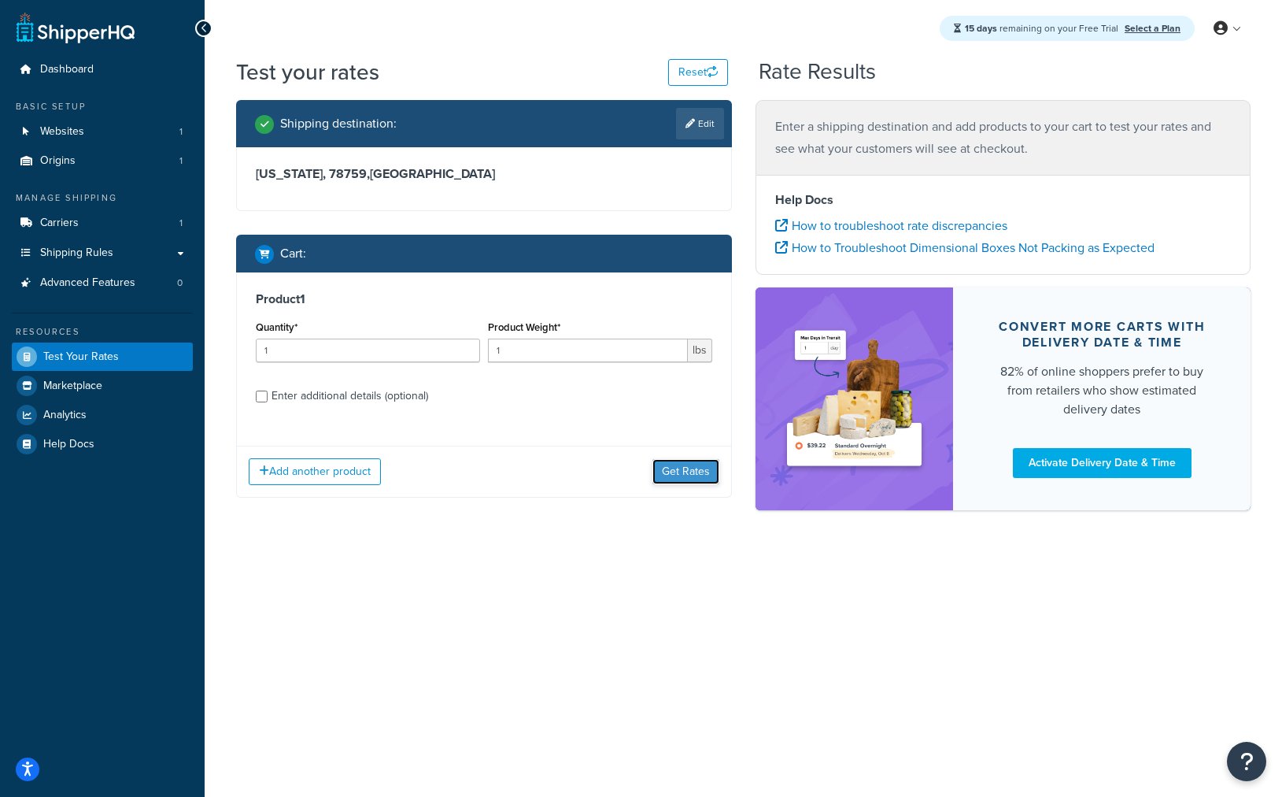
click at [664, 465] on button "Get Rates" at bounding box center [686, 471] width 67 height 25
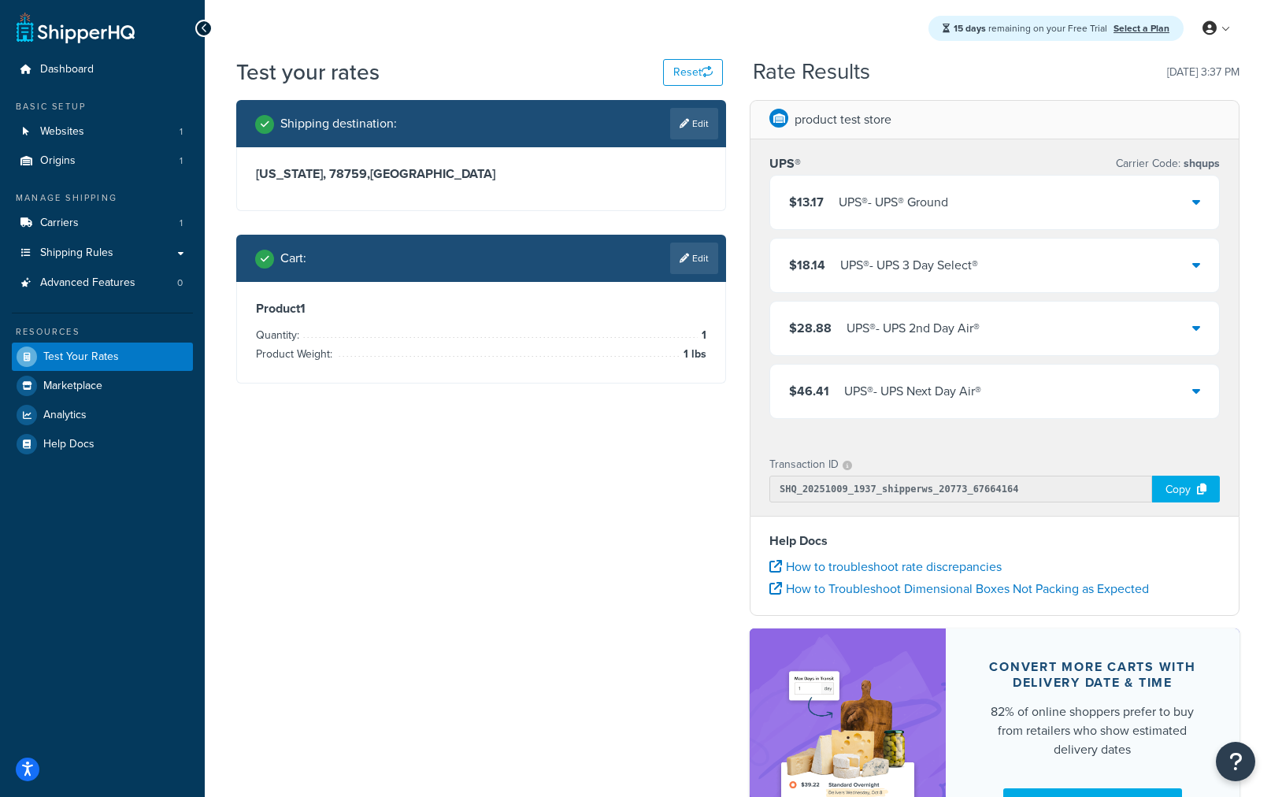
click at [1185, 490] on div "Copy" at bounding box center [1186, 488] width 68 height 27
click at [624, 459] on div "Shipping destination : Edit Texas, 78759 , United States Cart : Edit Product 1 …" at bounding box center [737, 482] width 1027 height 764
click at [638, 509] on div "Shipping destination : Edit Texas, 78759 , United States Cart : Edit Product 1 …" at bounding box center [737, 482] width 1027 height 764
click at [1217, 387] on div "$46.41 UPS® - UPS Next Day Air®" at bounding box center [994, 391] width 449 height 54
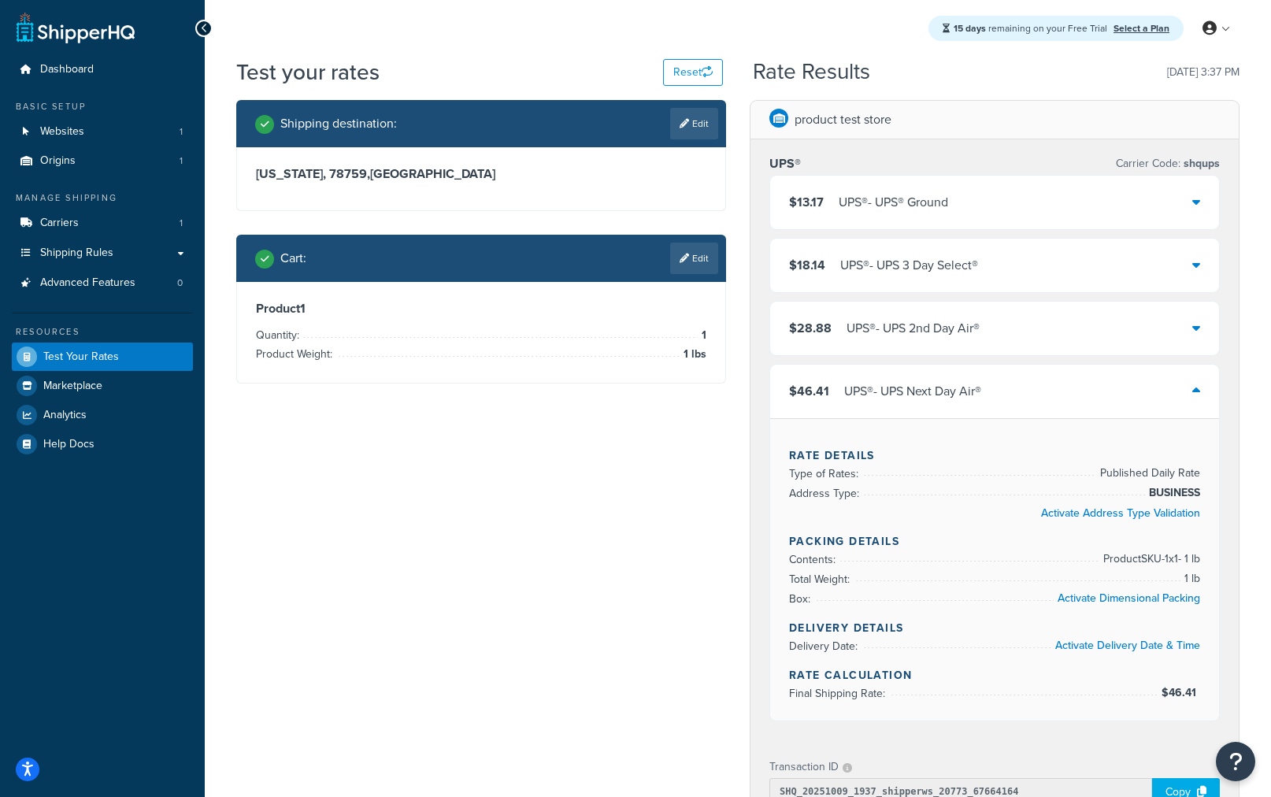
click at [1199, 387] on icon at bounding box center [1196, 390] width 8 height 13
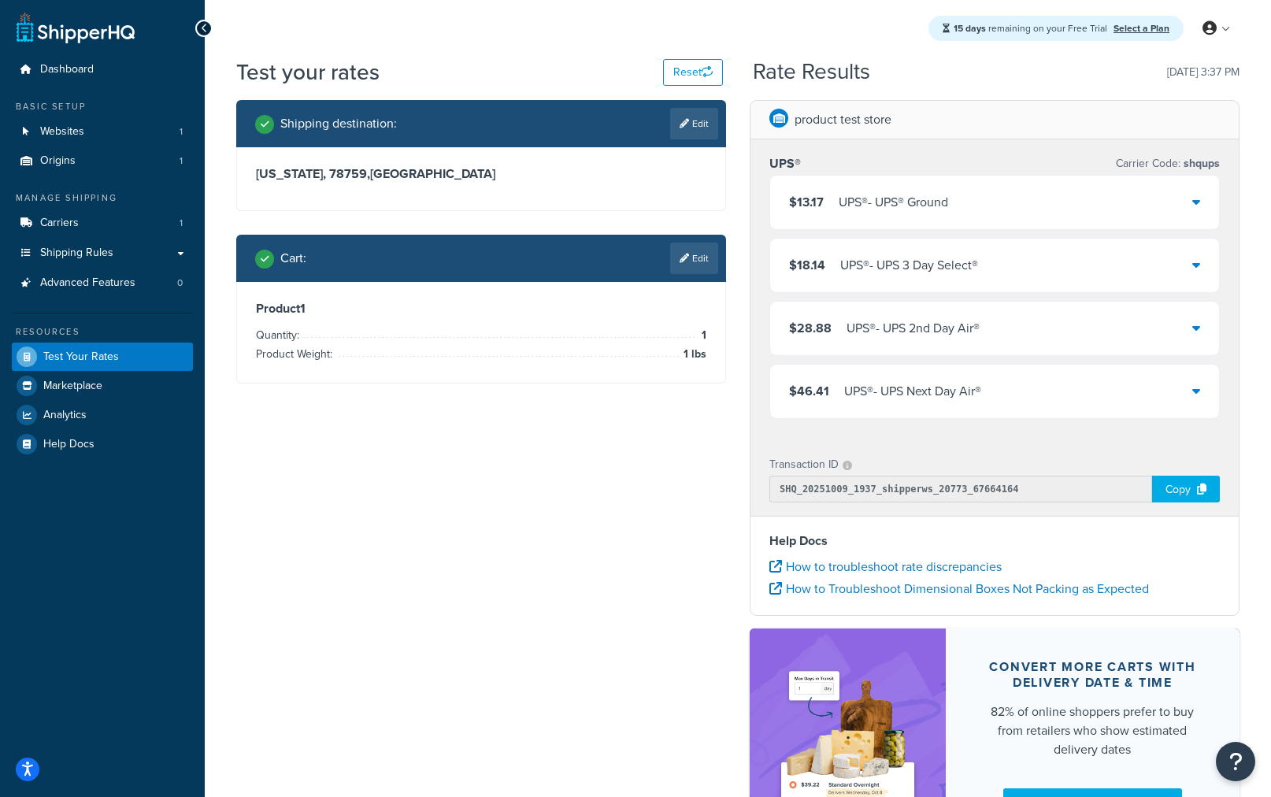
click at [1206, 271] on div "$18.14 UPS® - UPS 3 Day Select®" at bounding box center [994, 266] width 449 height 54
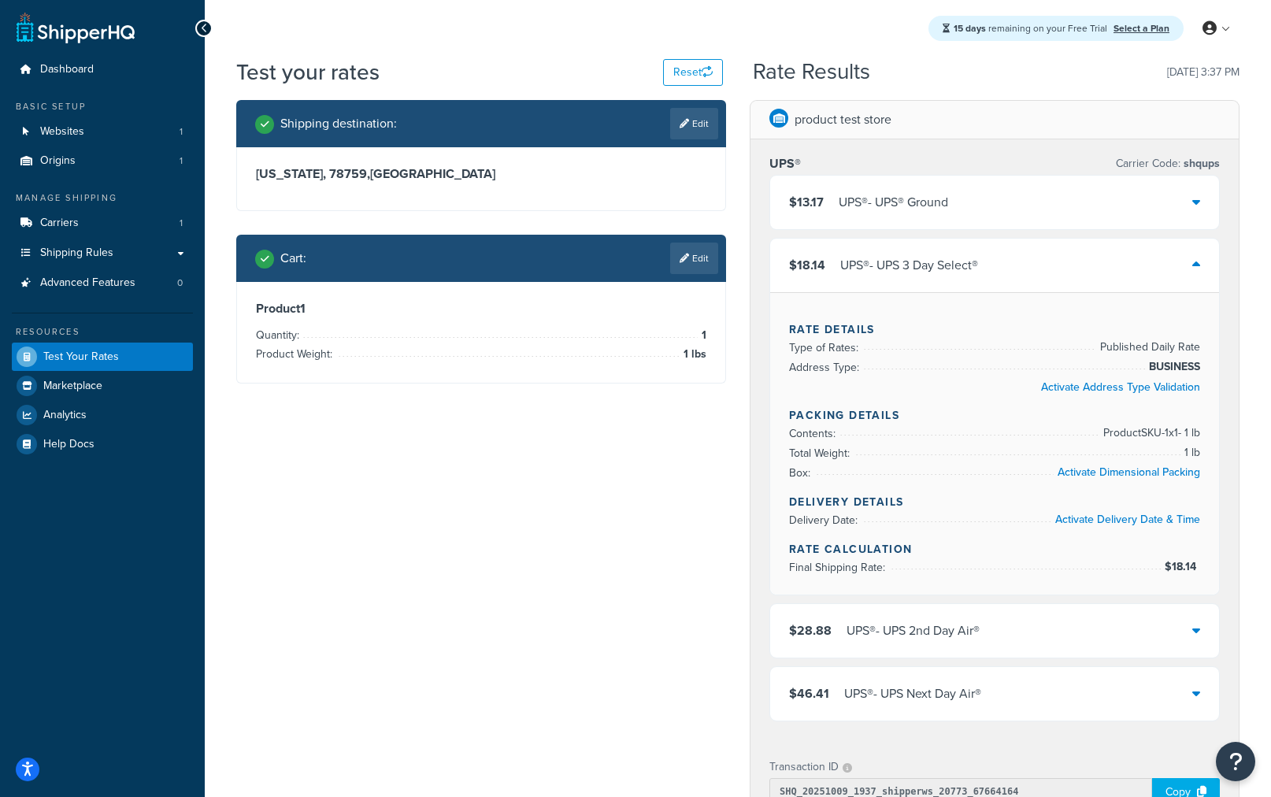
click at [1206, 271] on div "$18.14 UPS® - UPS 3 Day Select®" at bounding box center [994, 266] width 449 height 54
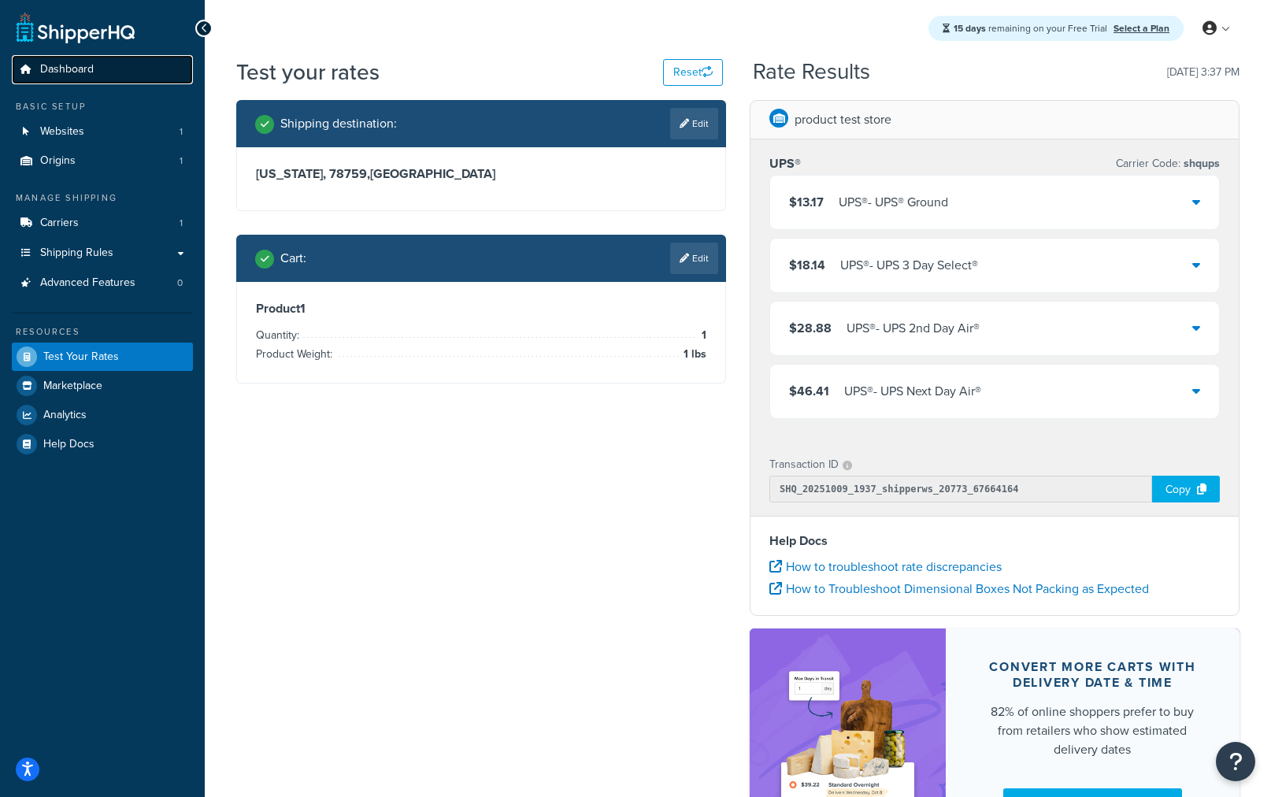
click at [65, 66] on span "Dashboard" at bounding box center [67, 69] width 54 height 13
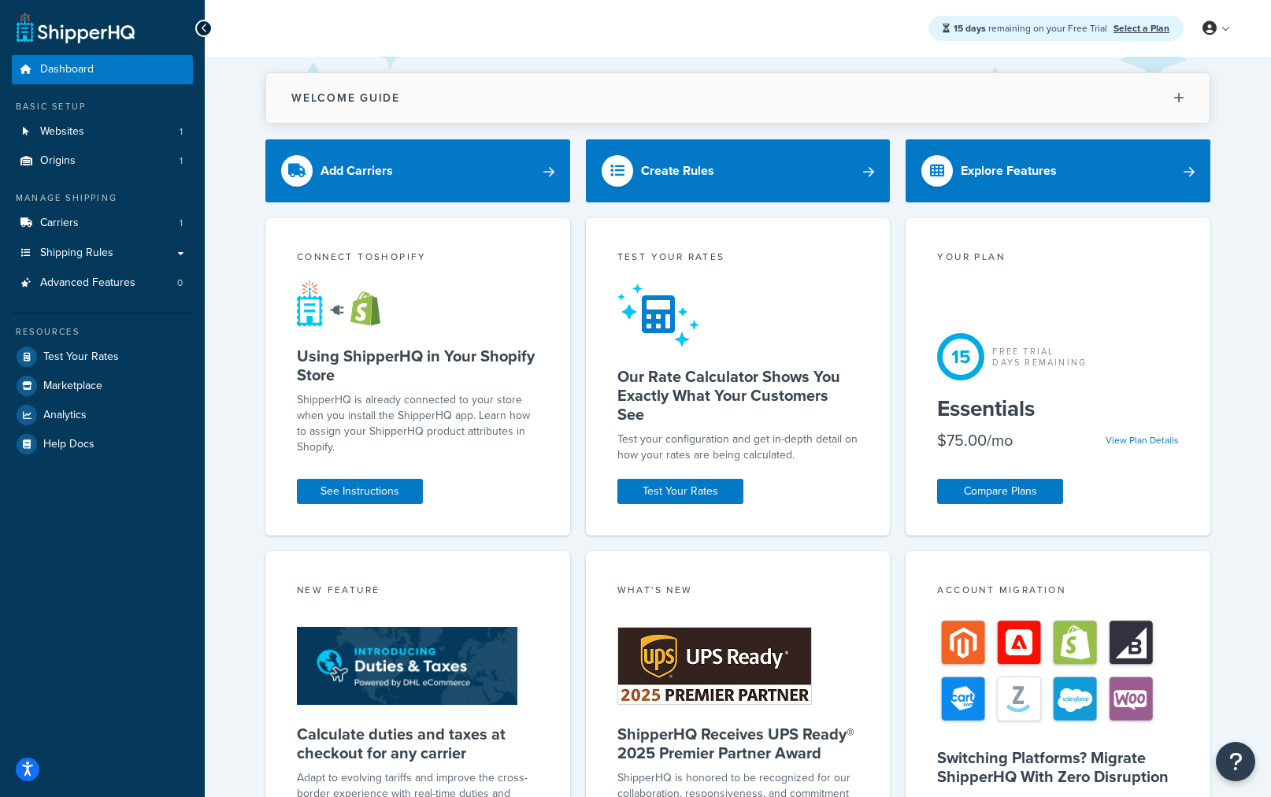
click at [1180, 99] on icon at bounding box center [1178, 98] width 11 height 12
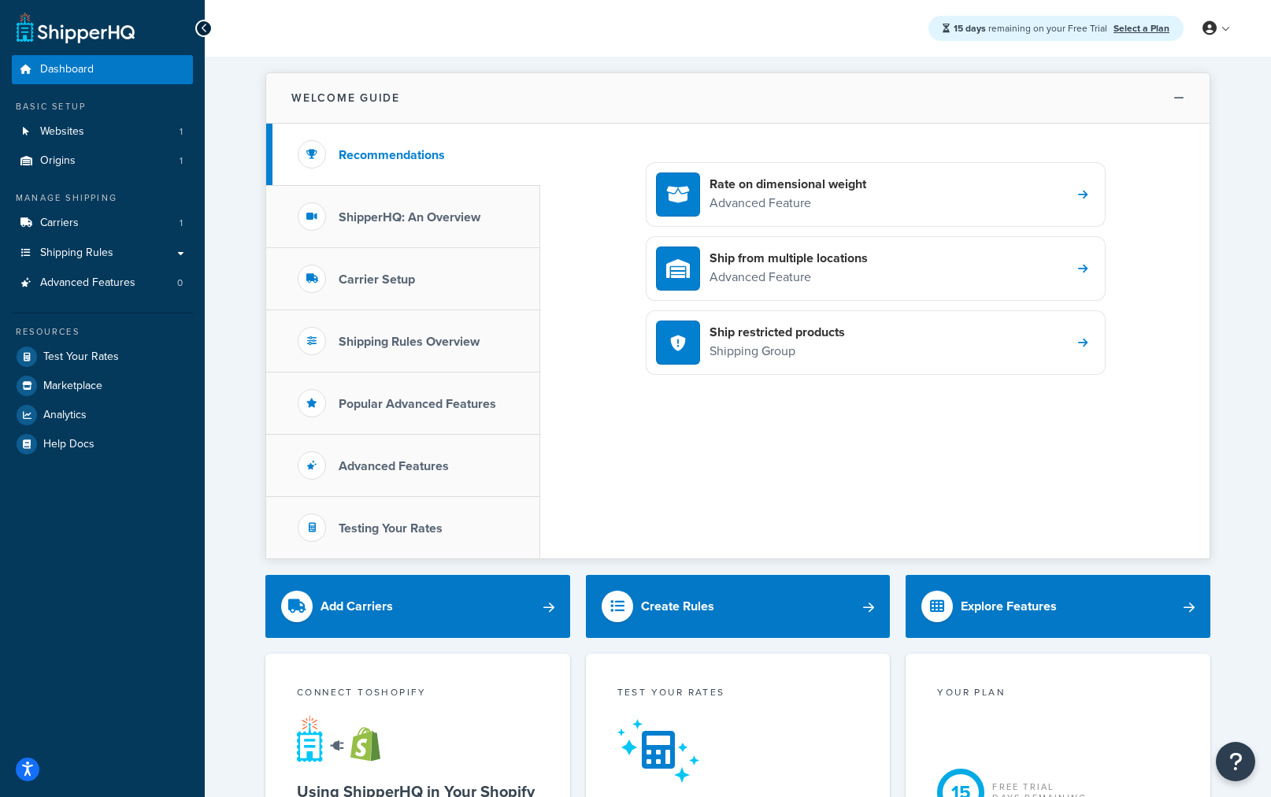
click at [1180, 99] on icon at bounding box center [1178, 98] width 11 height 12
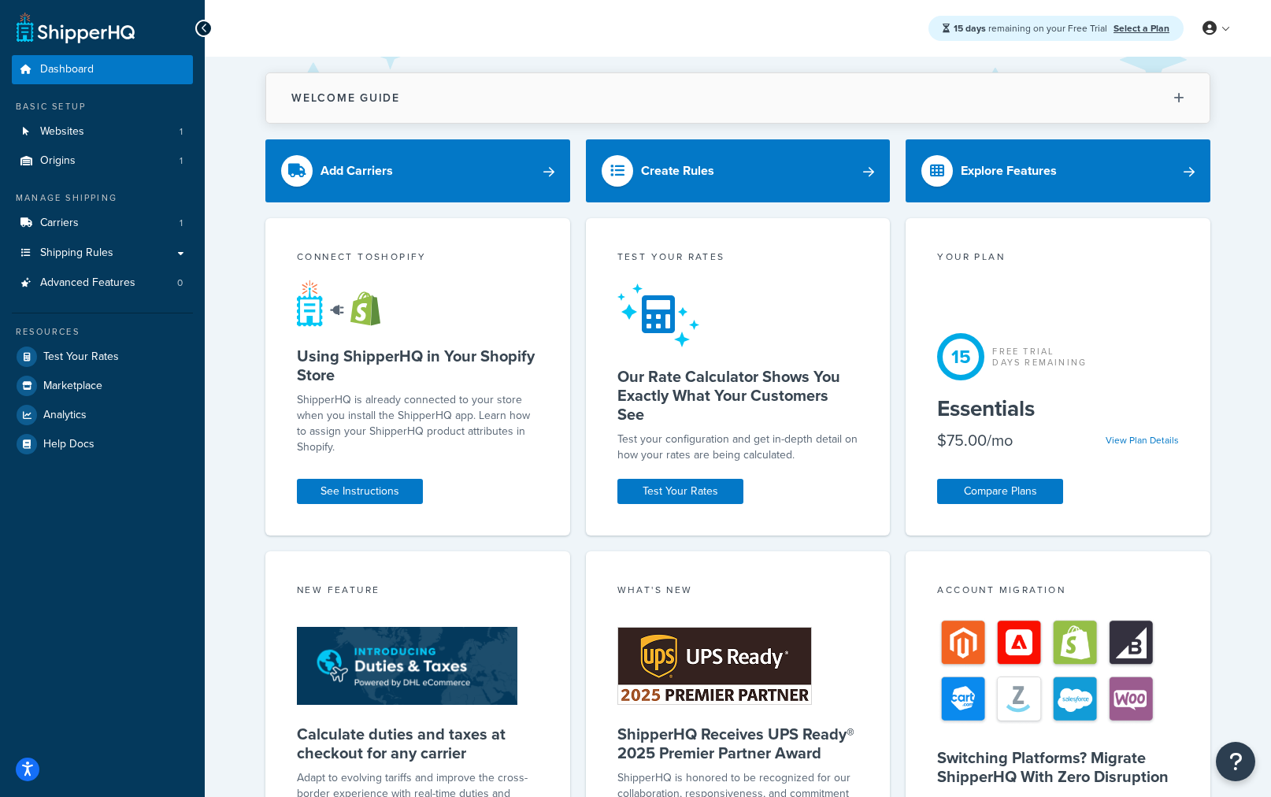
click at [351, 96] on h2 "Welcome Guide" at bounding box center [345, 98] width 109 height 12
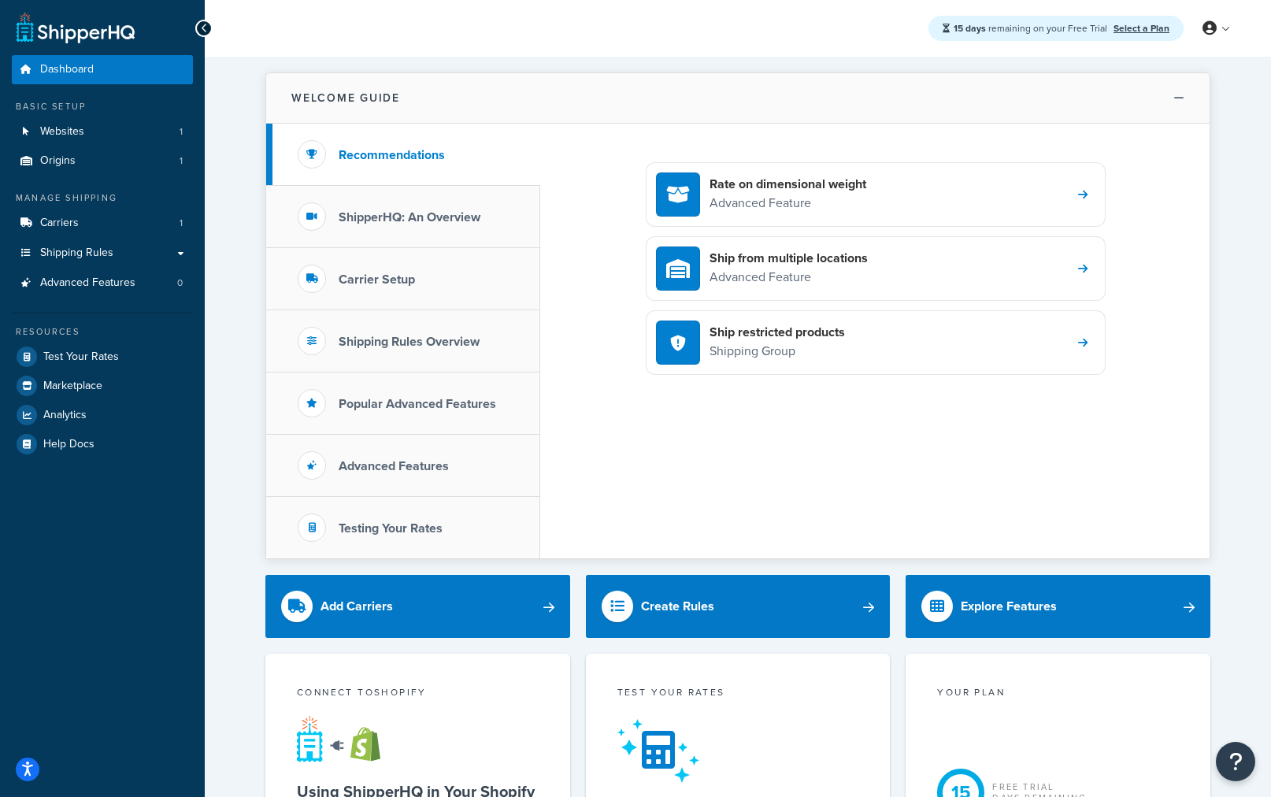
click at [351, 96] on h2 "Welcome Guide" at bounding box center [345, 98] width 109 height 12
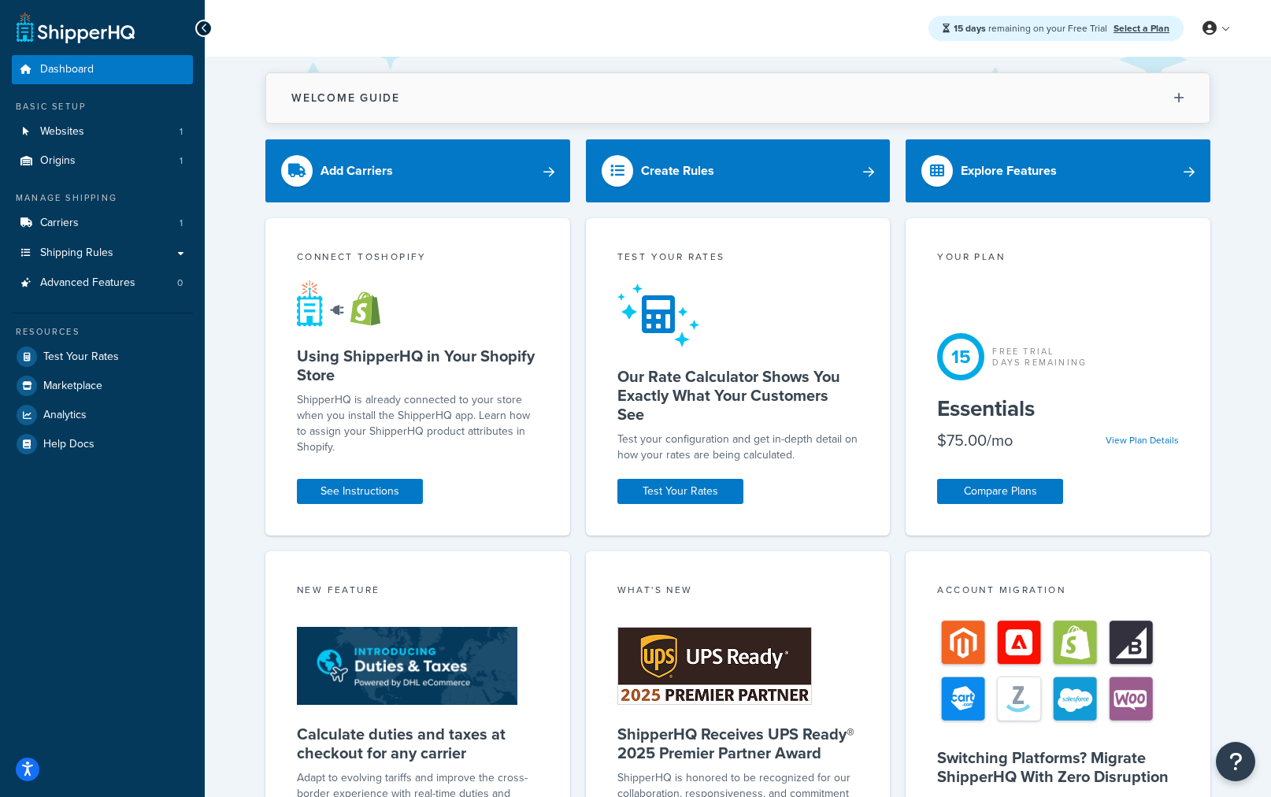
click at [401, 112] on button "Welcome Guide" at bounding box center [737, 98] width 943 height 50
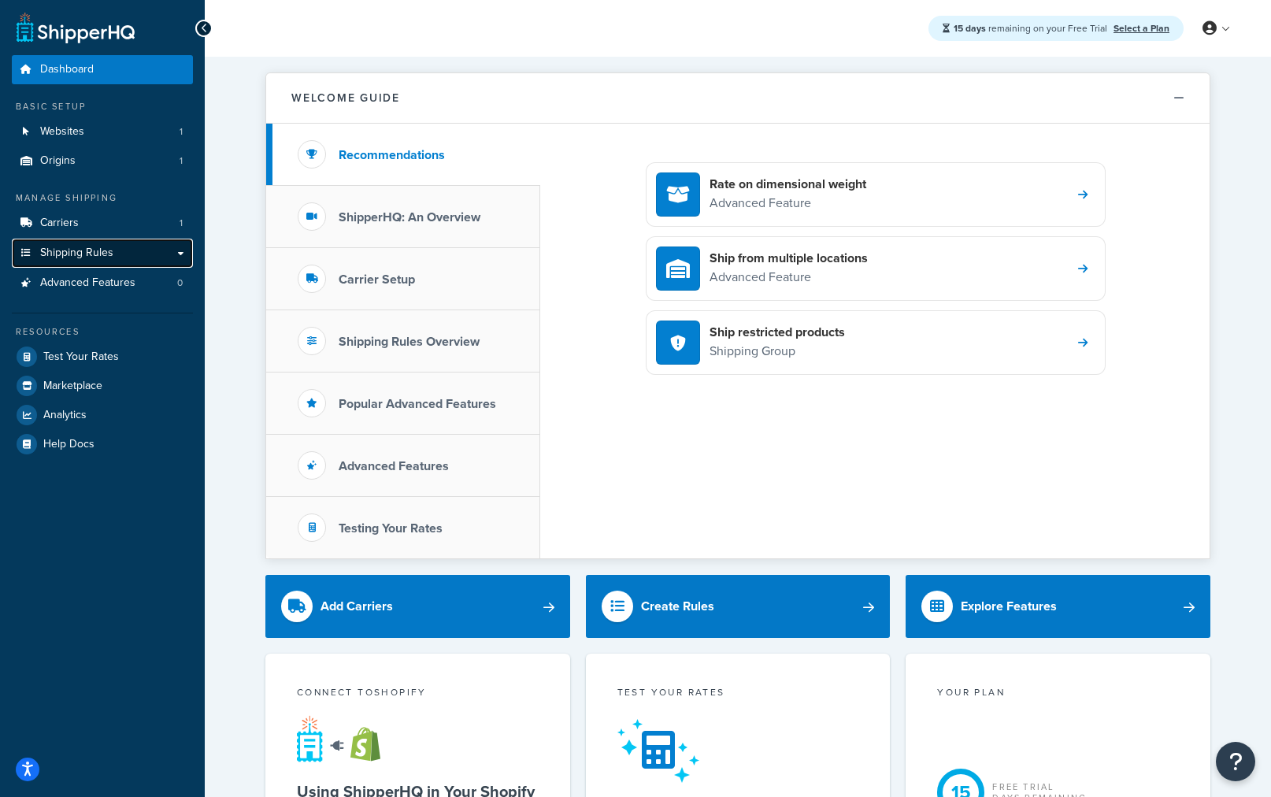
click at [144, 250] on link "Shipping Rules" at bounding box center [102, 253] width 181 height 29
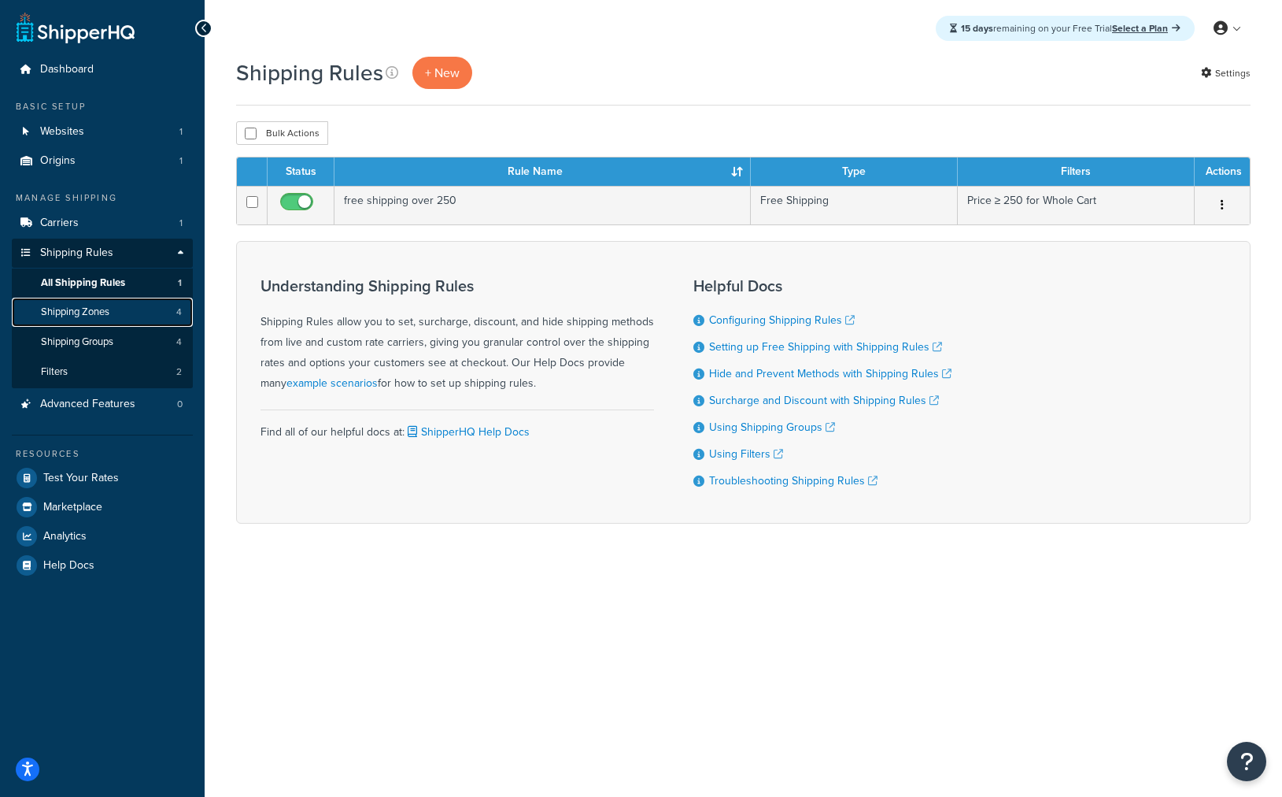
click at [107, 309] on span "Shipping Zones" at bounding box center [75, 311] width 68 height 13
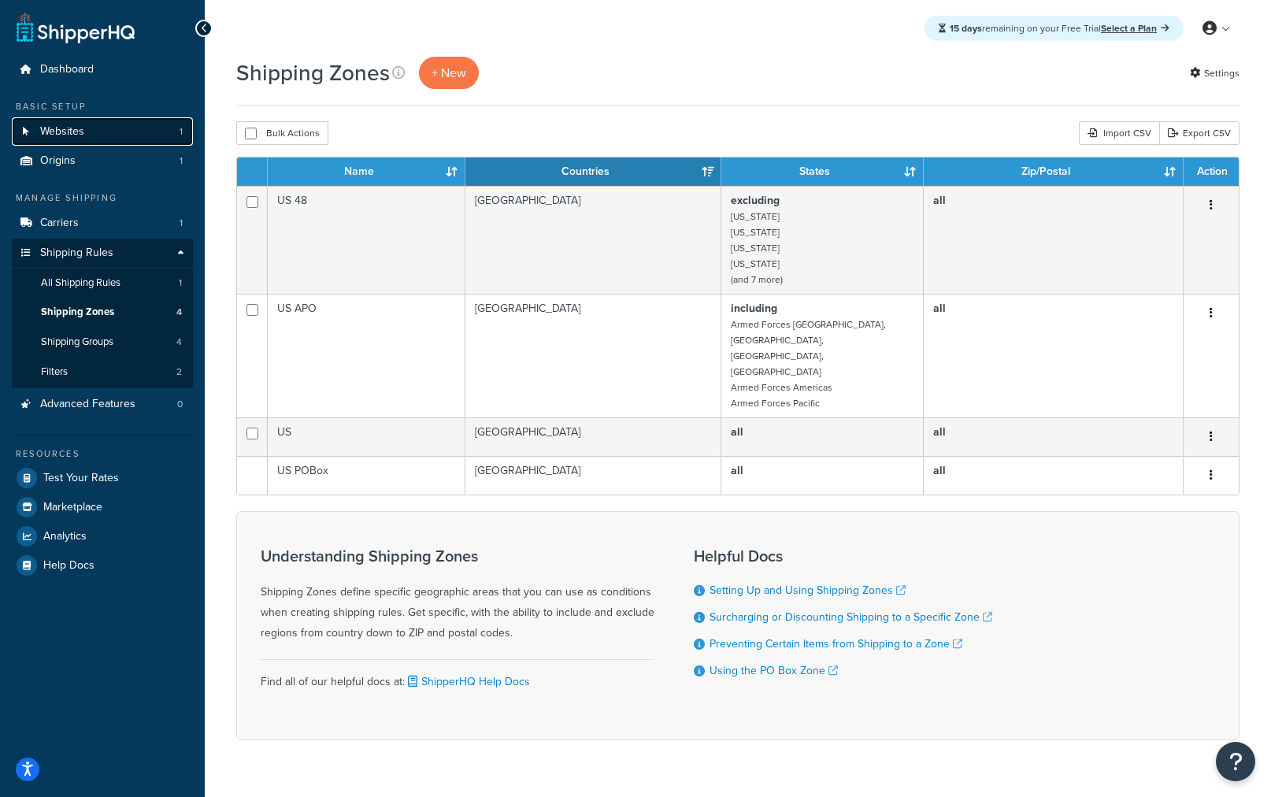
click at [114, 125] on link "Websites 1" at bounding box center [102, 131] width 181 height 29
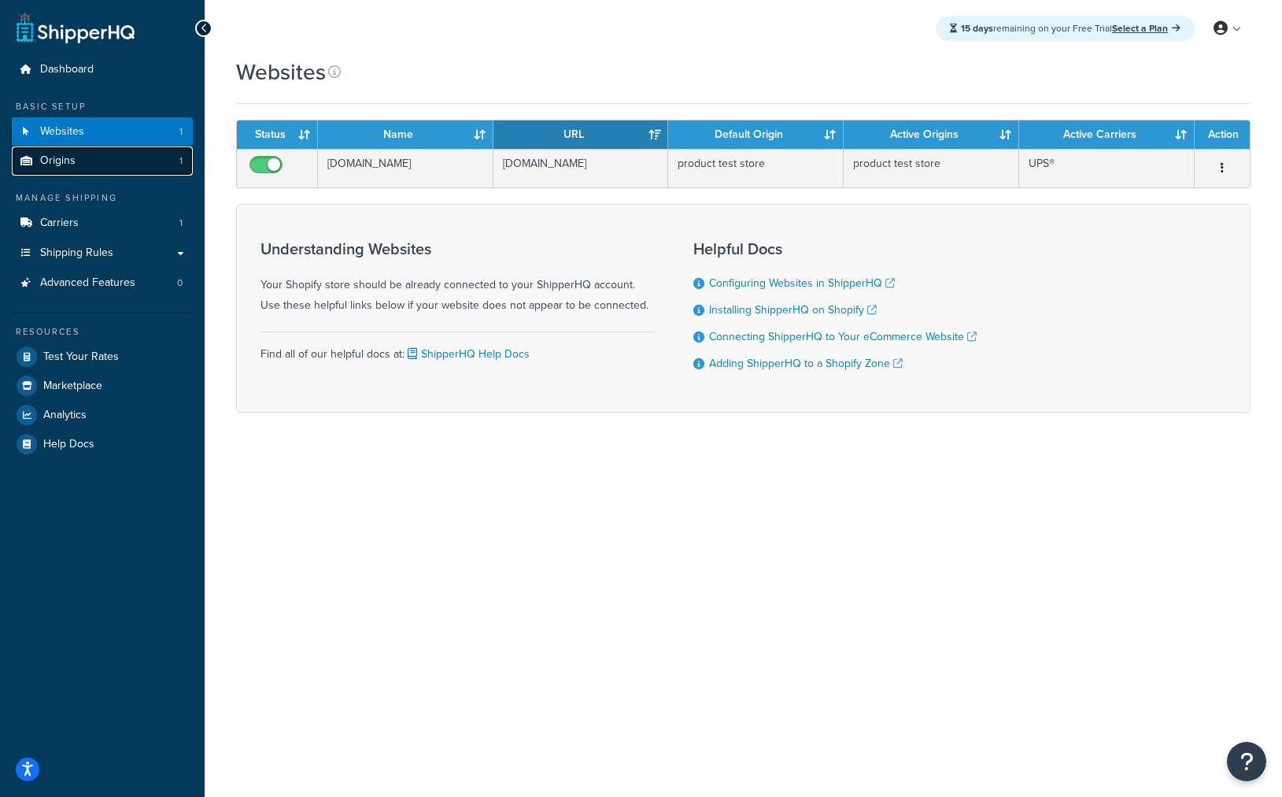
click at [104, 160] on link "Origins 1" at bounding box center [102, 160] width 181 height 29
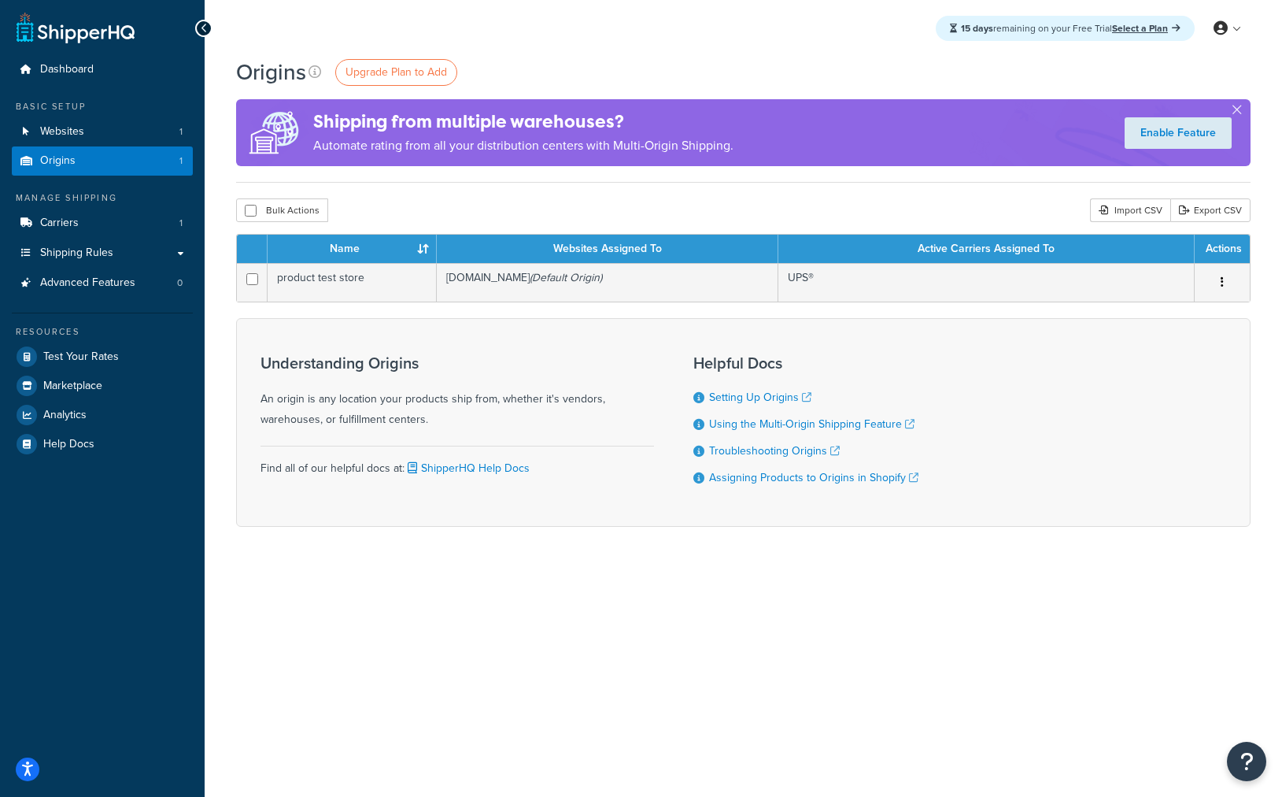
click at [766, 649] on div "15 days remaining on your Free Trial Select a Plan My Profile Billing Global Se…" at bounding box center [744, 398] width 1078 height 797
click at [313, 72] on icon at bounding box center [315, 71] width 13 height 13
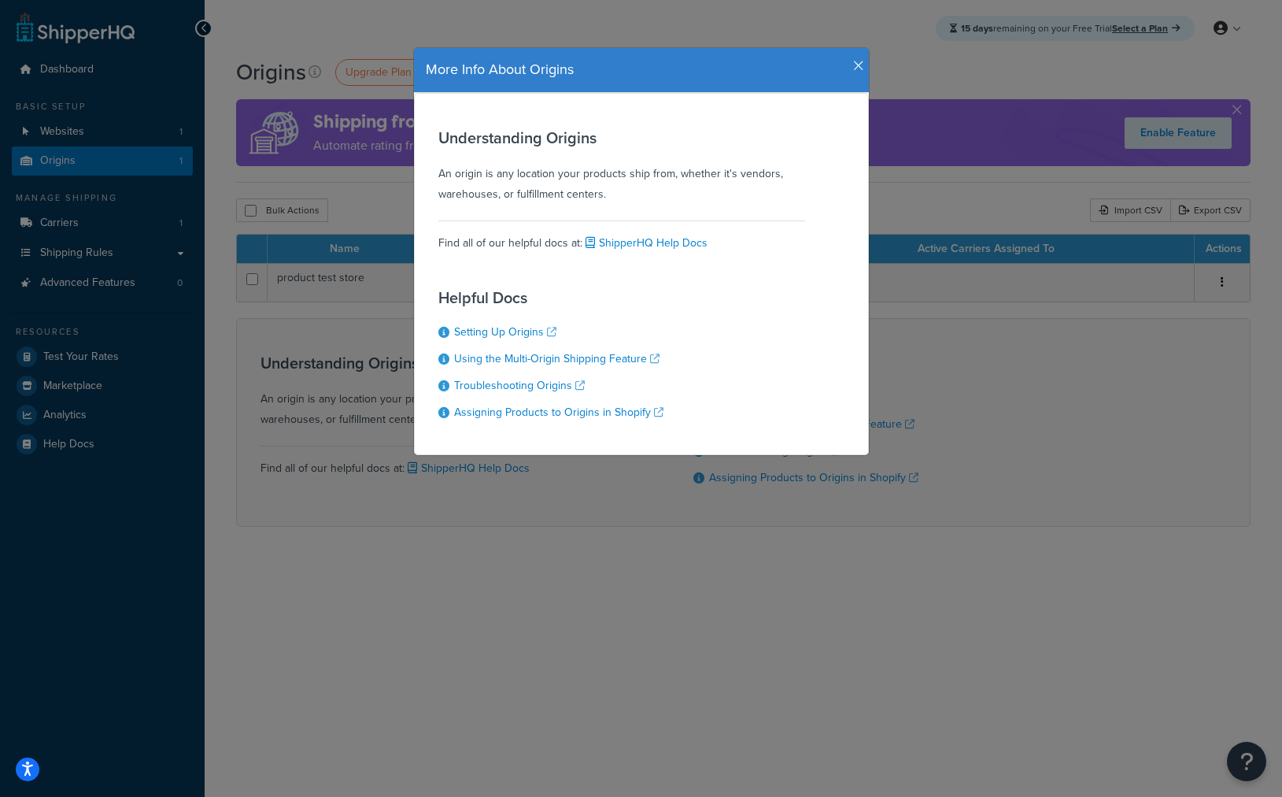
click at [855, 63] on icon "button" at bounding box center [858, 66] width 11 height 14
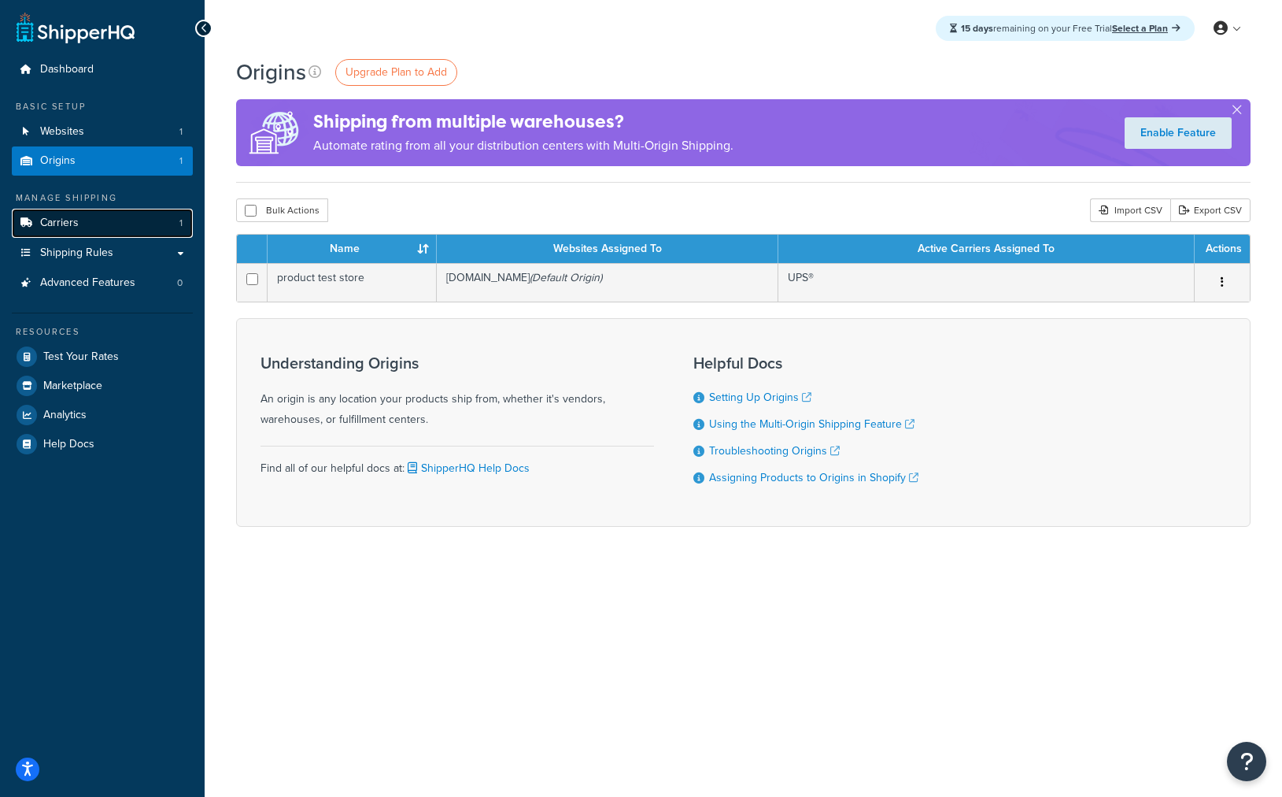
click at [129, 224] on link "Carriers 1" at bounding box center [102, 223] width 181 height 29
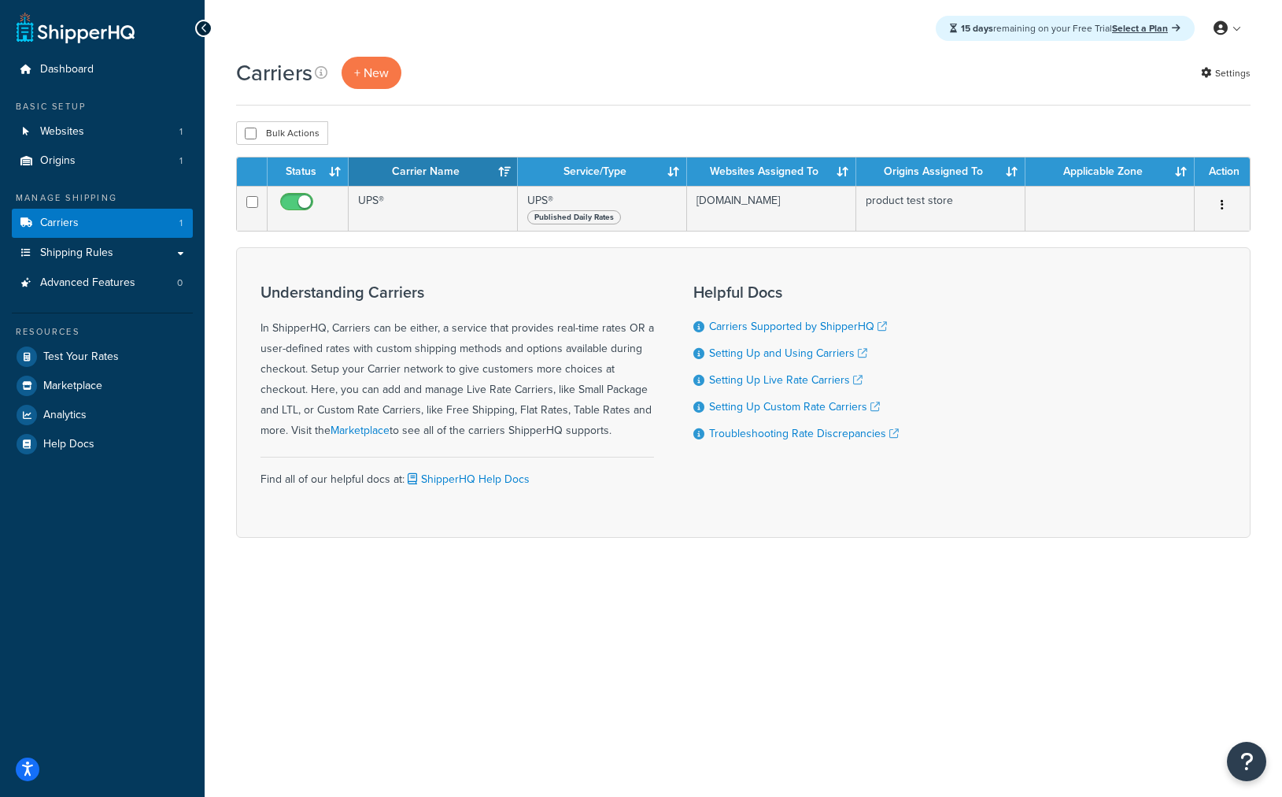
click at [581, 626] on div "15 days remaining on your Free Trial Select a Plan My Profile Billing Global Se…" at bounding box center [744, 398] width 1078 height 797
click at [78, 242] on link "Shipping Rules" at bounding box center [102, 253] width 181 height 29
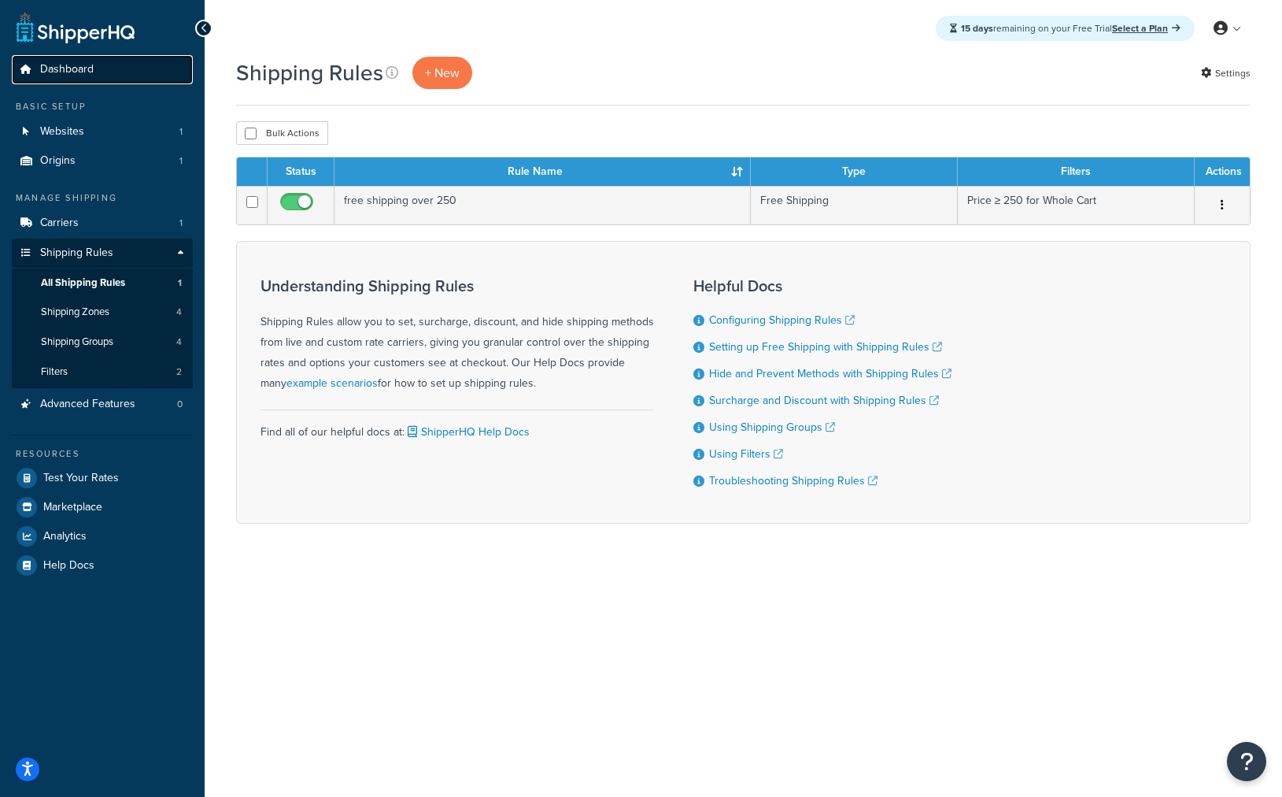
click at [44, 69] on span "Dashboard" at bounding box center [67, 69] width 54 height 13
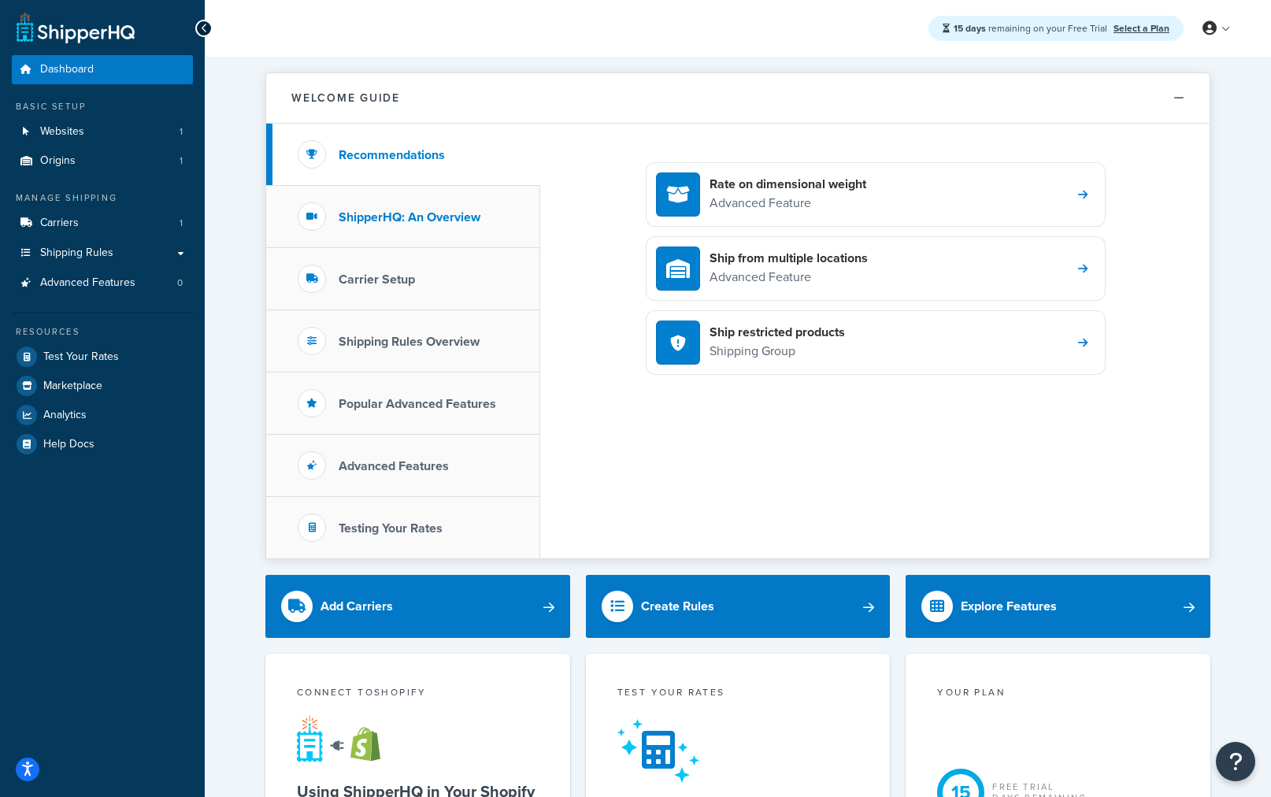
click at [375, 232] on li "ShipperHQ: An Overview" at bounding box center [403, 217] width 274 height 62
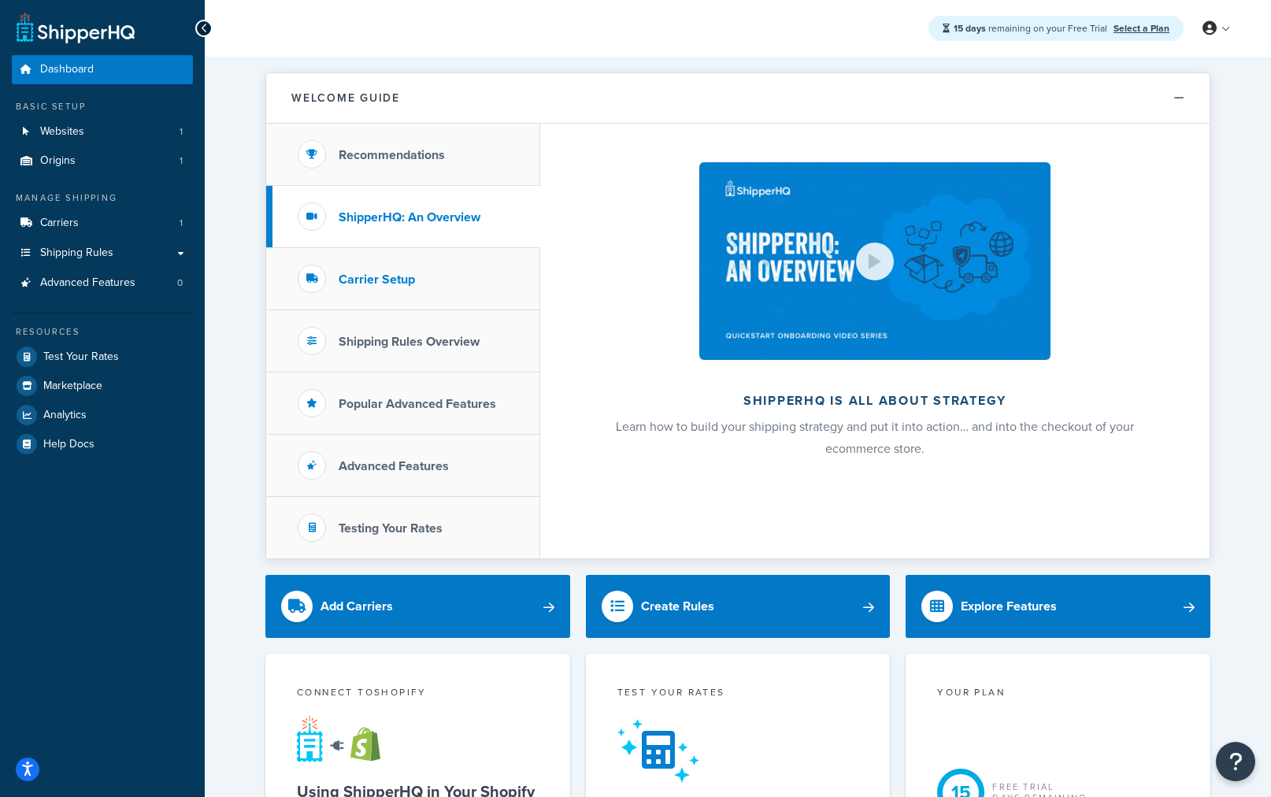
click at [371, 277] on h3 "Carrier Setup" at bounding box center [376, 279] width 76 height 14
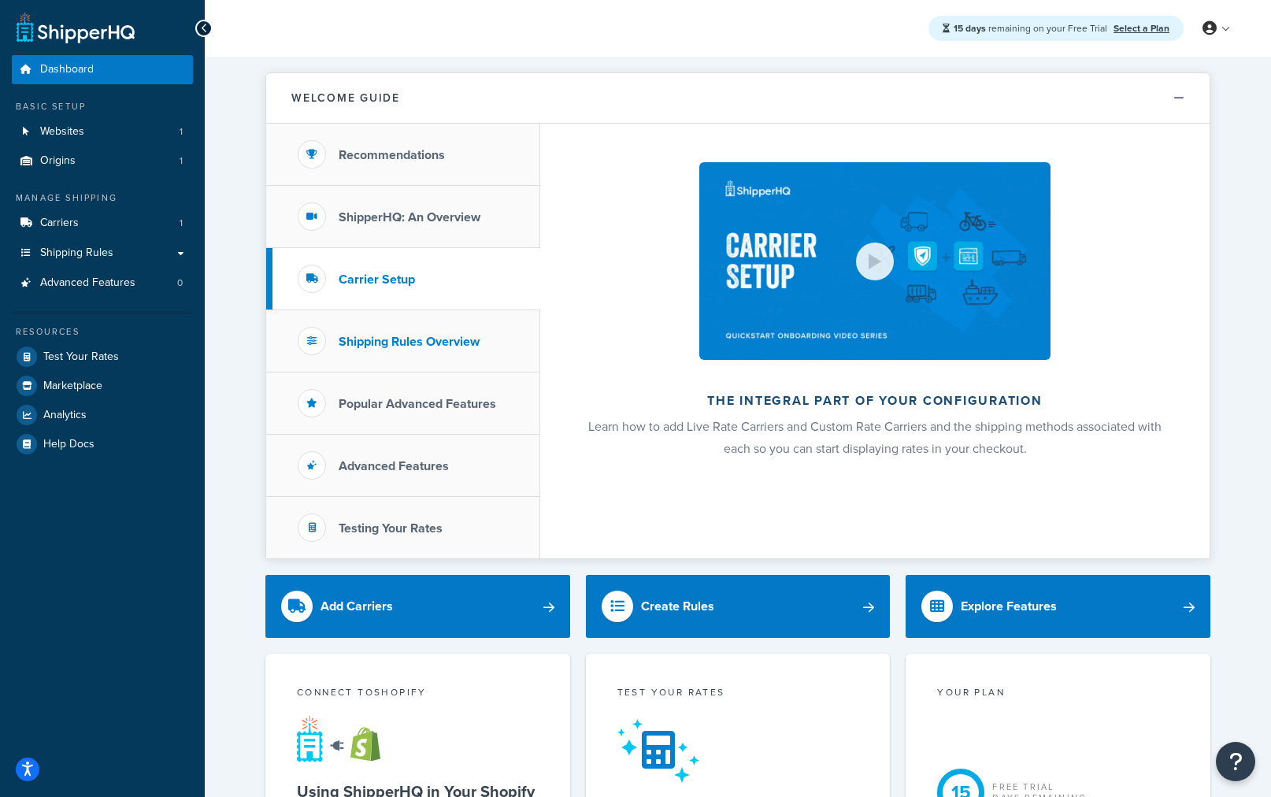
click at [370, 361] on li "Shipping Rules Overview" at bounding box center [403, 341] width 274 height 62
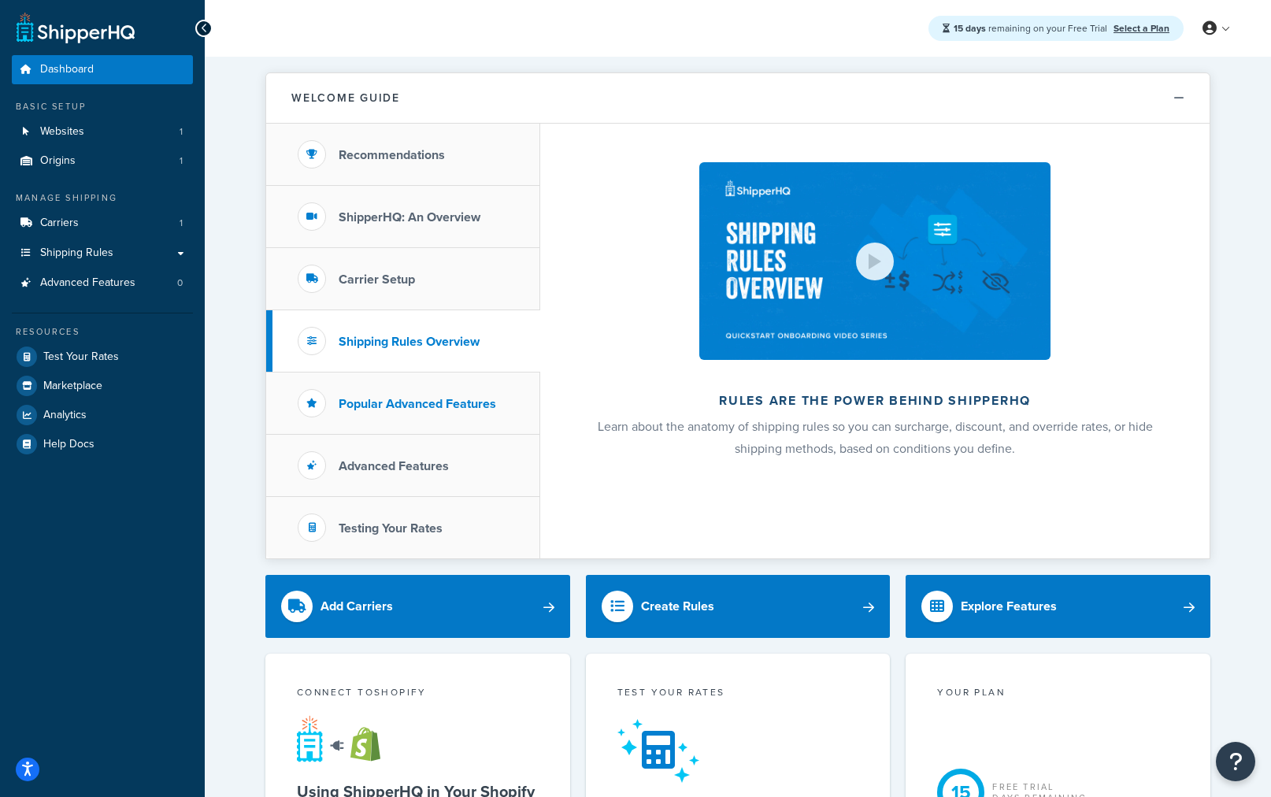
click at [390, 398] on h3 "Popular Advanced Features" at bounding box center [416, 404] width 157 height 14
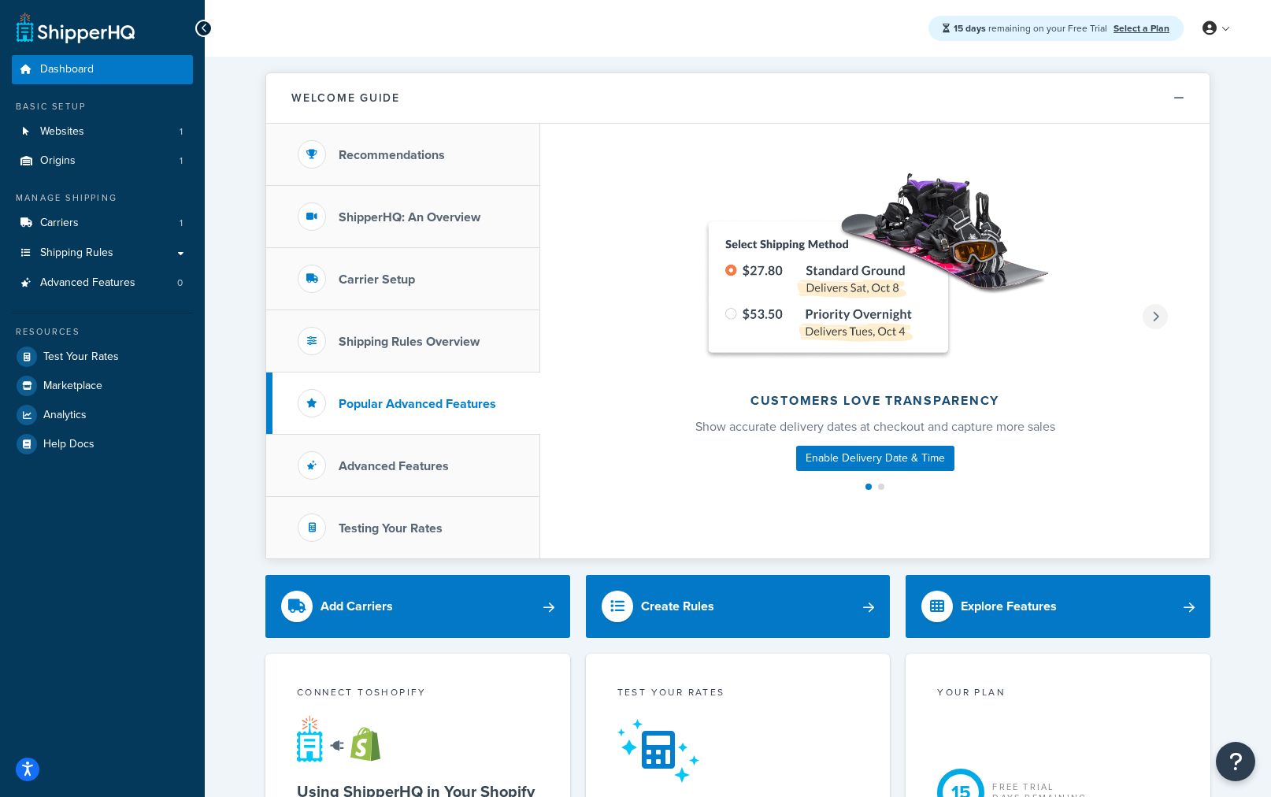
click at [1160, 312] on div at bounding box center [1154, 316] width 25 height 25
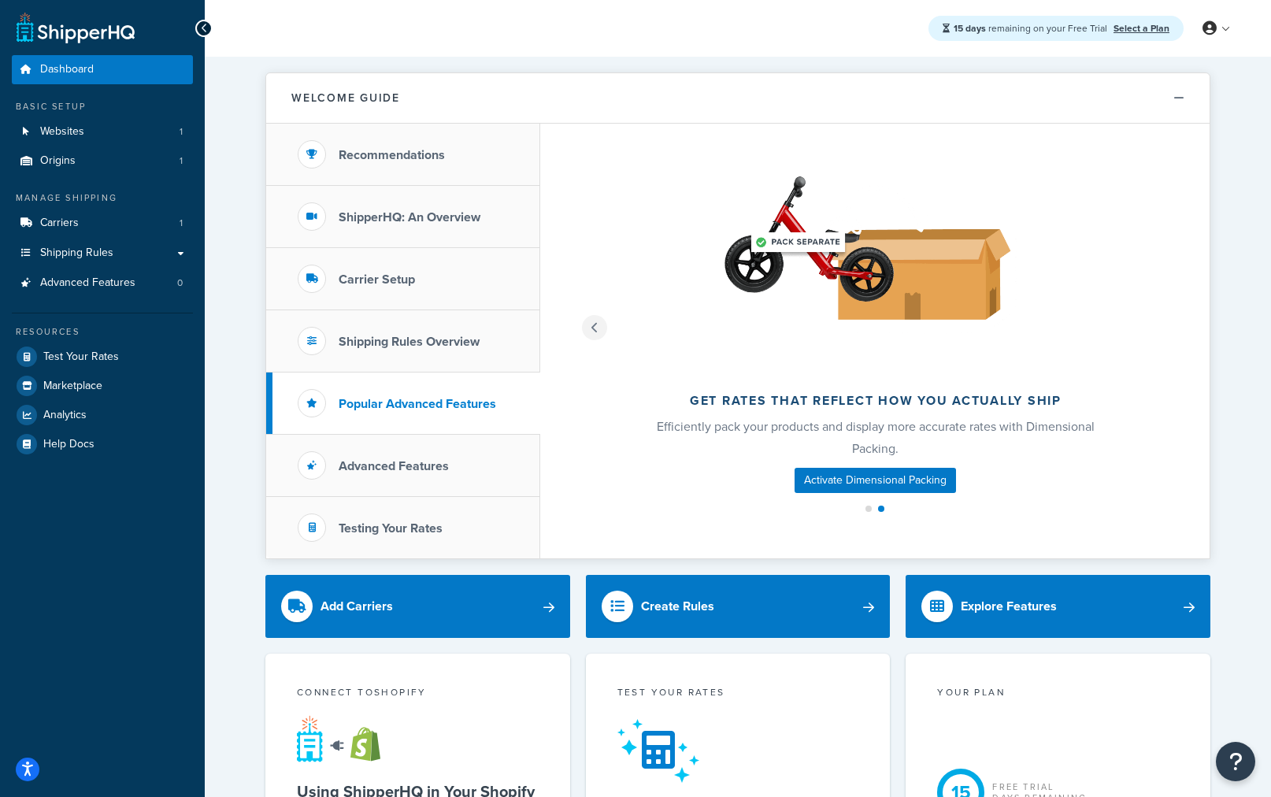
click at [597, 324] on div at bounding box center [594, 327] width 25 height 25
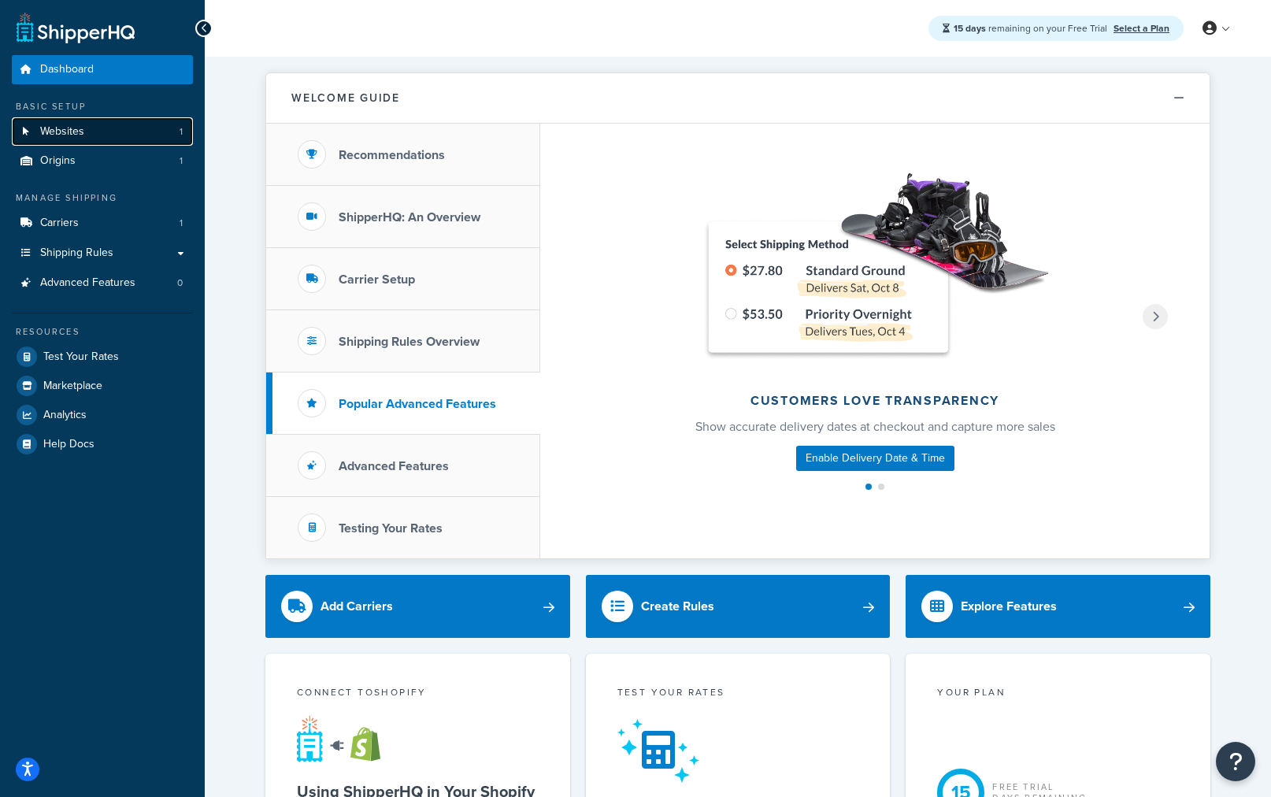
click at [66, 127] on span "Websites" at bounding box center [62, 131] width 44 height 13
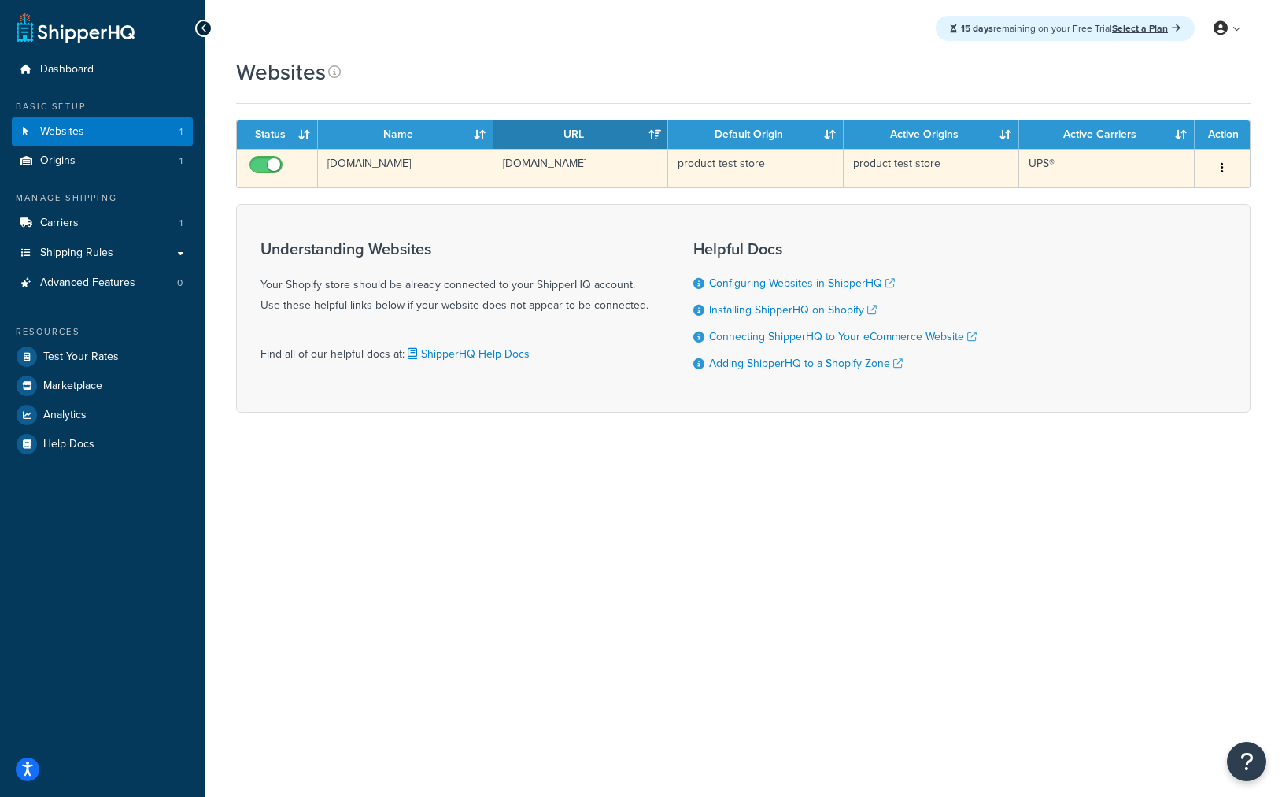
click at [278, 168] on input "checkbox" at bounding box center [267, 169] width 43 height 20
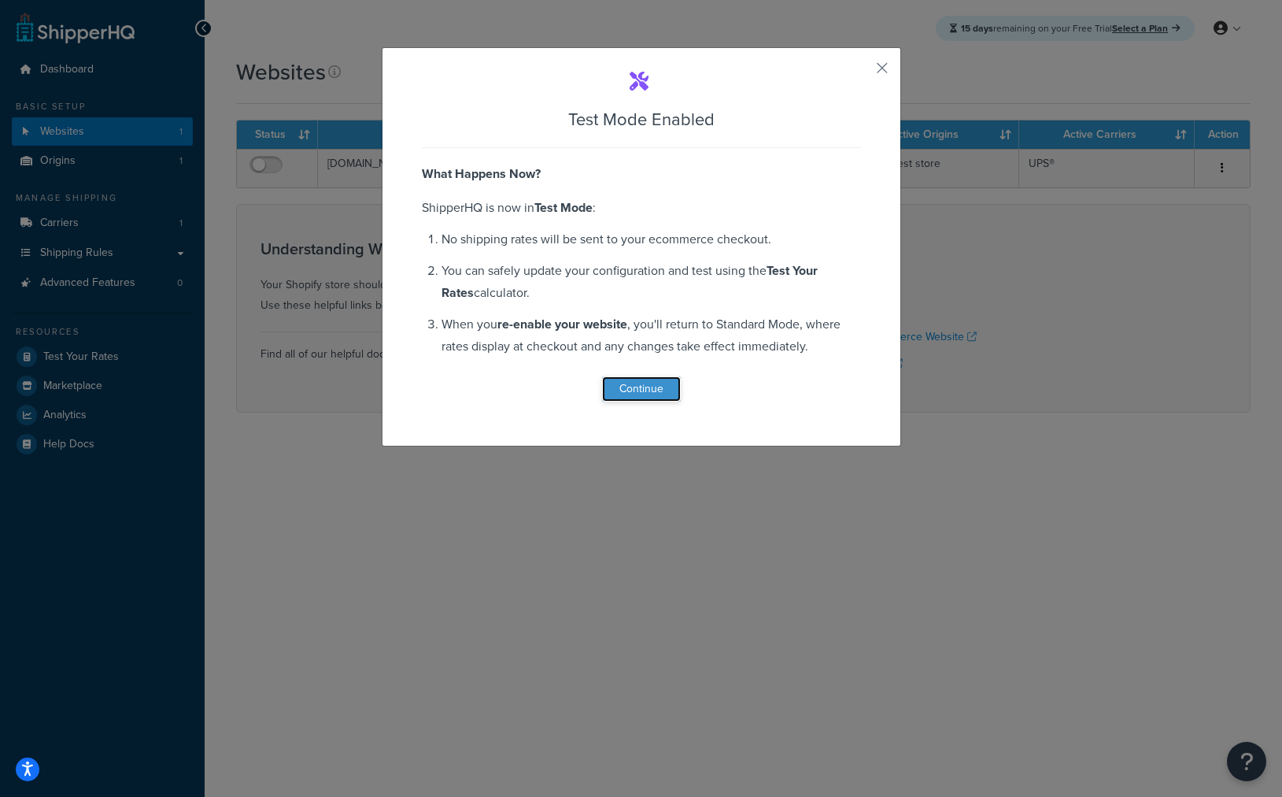
click at [636, 384] on button "Continue" at bounding box center [641, 388] width 79 height 25
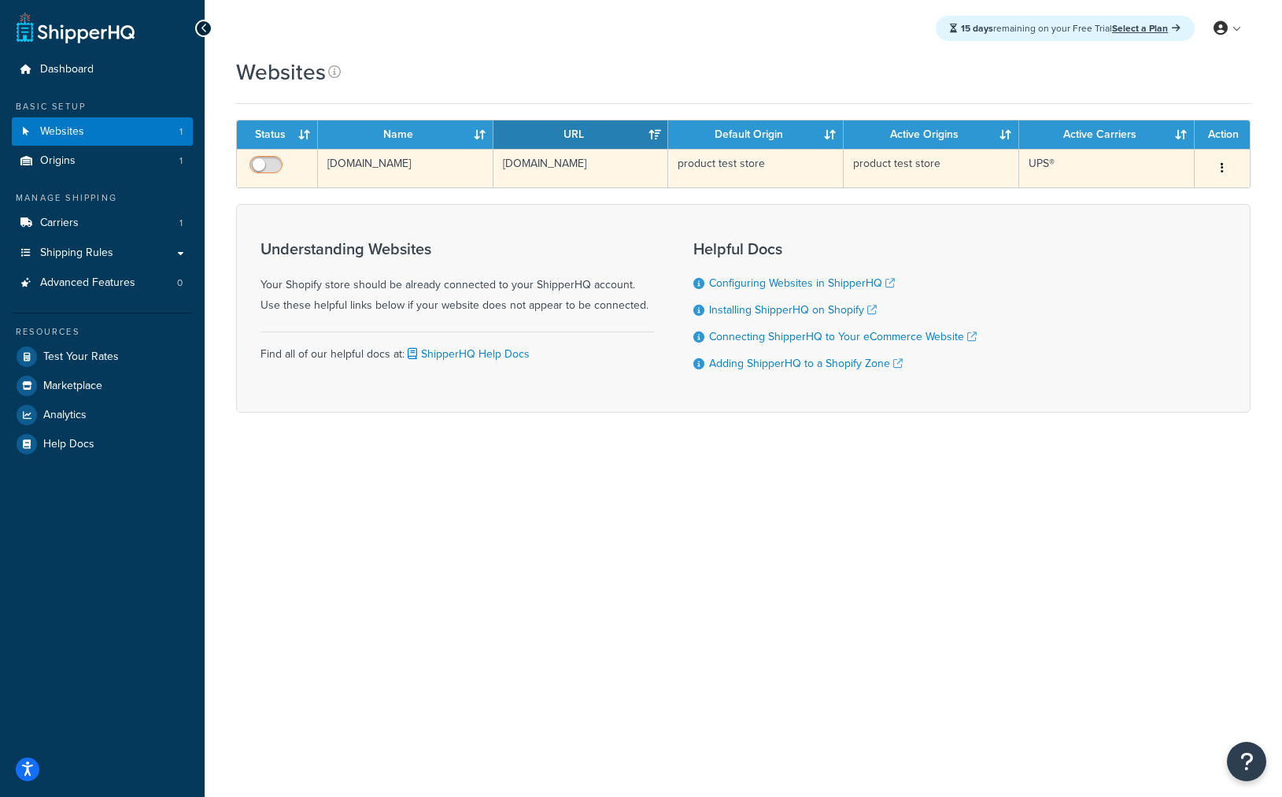
click at [259, 166] on input "checkbox" at bounding box center [267, 169] width 43 height 20
click at [271, 159] on input "checkbox" at bounding box center [267, 169] width 43 height 20
checkbox input "false"
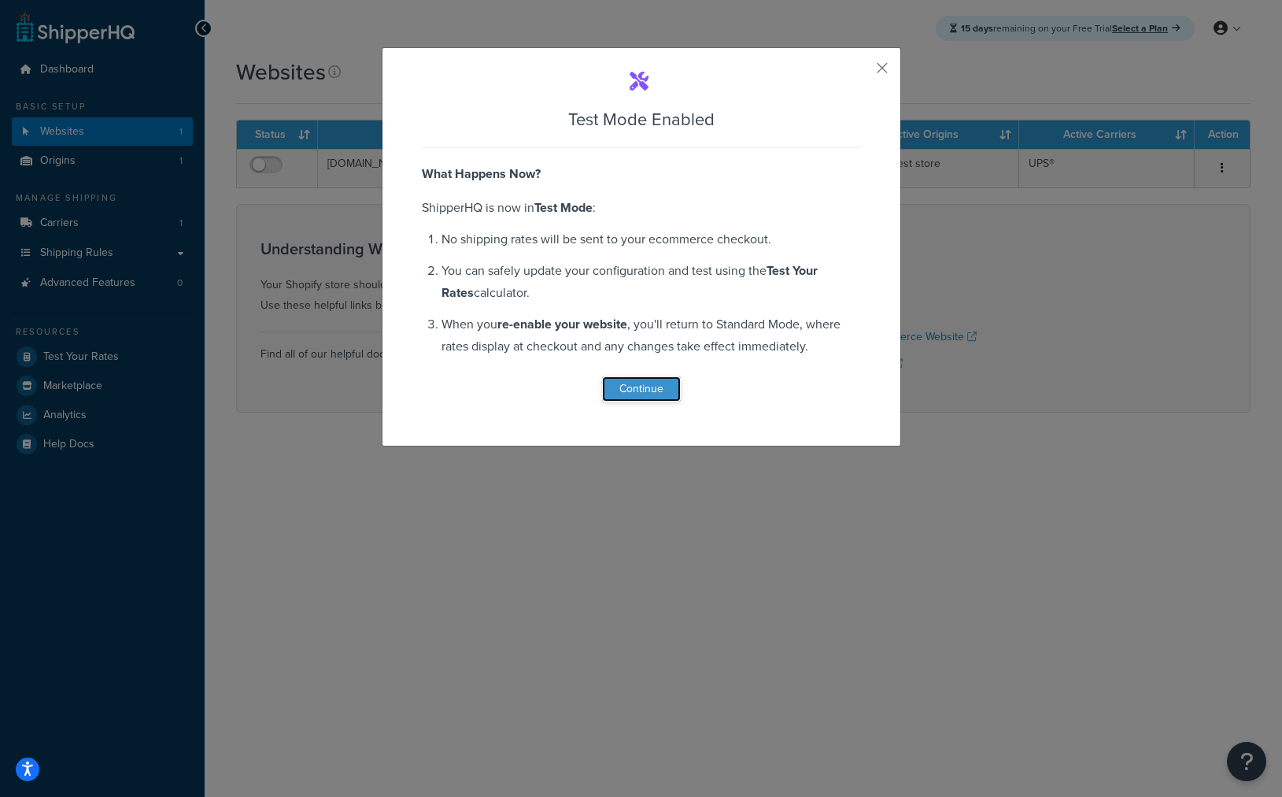
click at [644, 386] on button "Continue" at bounding box center [641, 388] width 79 height 25
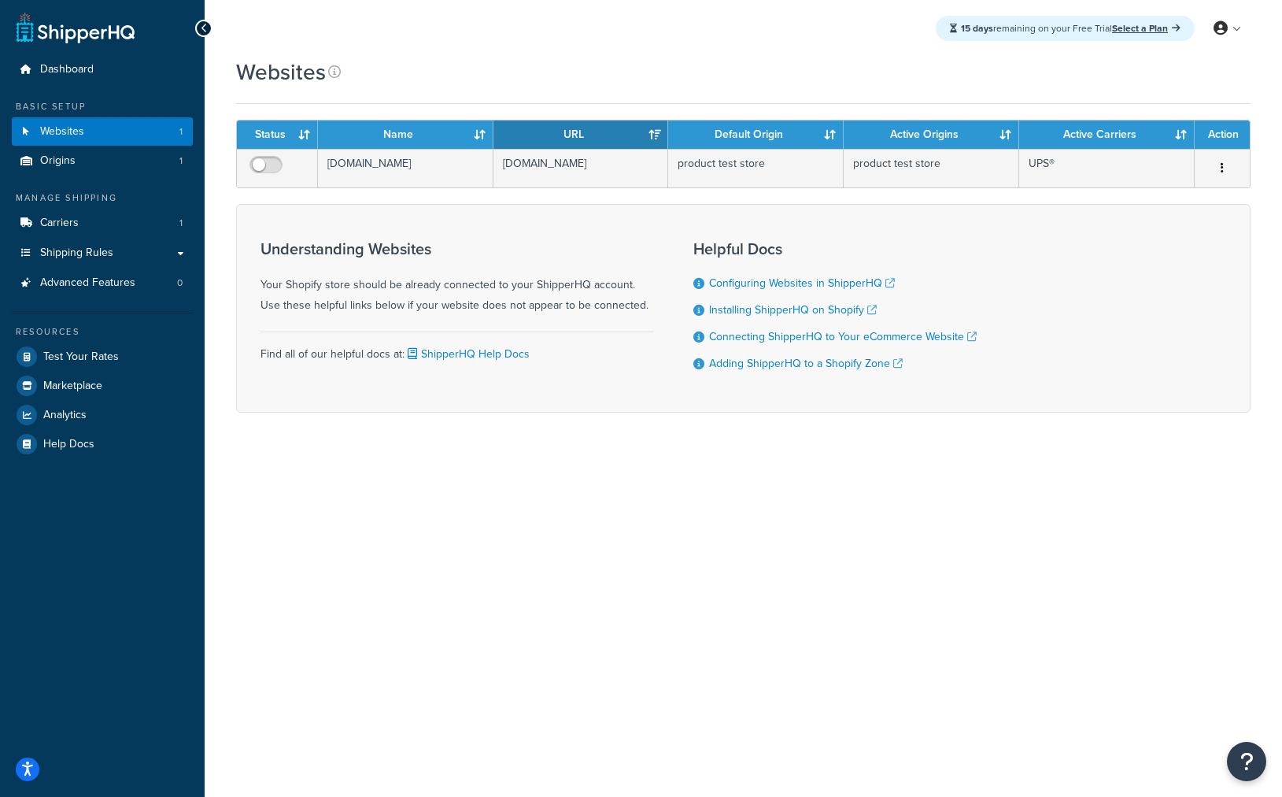
click at [512, 518] on div "15 days remaining on your Free Trial Select a Plan My Profile Billing Global Se…" at bounding box center [744, 398] width 1078 height 797
click at [96, 81] on link "Dashboard" at bounding box center [102, 69] width 181 height 29
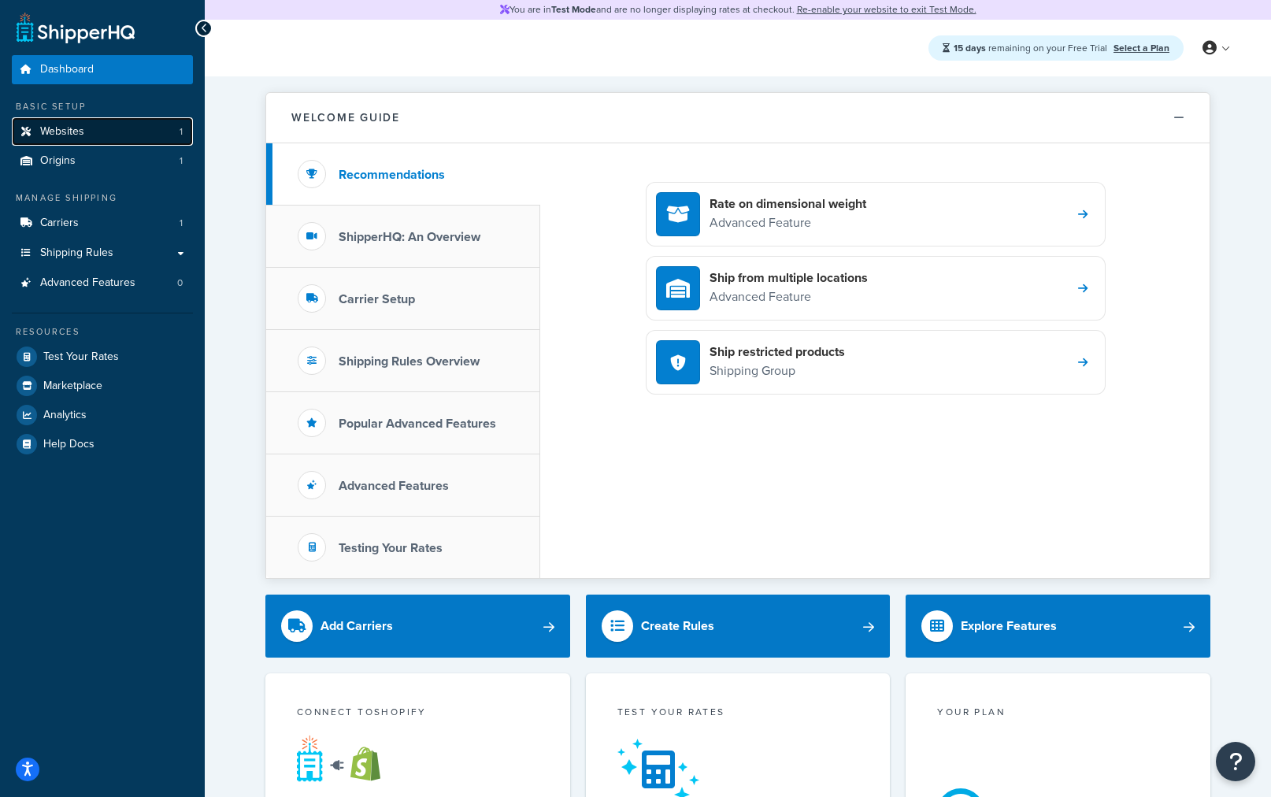
click at [68, 119] on link "Websites 1" at bounding box center [102, 131] width 181 height 29
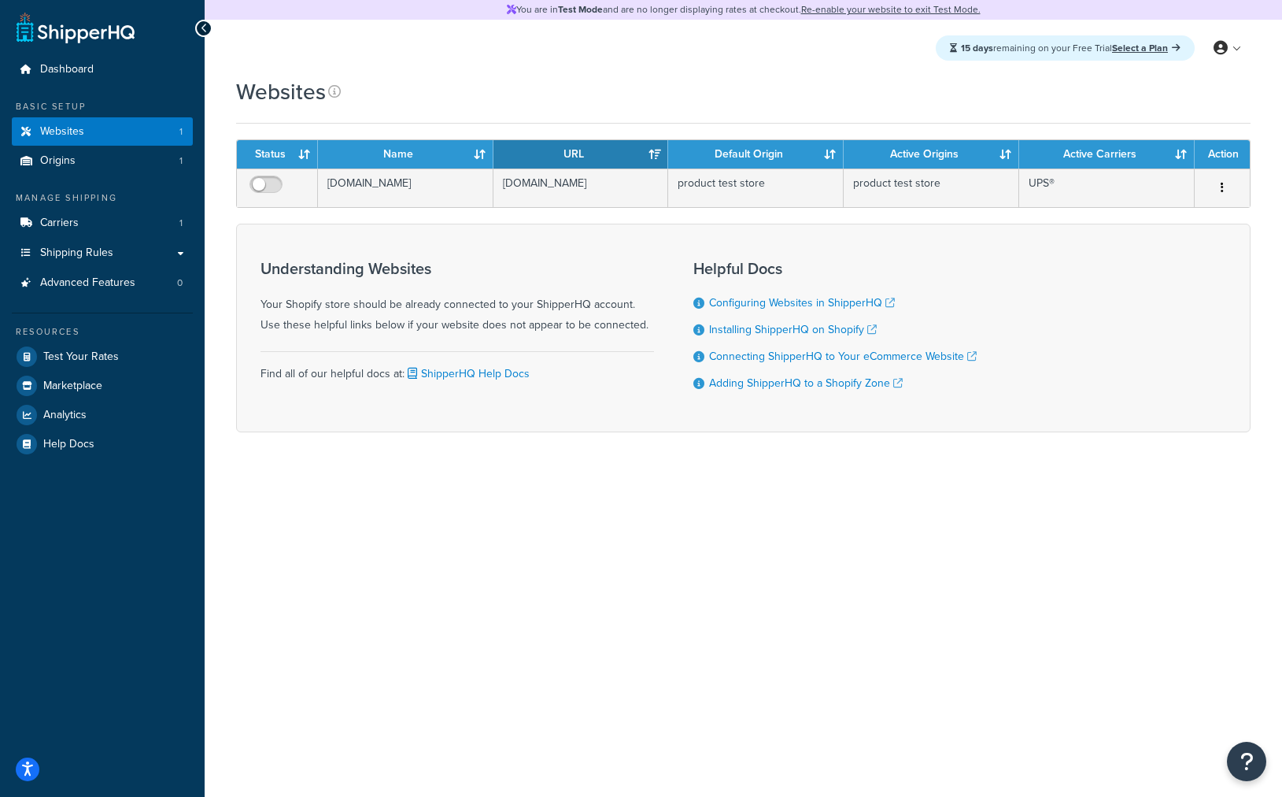
click at [327, 80] on div "Websites" at bounding box center [299, 91] width 127 height 31
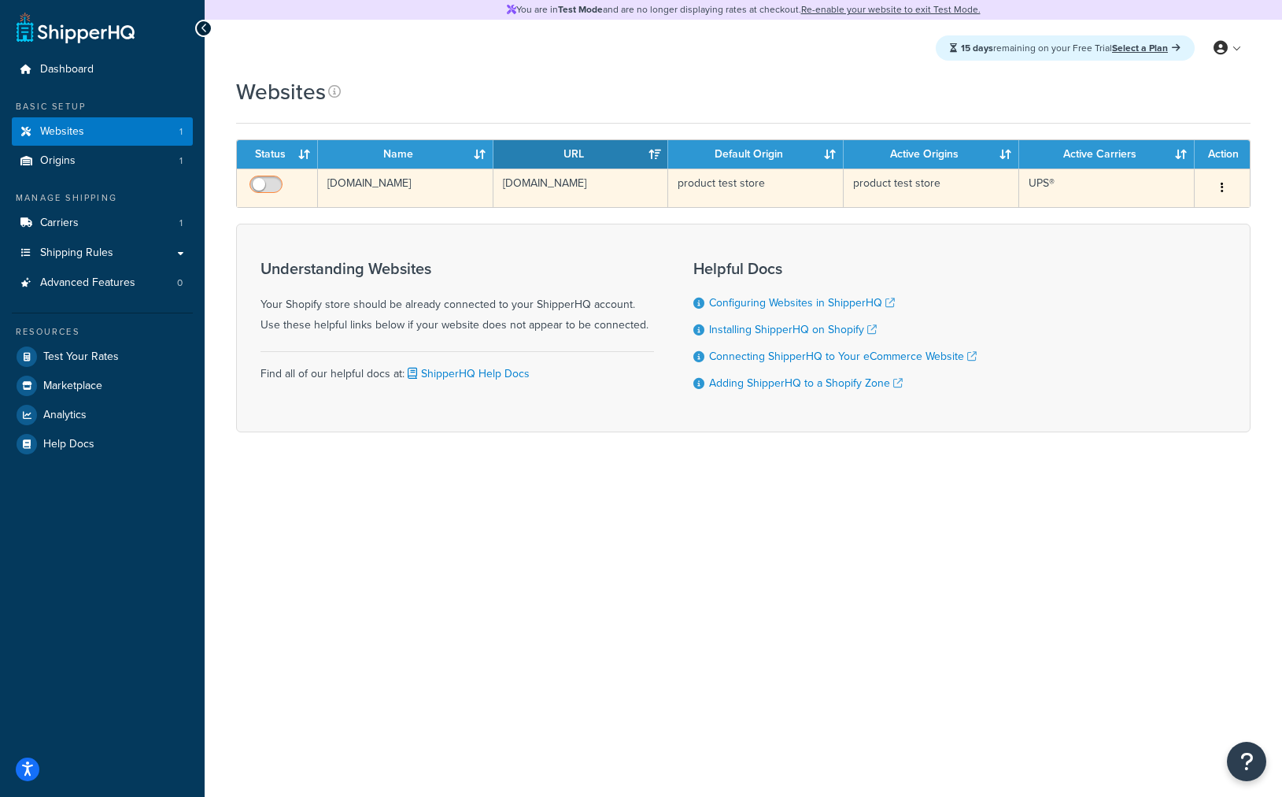
click at [276, 176] on span at bounding box center [266, 185] width 33 height 19
click at [276, 179] on input "checkbox" at bounding box center [267, 189] width 43 height 20
checkbox input "true"
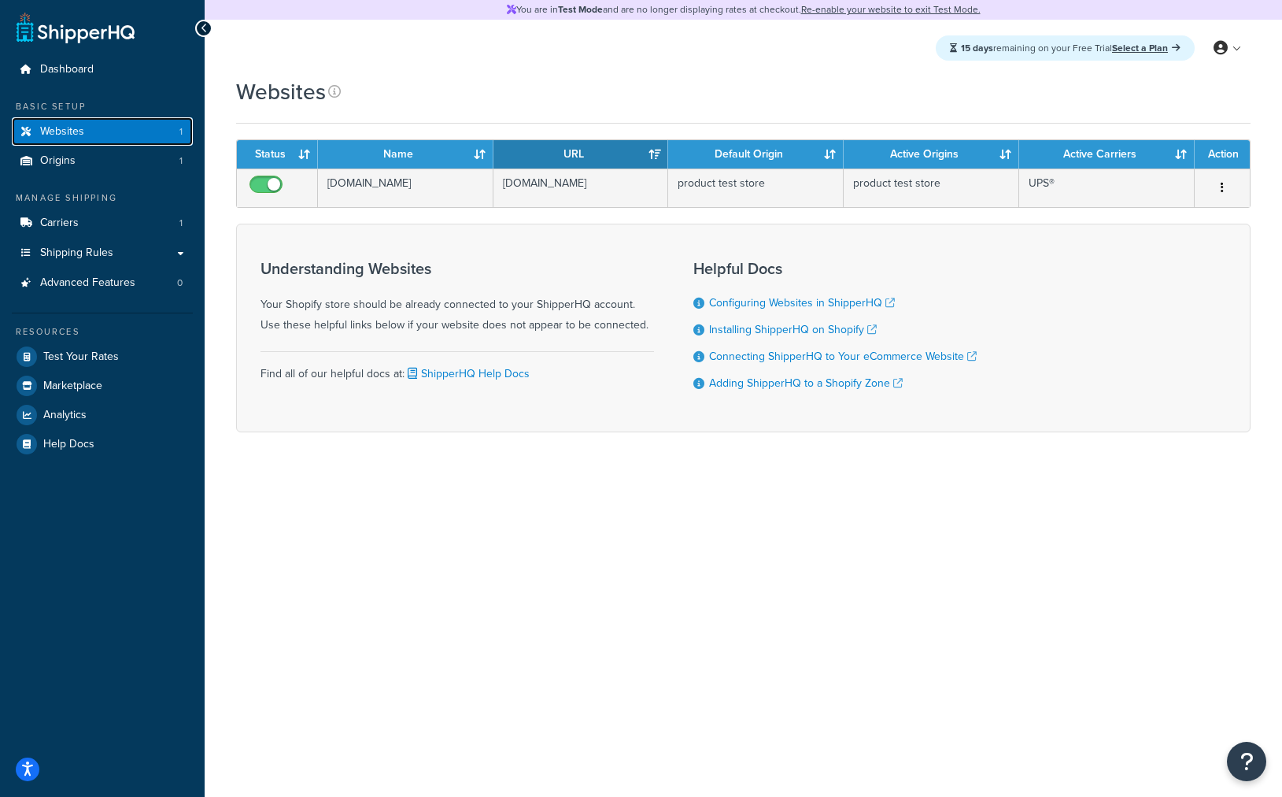
click at [124, 140] on link "Websites 1" at bounding box center [102, 131] width 181 height 29
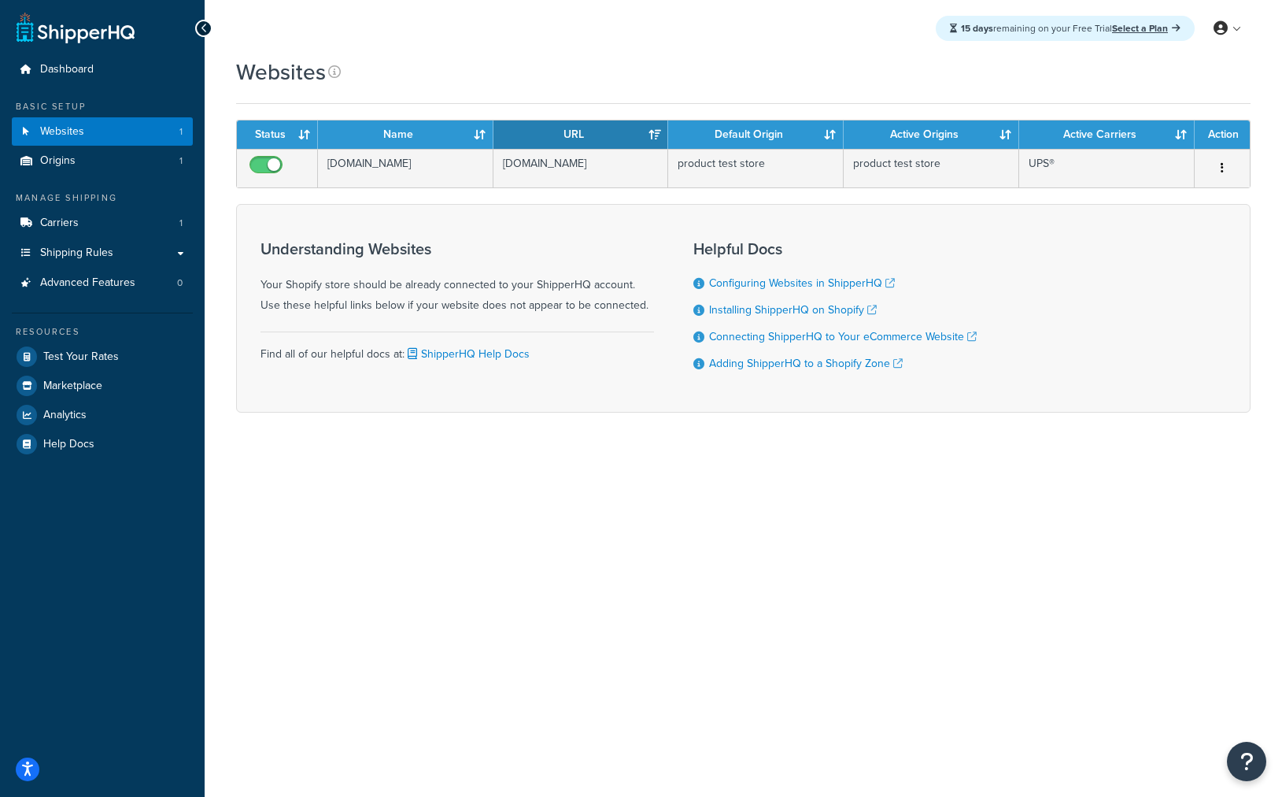
click at [968, 531] on div "15 days remaining on your Free Trial Select a Plan My Profile Billing Global Se…" at bounding box center [744, 398] width 1078 height 797
drag, startPoint x: 445, startPoint y: 542, endPoint x: 415, endPoint y: 503, distance: 48.8
click at [443, 537] on div "15 days remaining on your Free Trial Select a Plan My Profile Billing Global Se…" at bounding box center [744, 398] width 1078 height 797
